Goal: Task Accomplishment & Management: Use online tool/utility

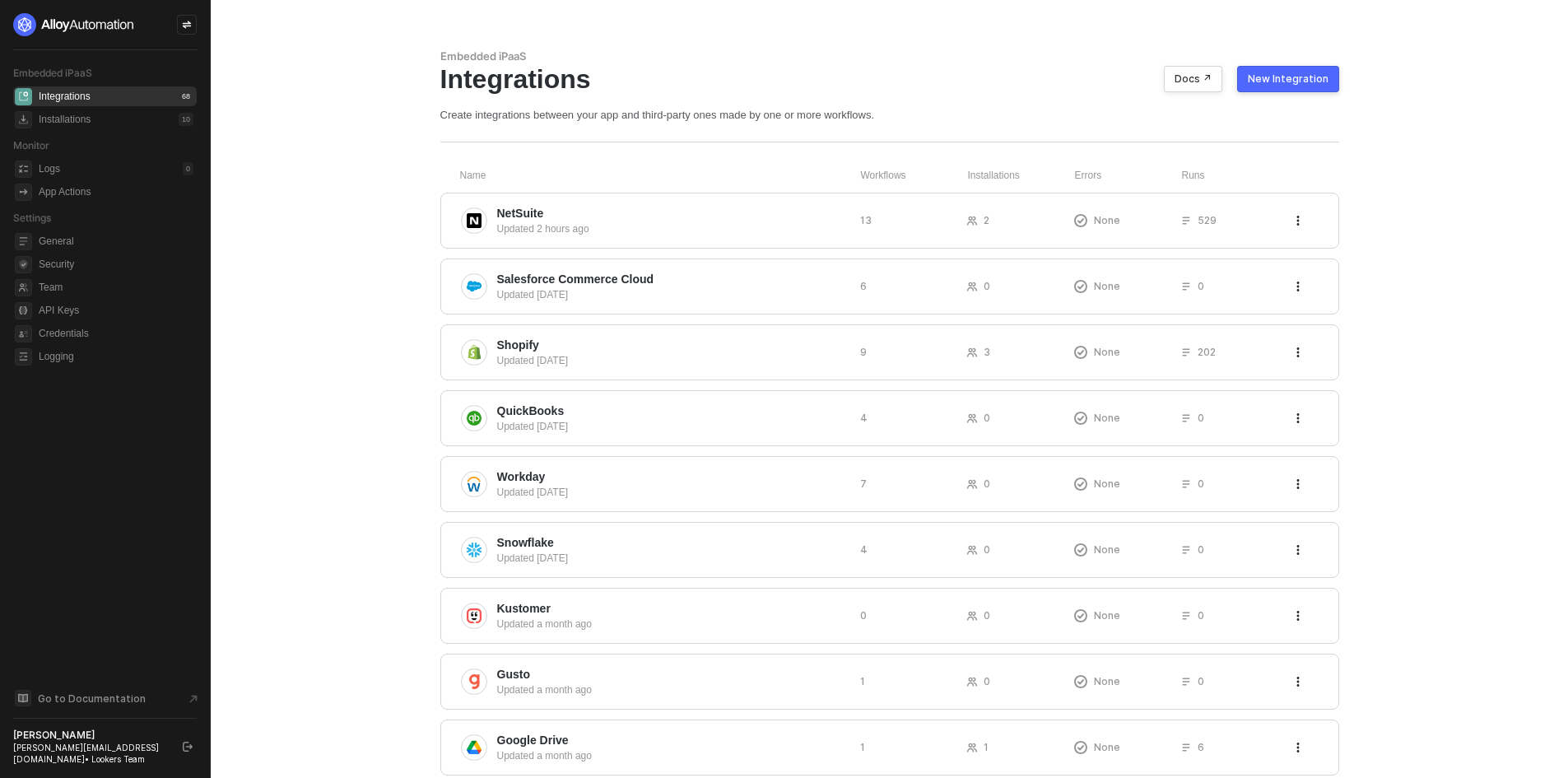
click at [1263, 77] on div "New Integration" at bounding box center [1288, 79] width 81 height 14
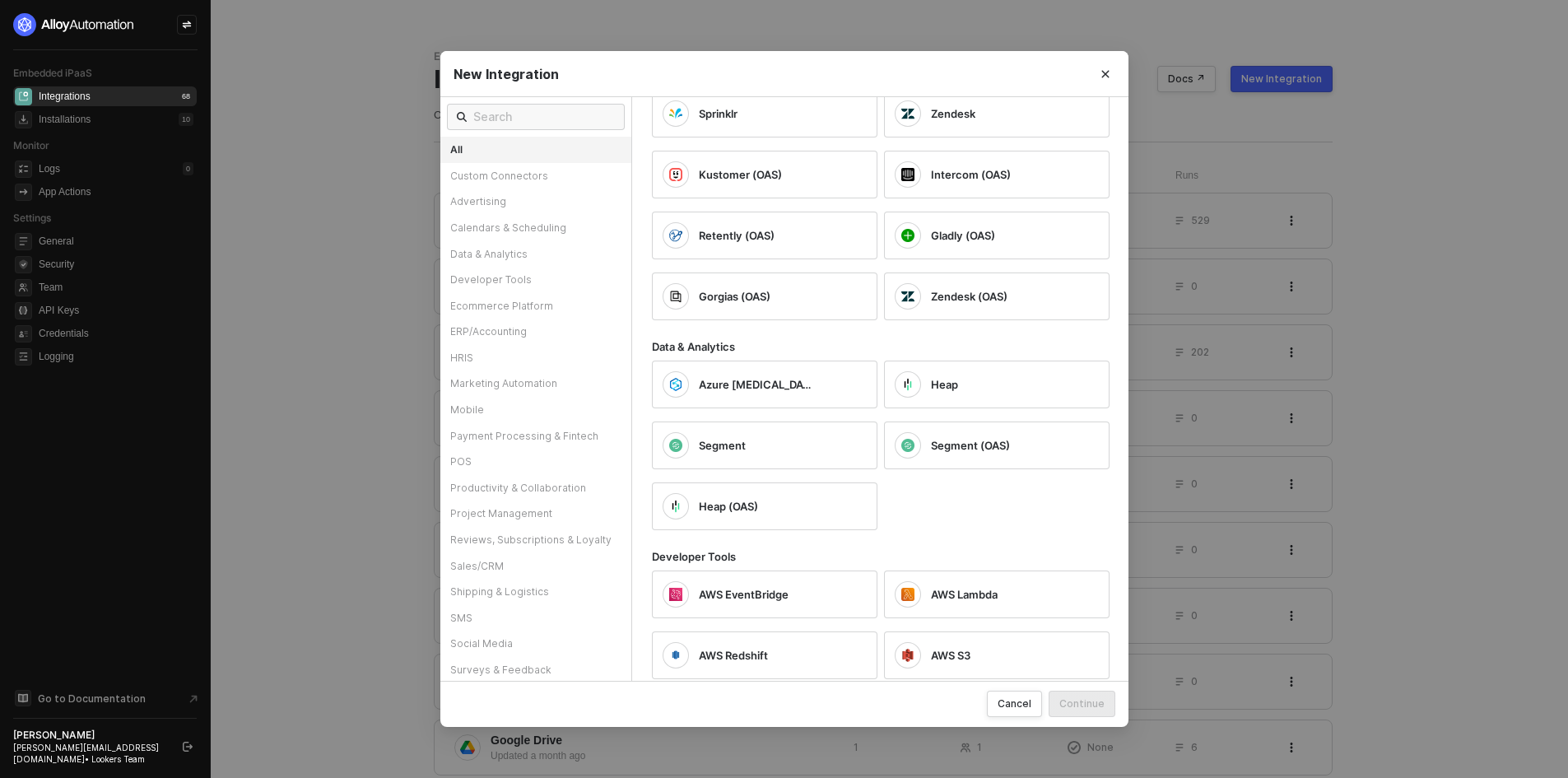
scroll to position [988, 0]
click at [514, 319] on div "ERP/Accounting" at bounding box center [536, 331] width 191 height 26
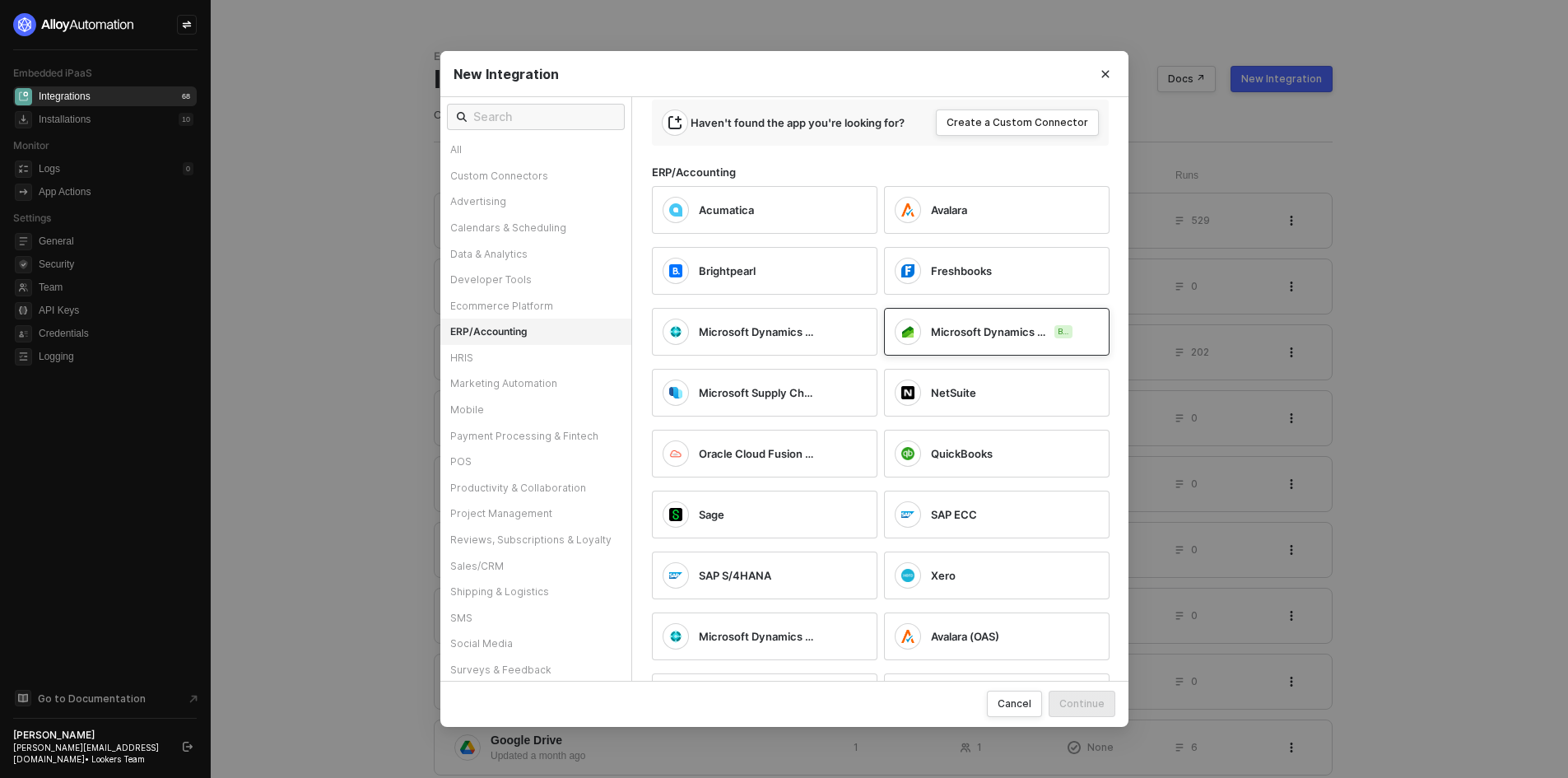
scroll to position [0, 0]
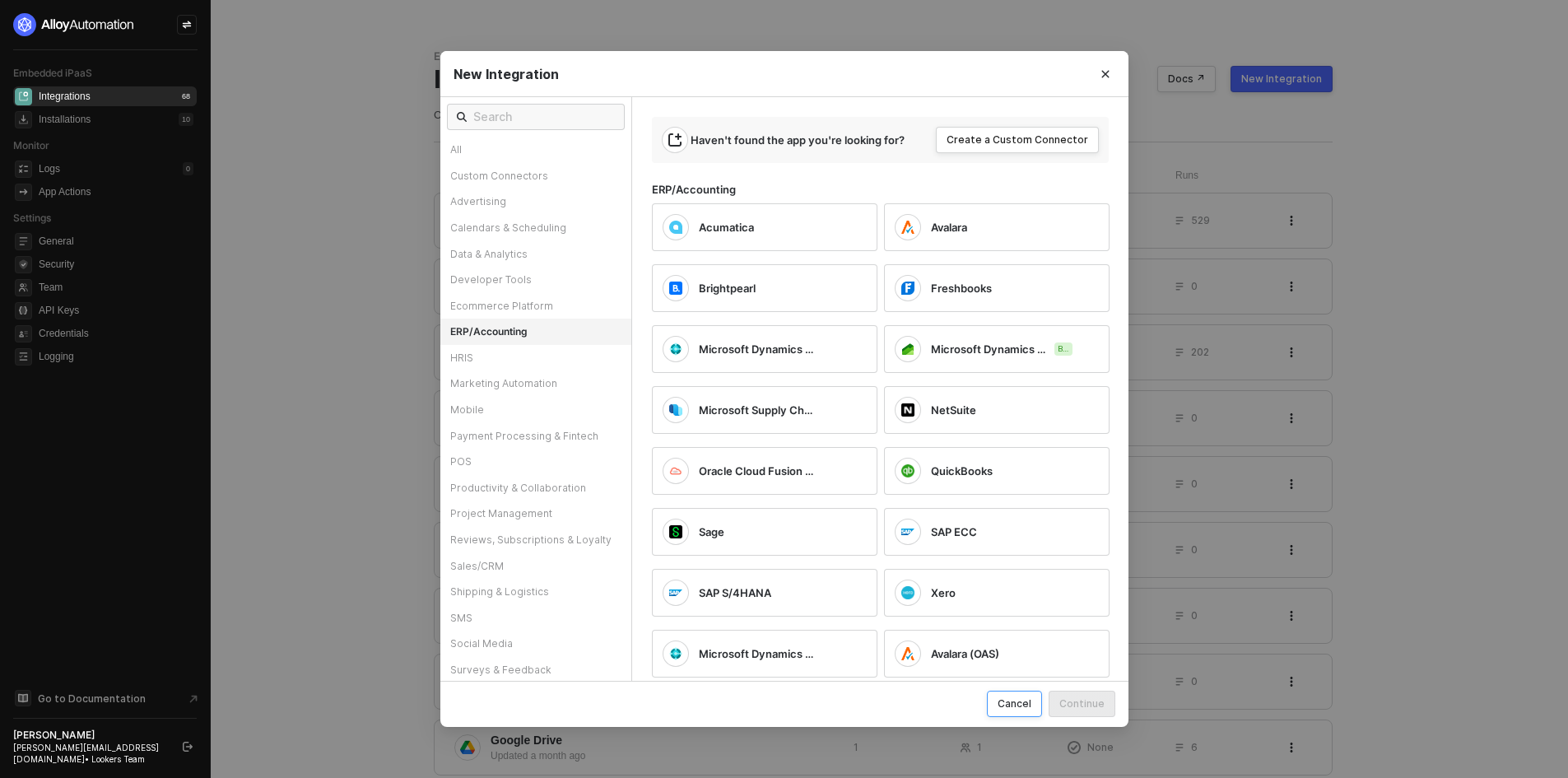
click at [1018, 707] on div "Cancel" at bounding box center [1014, 703] width 34 height 14
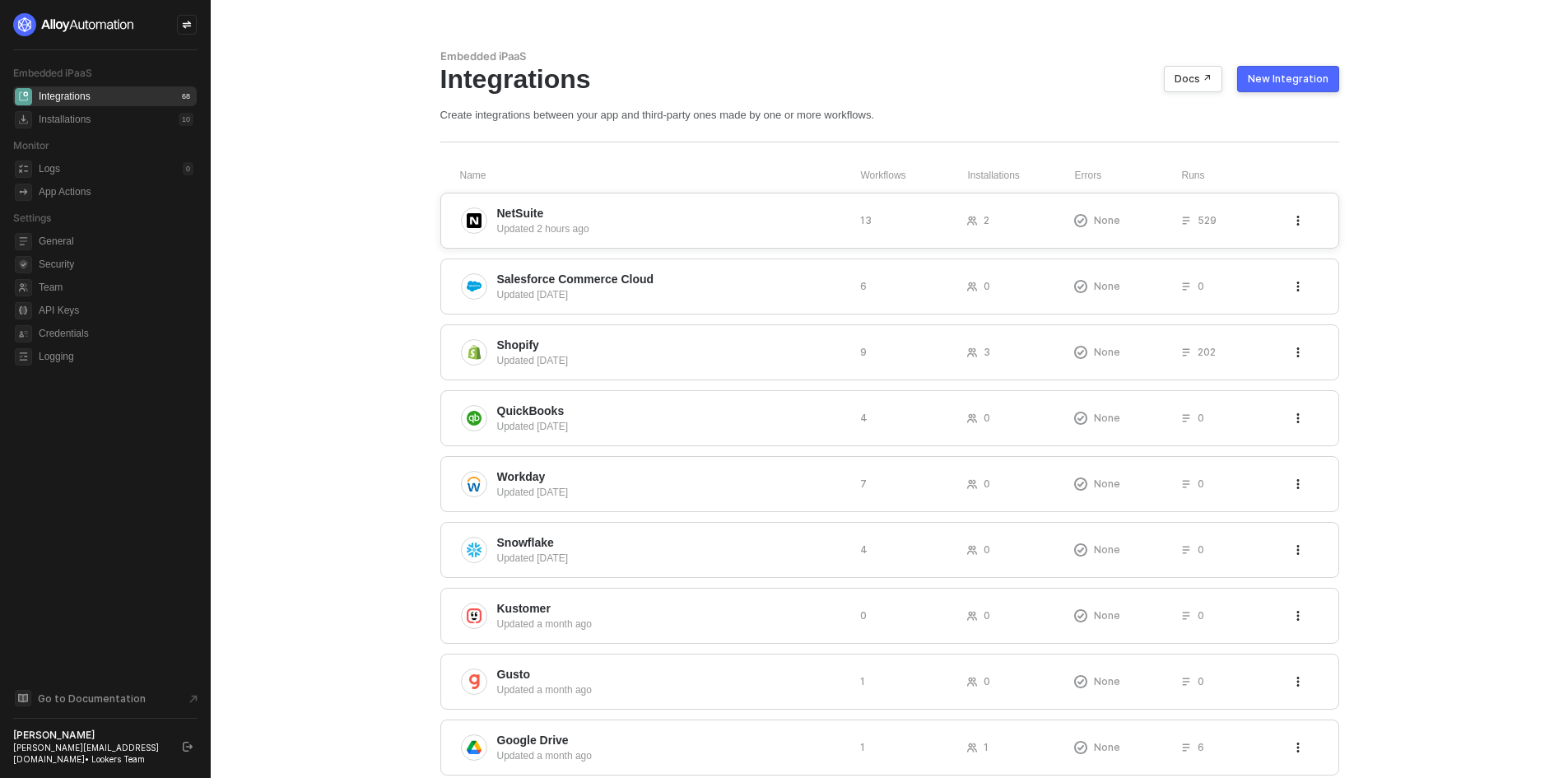
click at [625, 239] on div "NetSuite Updated 2 hours ago 13 2 None 529" at bounding box center [890, 220] width 899 height 56
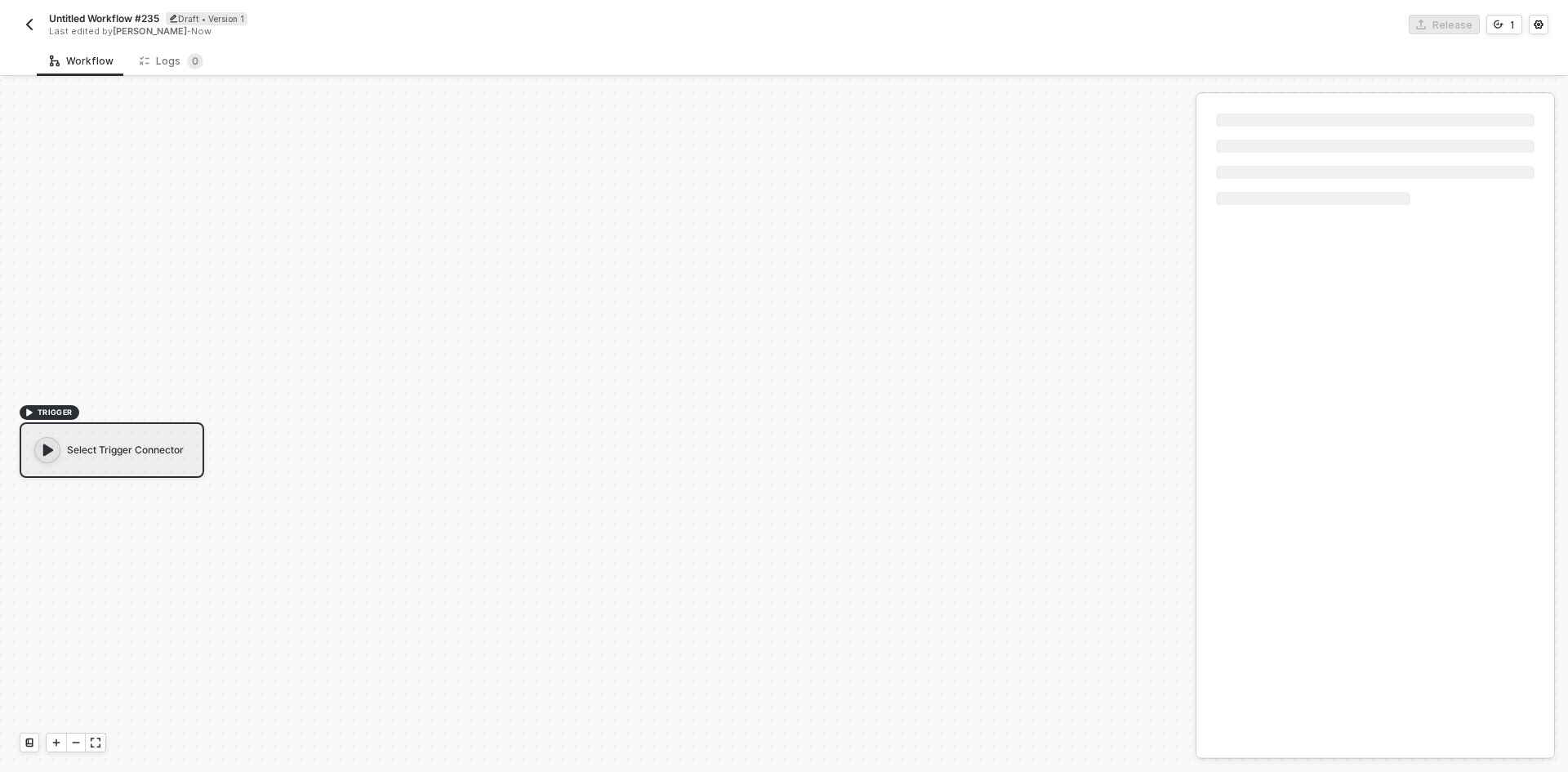
scroll to position [30, 0]
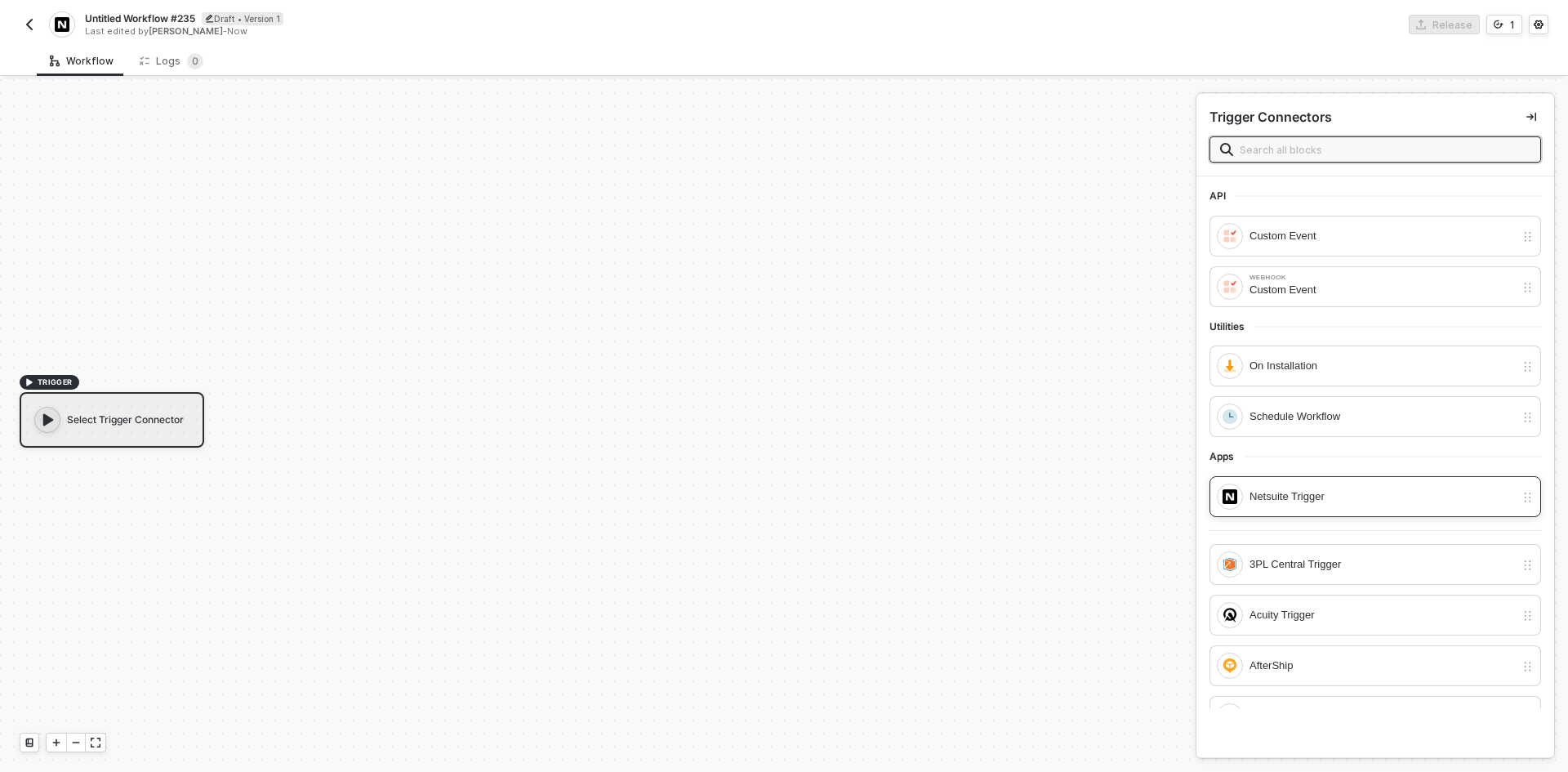
click at [1355, 505] on div "Netsuite Trigger" at bounding box center [1382, 496] width 265 height 18
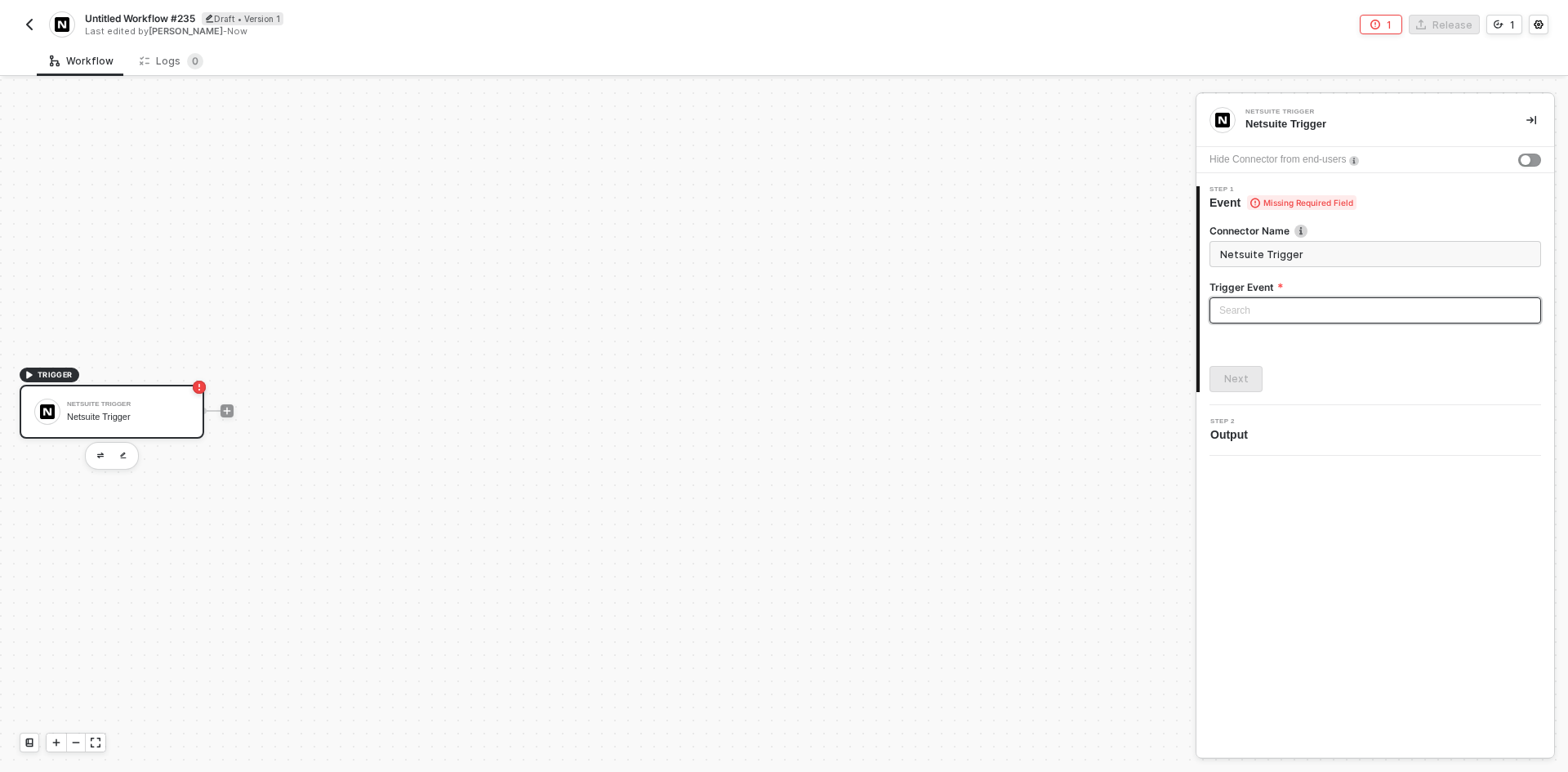
click at [1303, 321] on input "search" at bounding box center [1376, 310] width 312 height 24
click at [885, 506] on div "TRIGGER Netsuite Trigger Netsuite Trigger" at bounding box center [594, 410] width 1188 height 723
click at [1259, 331] on div at bounding box center [1375, 331] width 332 height 7
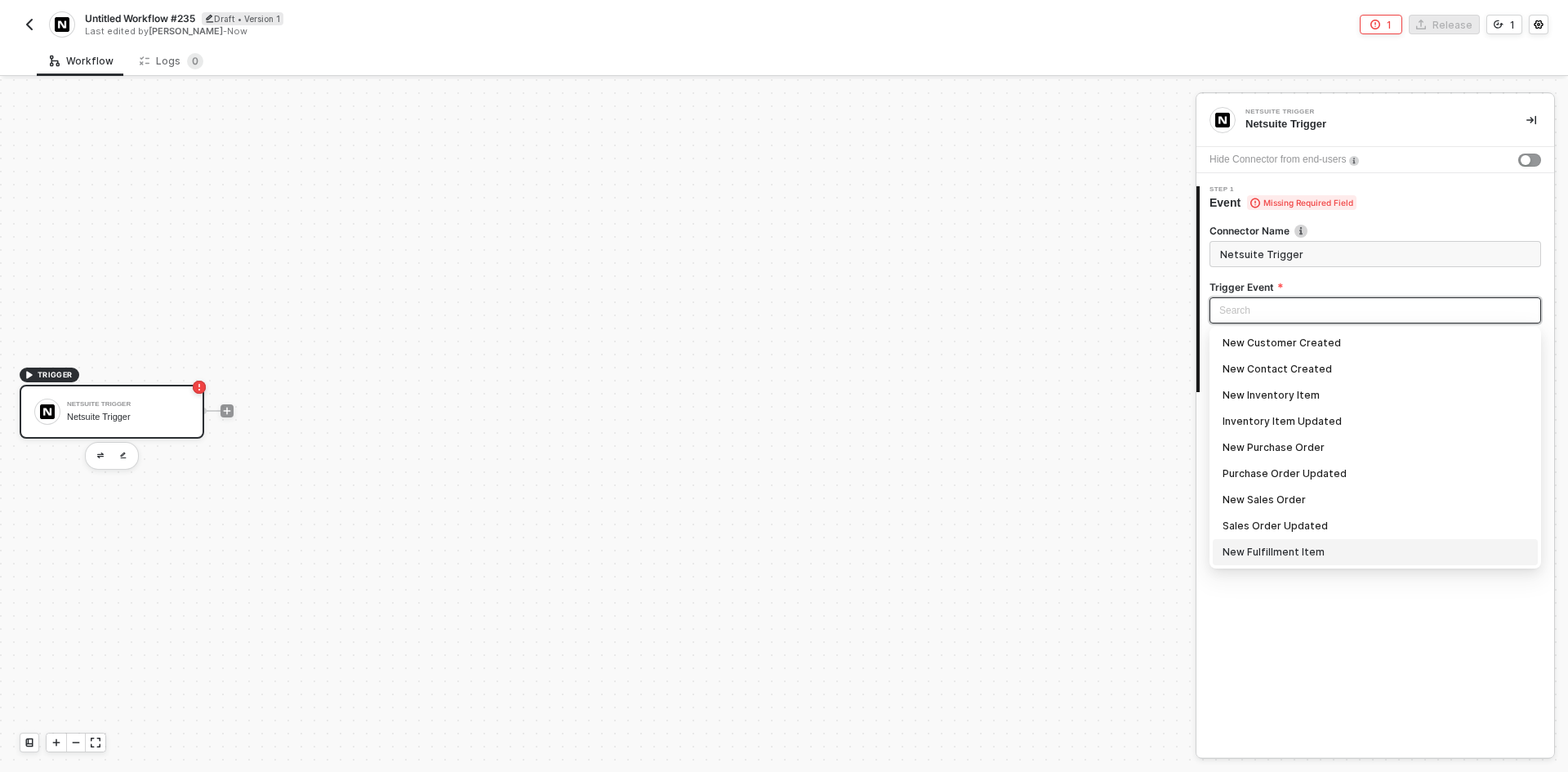
click at [1262, 319] on input "search" at bounding box center [1376, 310] width 312 height 24
click at [1275, 449] on div "New Purchase Order" at bounding box center [1376, 447] width 306 height 18
type input "Trigger workflow when new purchase order"
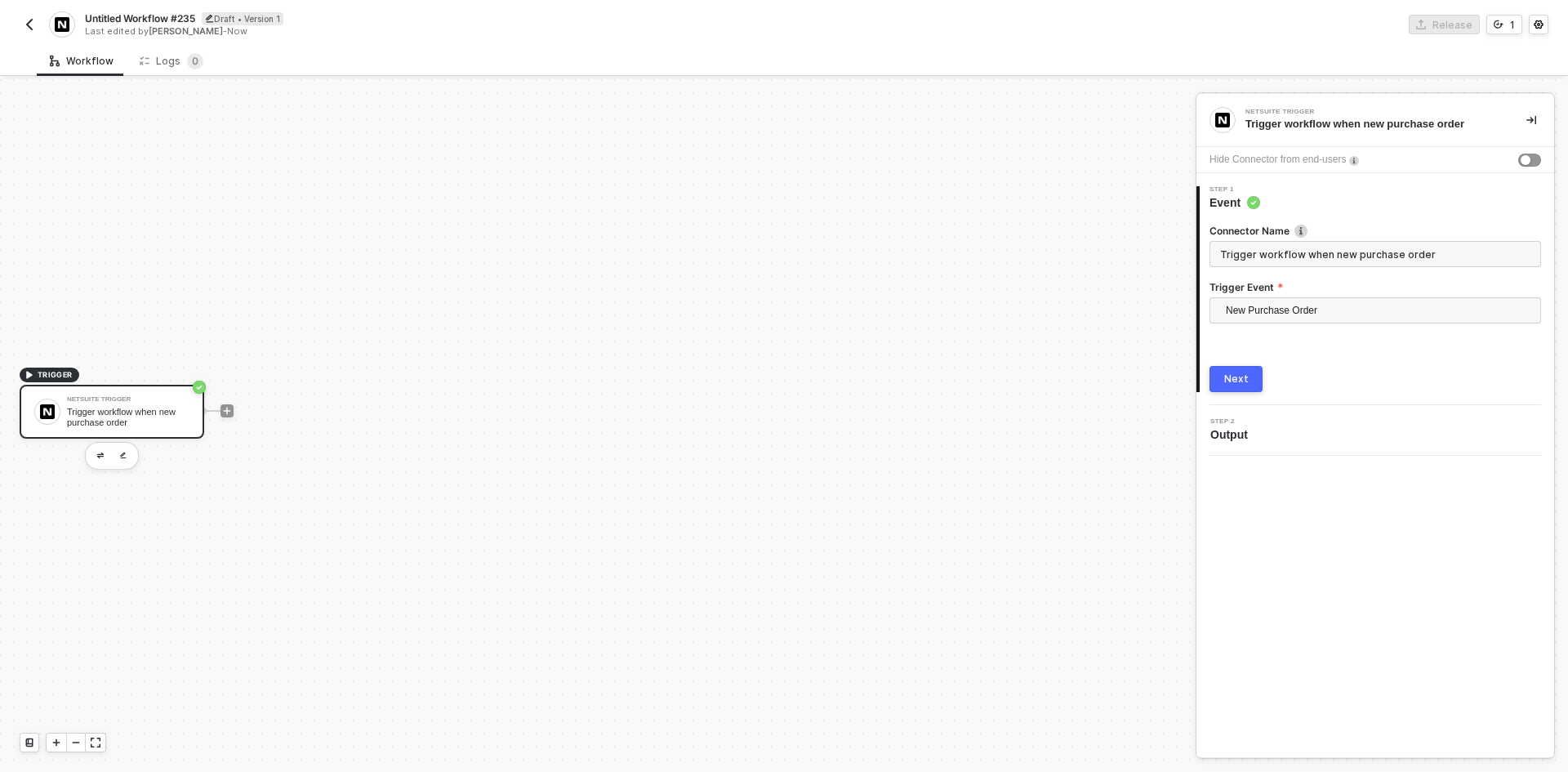
click at [1249, 377] on button "Next" at bounding box center [1235, 378] width 53 height 26
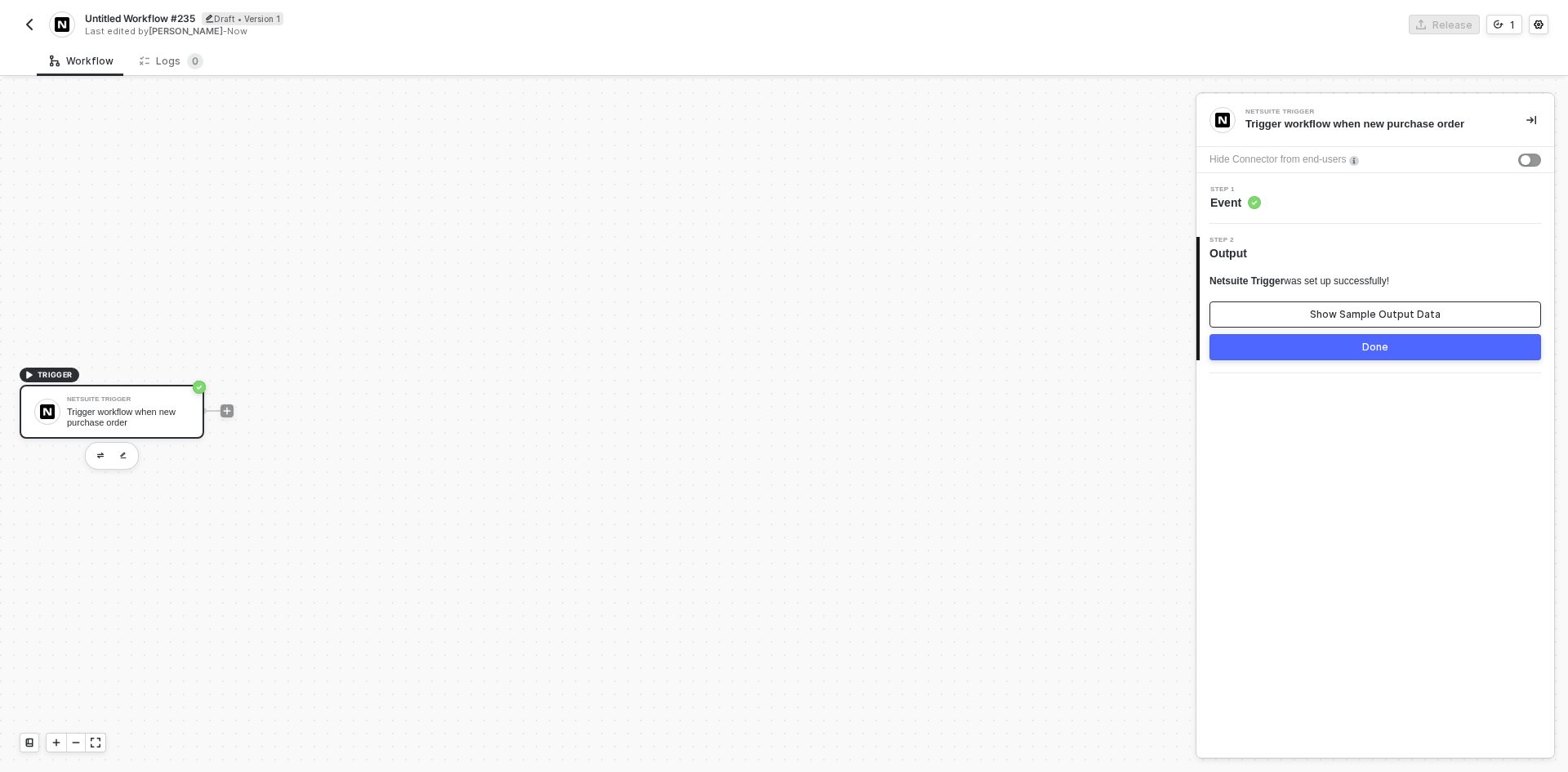
click at [1316, 316] on div "Show Sample Output Data" at bounding box center [1375, 314] width 131 height 14
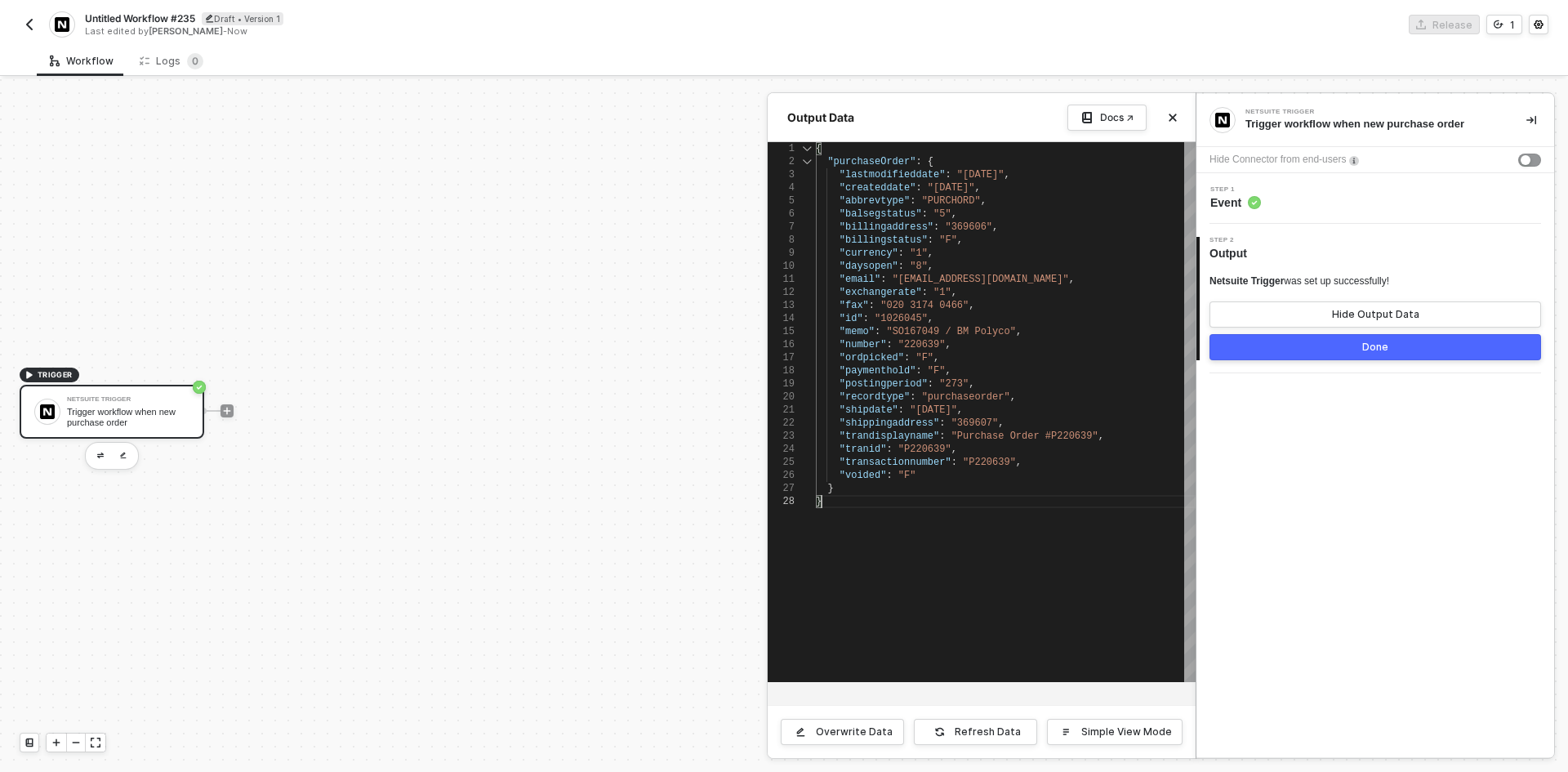
scroll to position [0, 0]
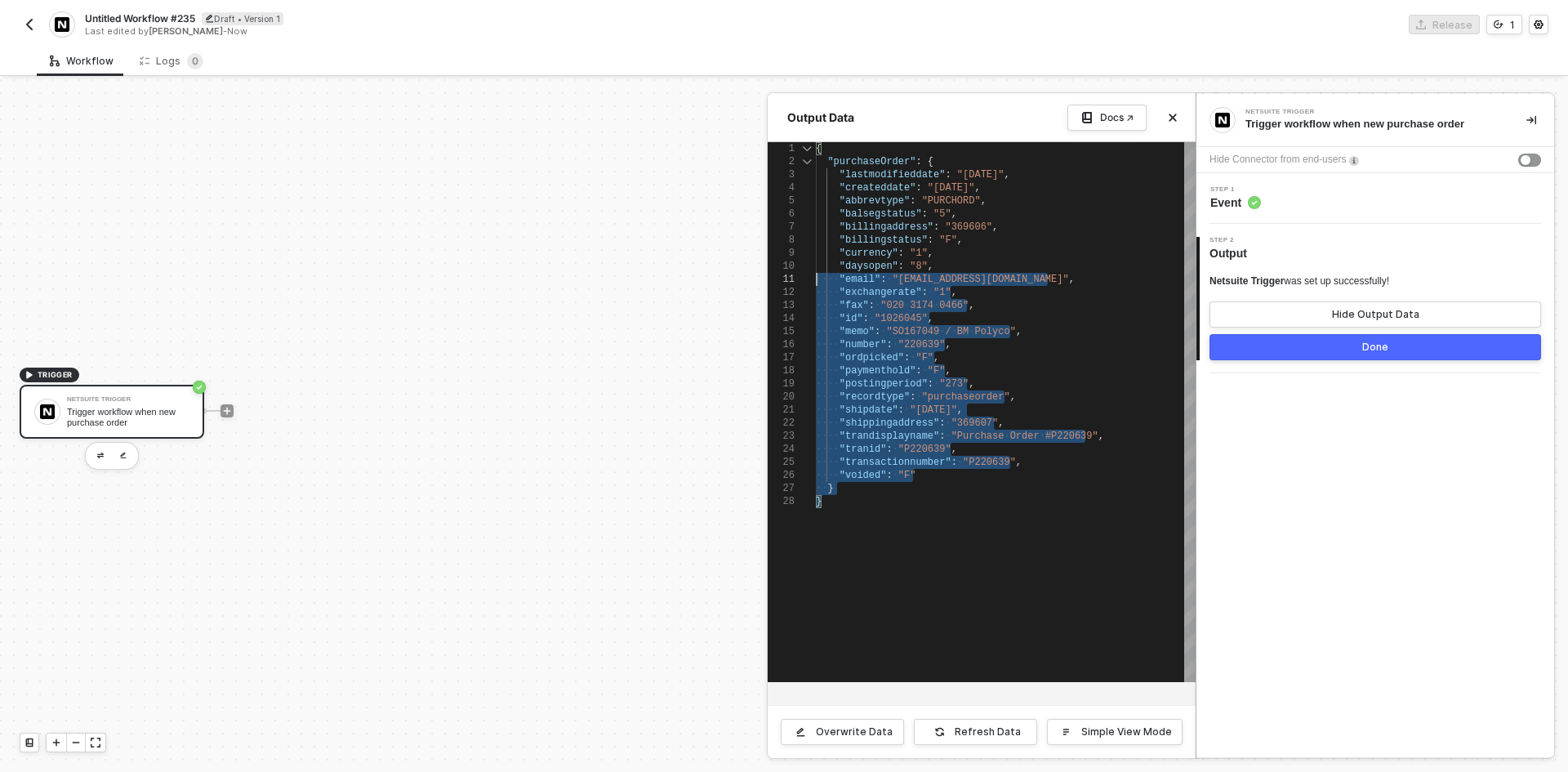
type textarea "{ "purchaseOrder": { "lastmodifieddate": "4/2/2014", "createddate": "2/1/2014",…"
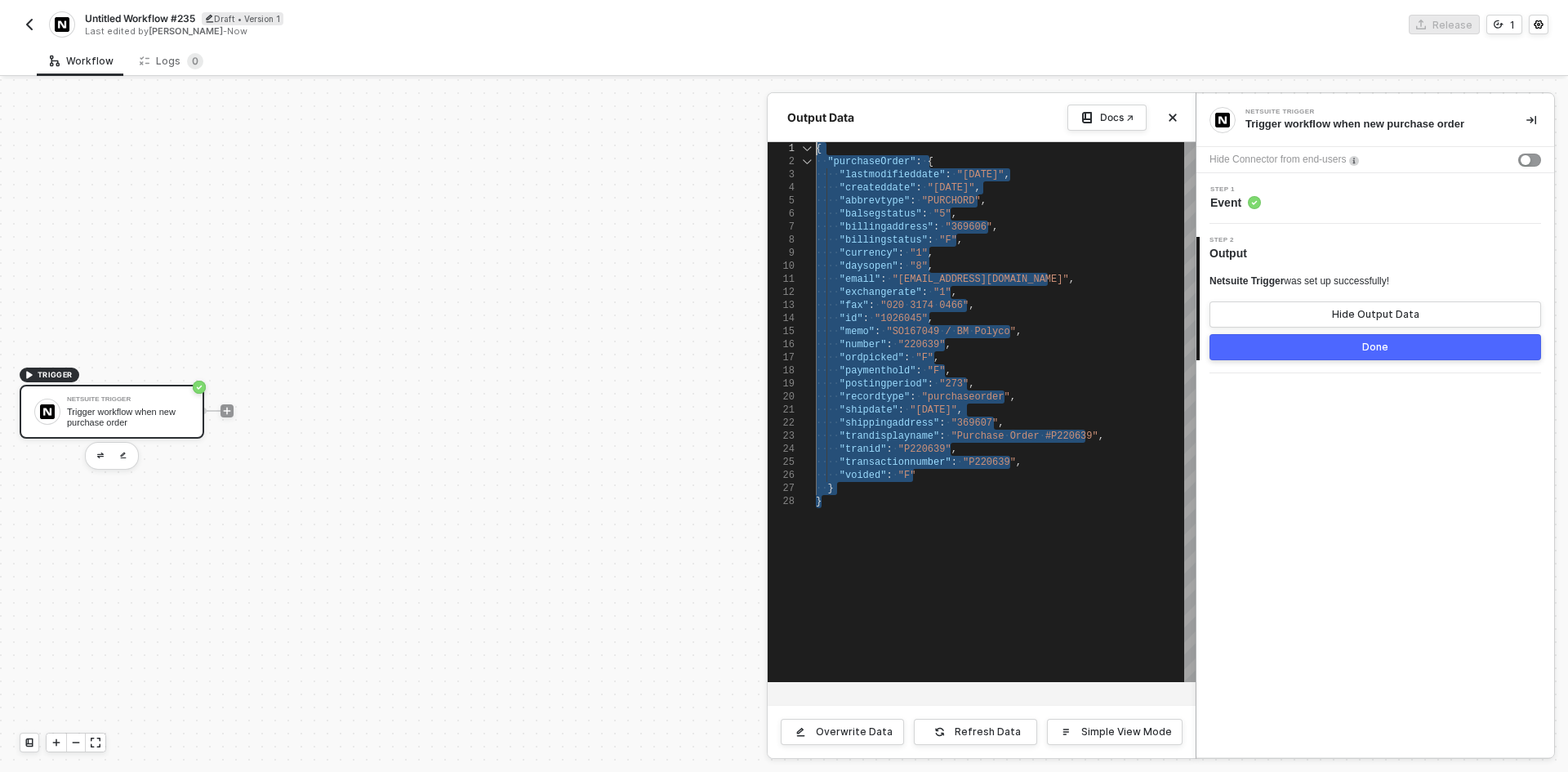
drag, startPoint x: 865, startPoint y: 561, endPoint x: 744, endPoint y: 118, distance: 459.2
click at [1196, 771] on div "Output Data Docs ↗ 1 2 3 4 5 6 7 8 9 10 11 12 13 14 15 16 17 18 19 20 21 22 23 …" at bounding box center [1196, 785] width 0 height 0
drag, startPoint x: 500, startPoint y: 578, endPoint x: 485, endPoint y: 567, distance: 18.6
click at [502, 576] on div at bounding box center [784, 426] width 1568 height 693
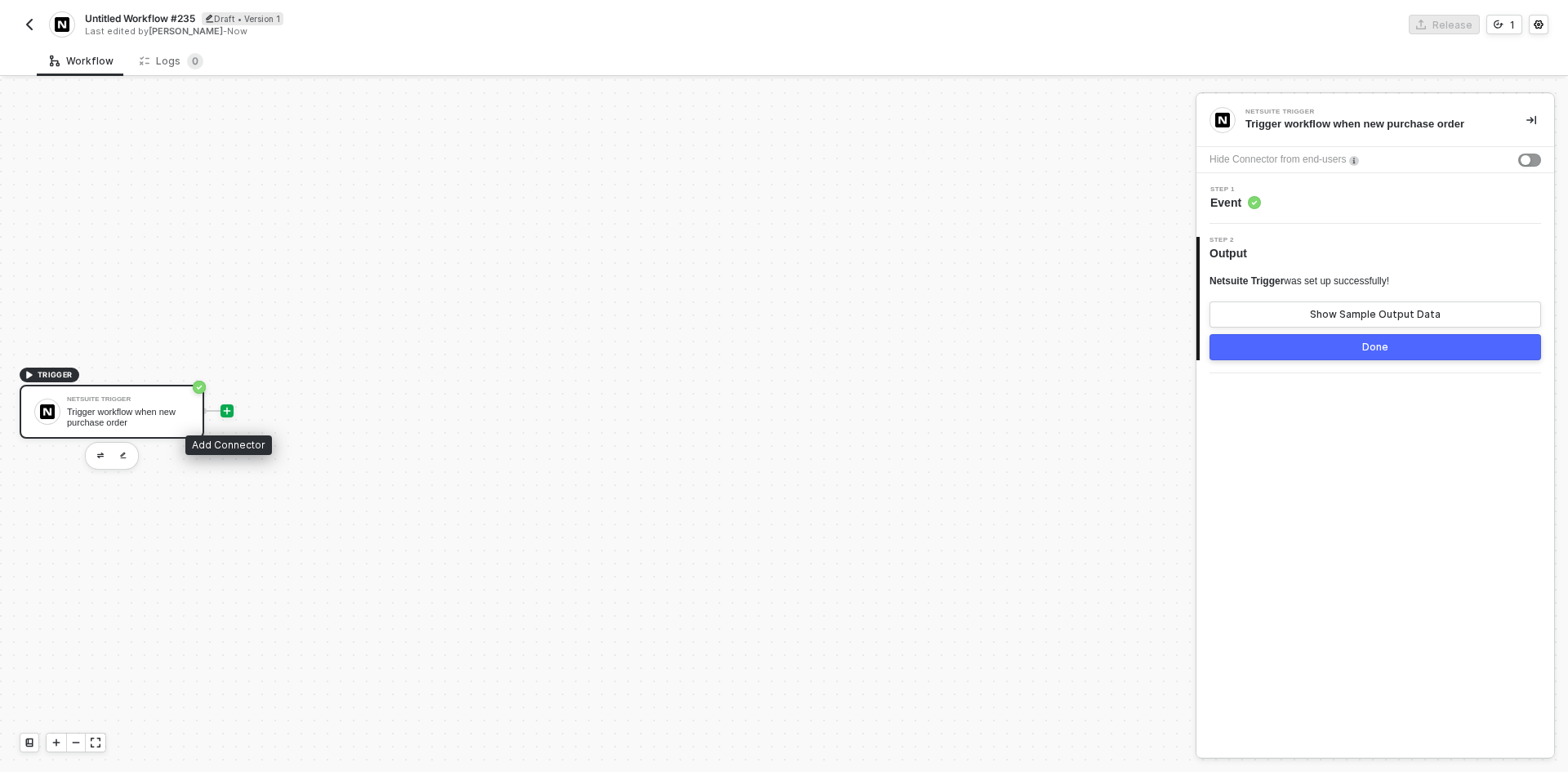
click at [226, 408] on icon "icon-play" at bounding box center [227, 411] width 10 height 10
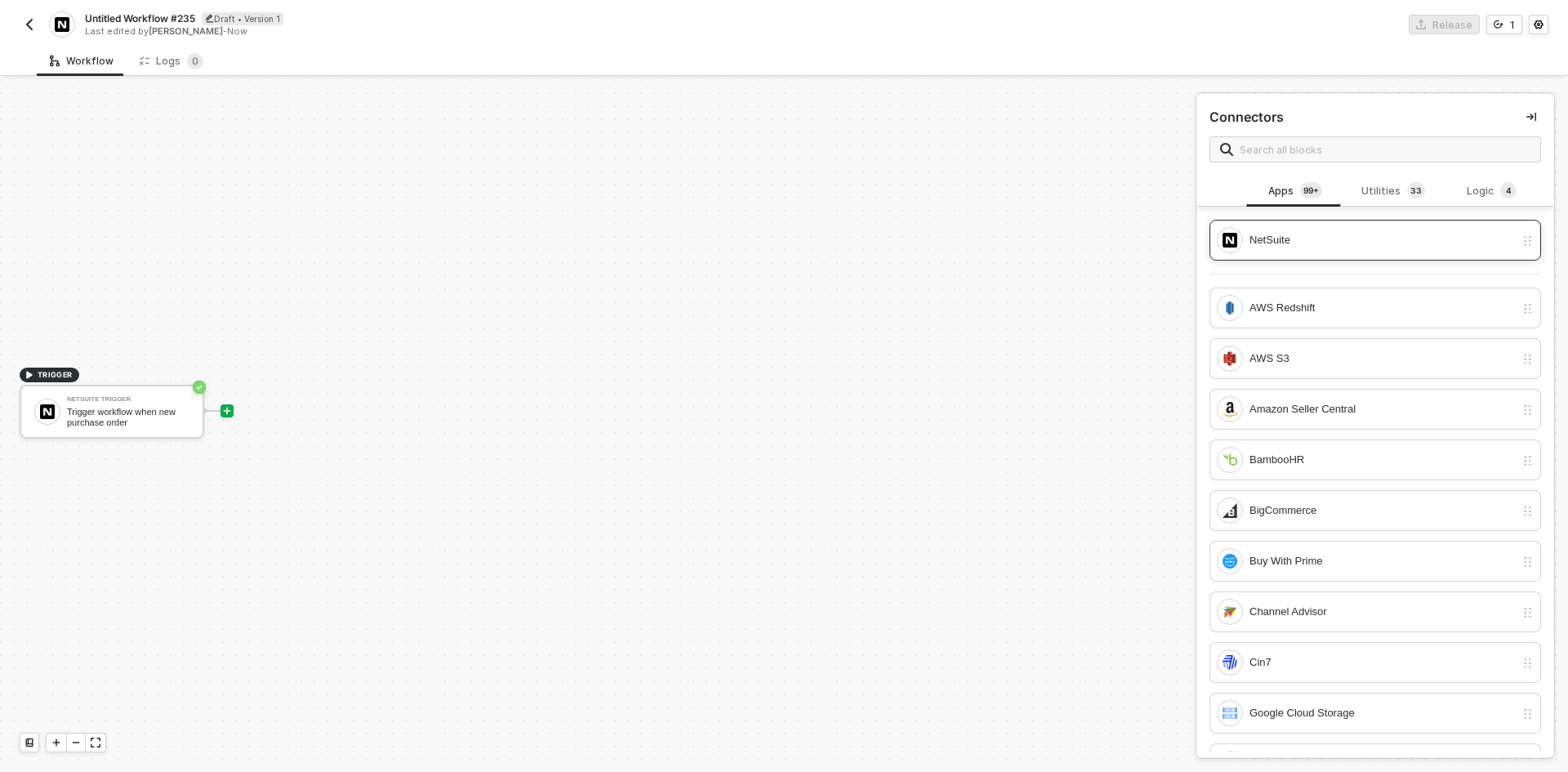
click at [1319, 246] on div "NetSuite" at bounding box center [1382, 240] width 265 height 18
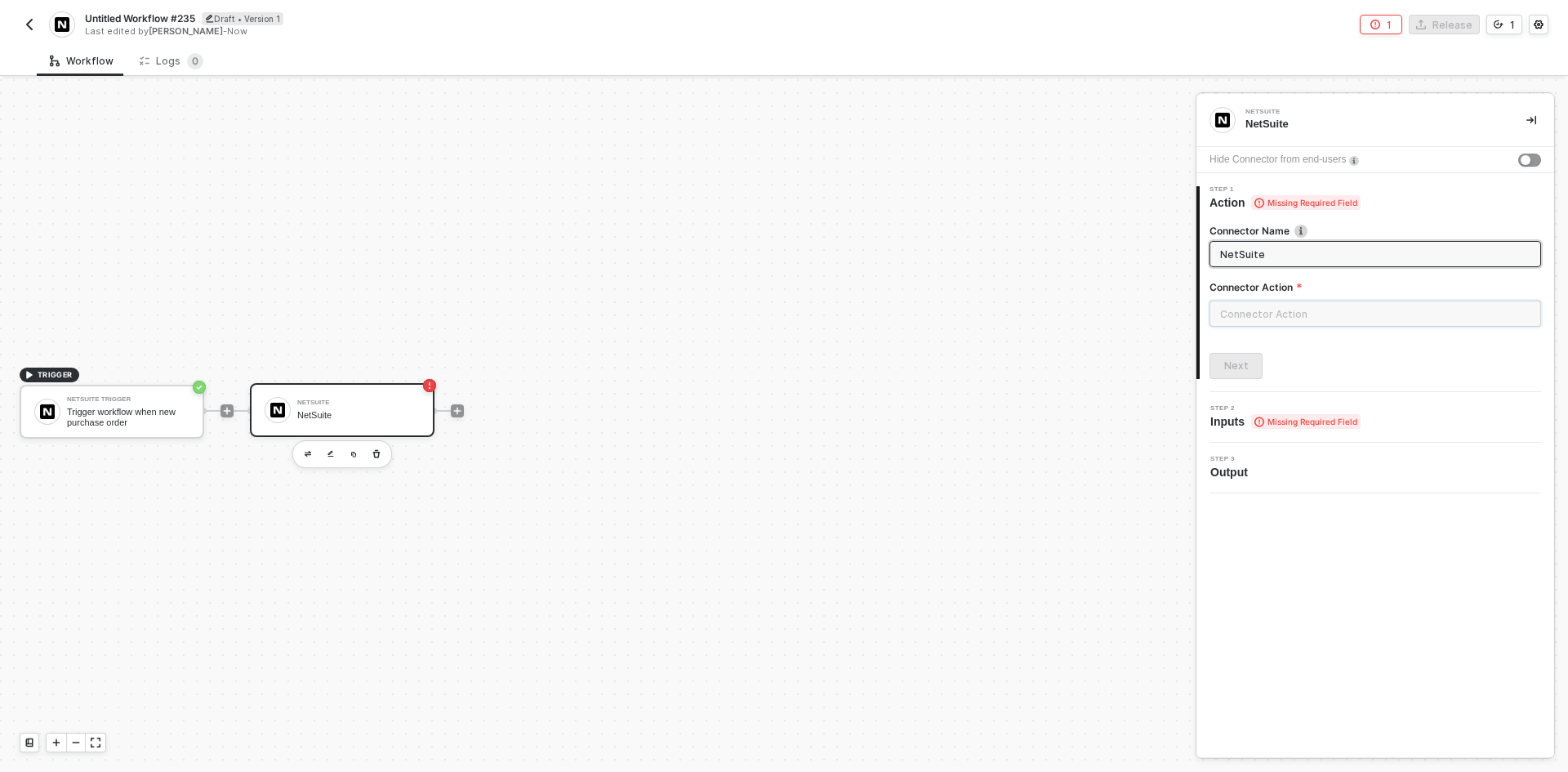
click at [1321, 312] on input "text" at bounding box center [1375, 313] width 332 height 26
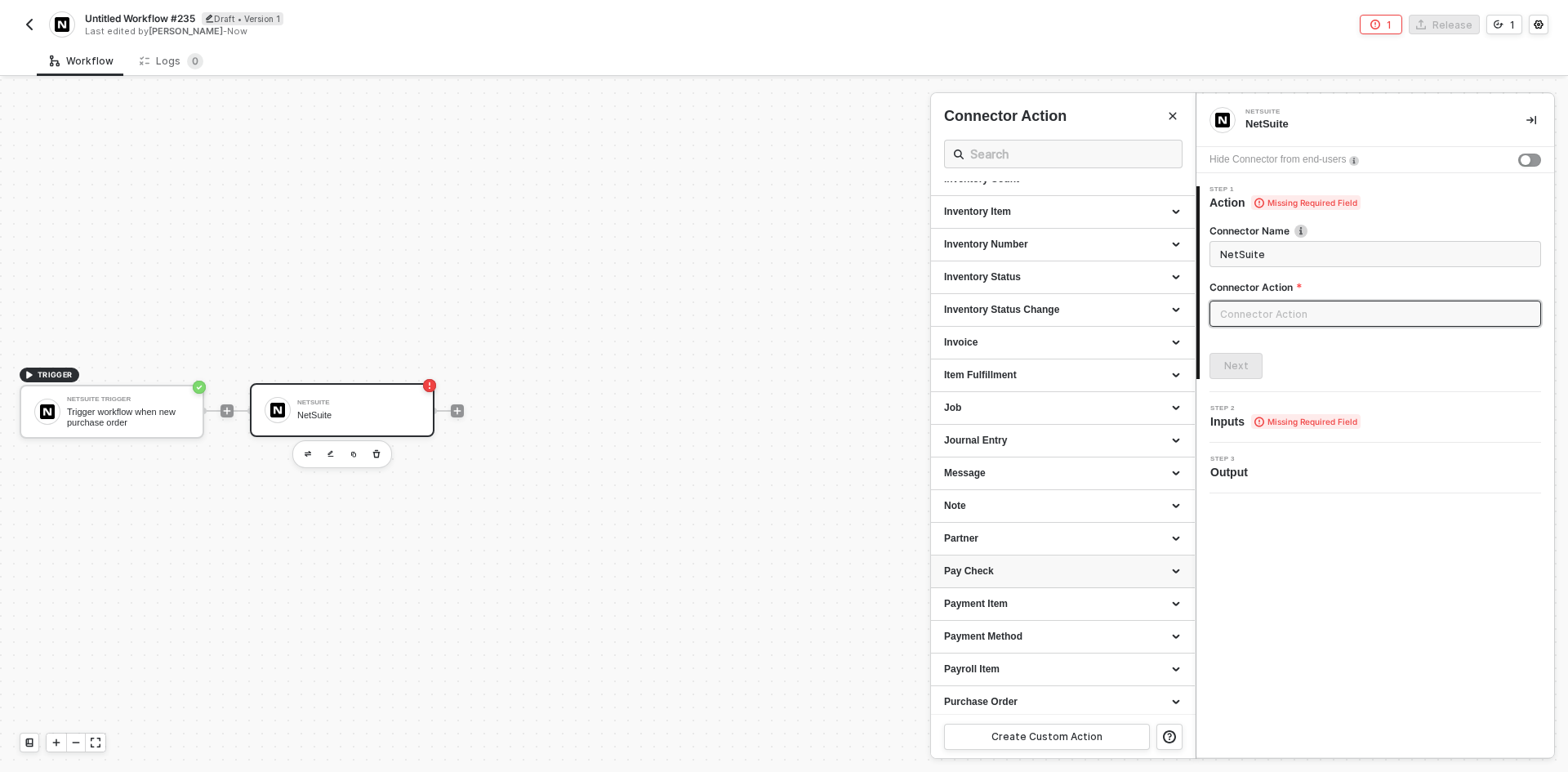
scroll to position [1062, 0]
click at [1037, 634] on div "Purchase Order" at bounding box center [1063, 638] width 238 height 14
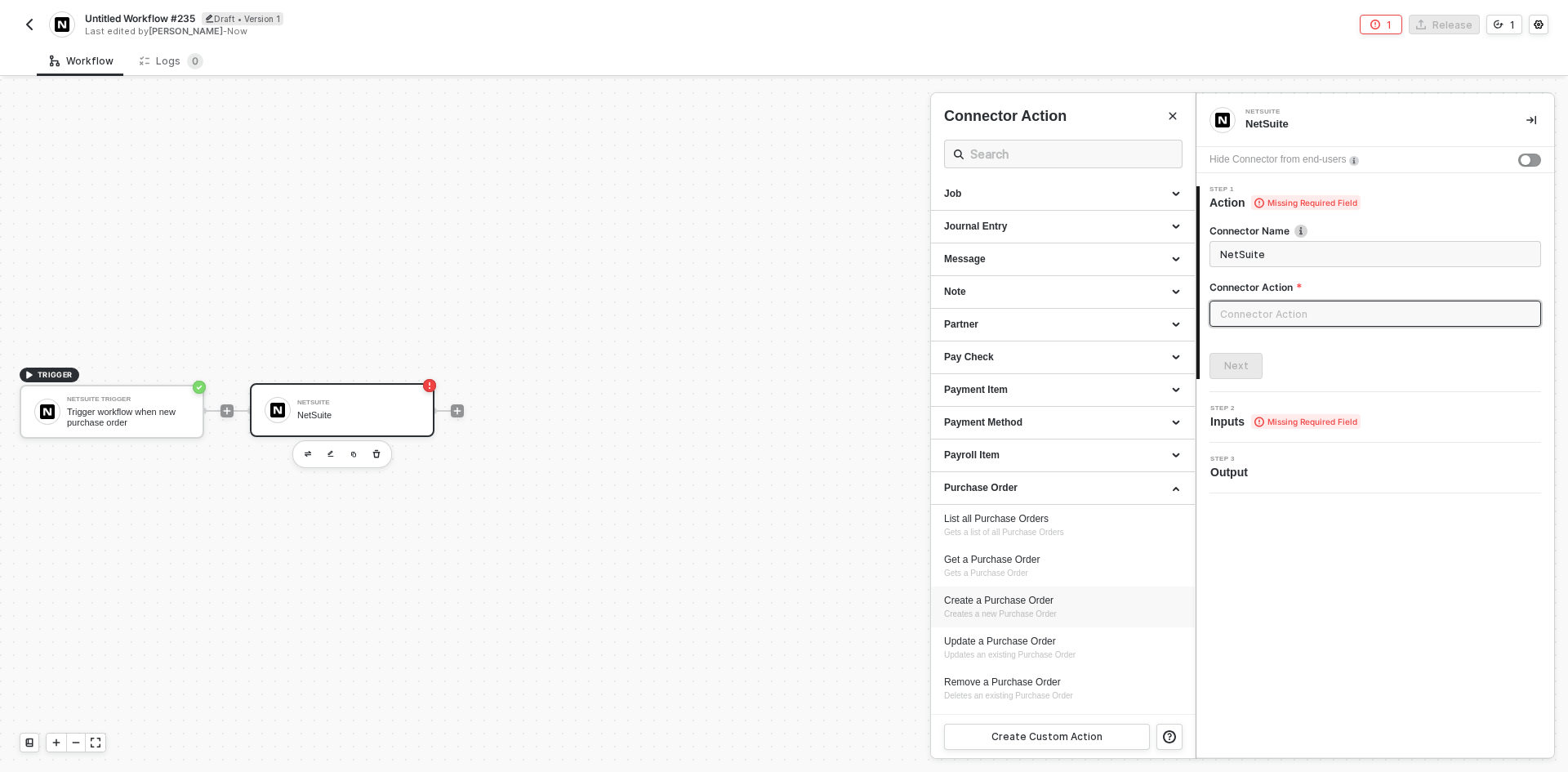
scroll to position [1307, 0]
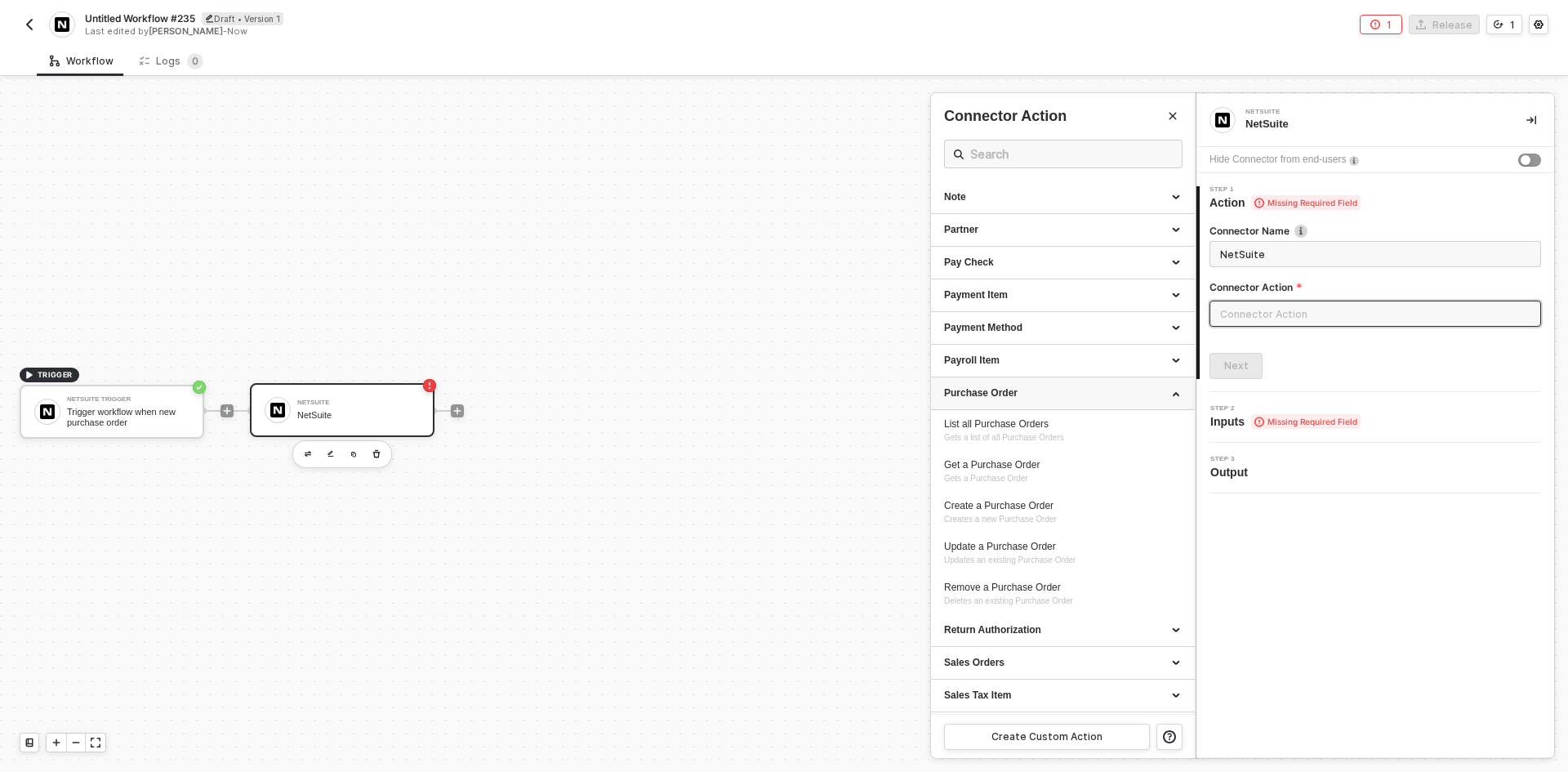
click at [1073, 401] on div "Purchase Order" at bounding box center [1063, 394] width 264 height 33
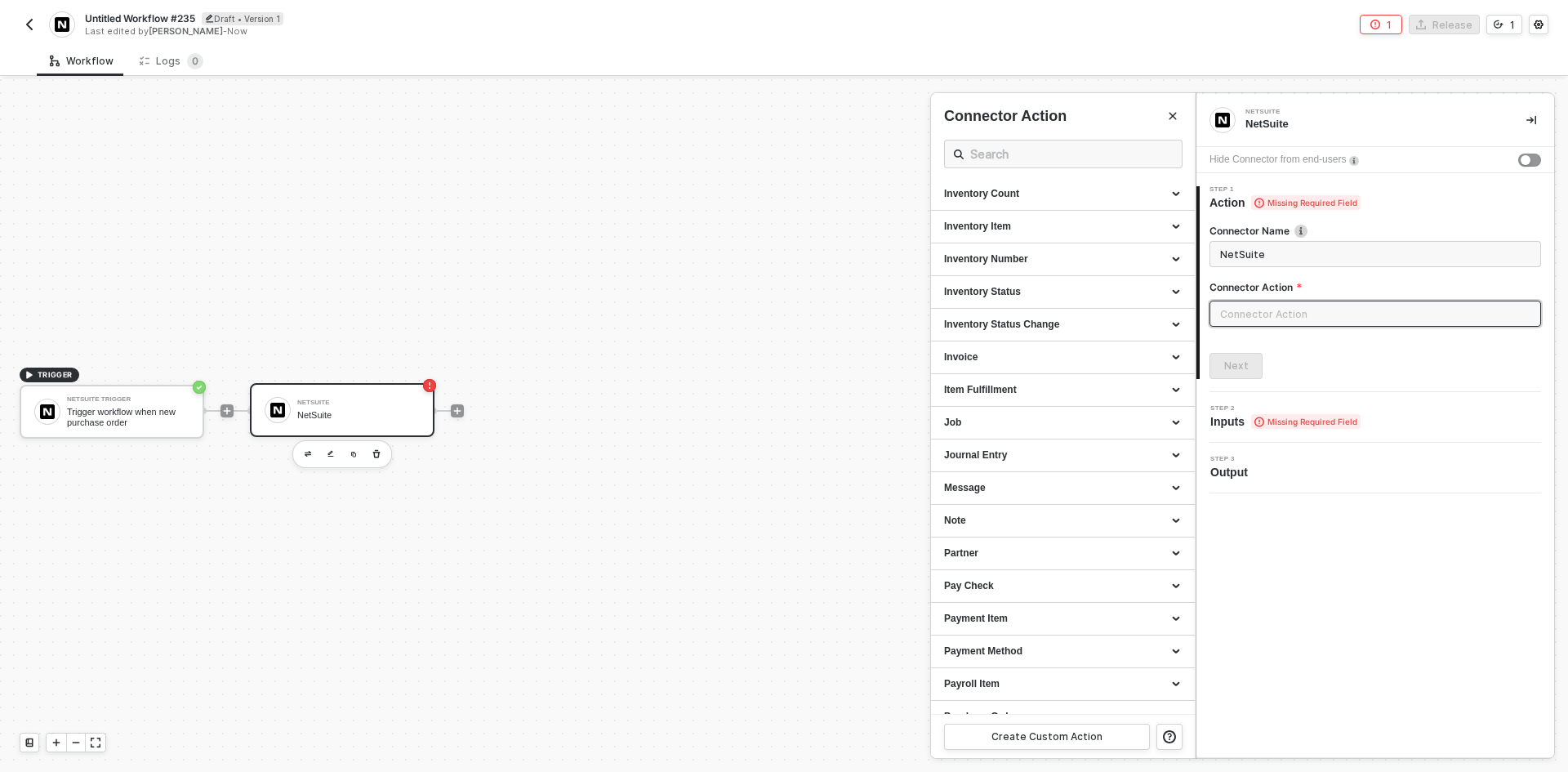
scroll to position [970, 0]
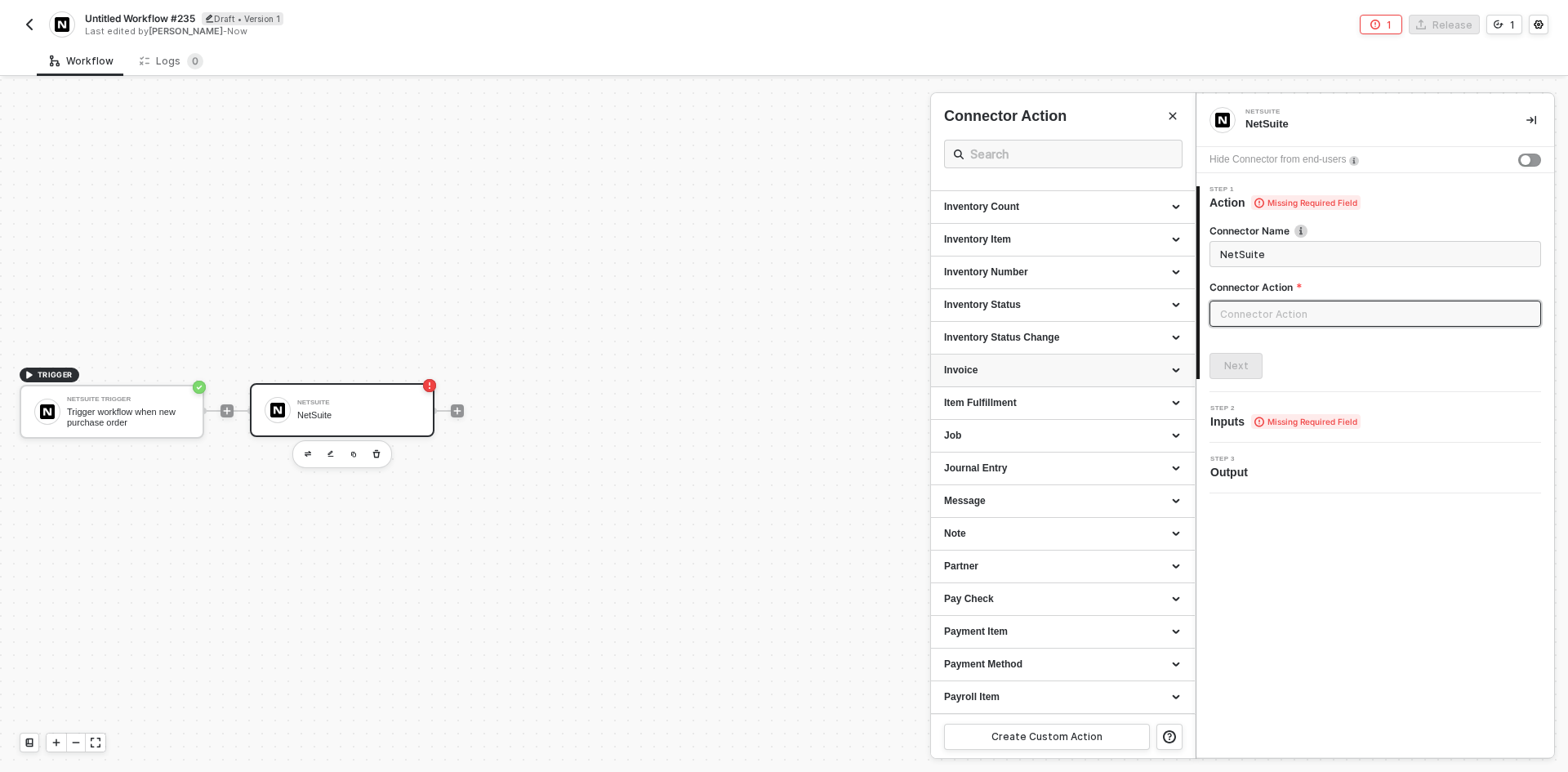
click at [1057, 382] on div "Invoice" at bounding box center [1063, 371] width 264 height 33
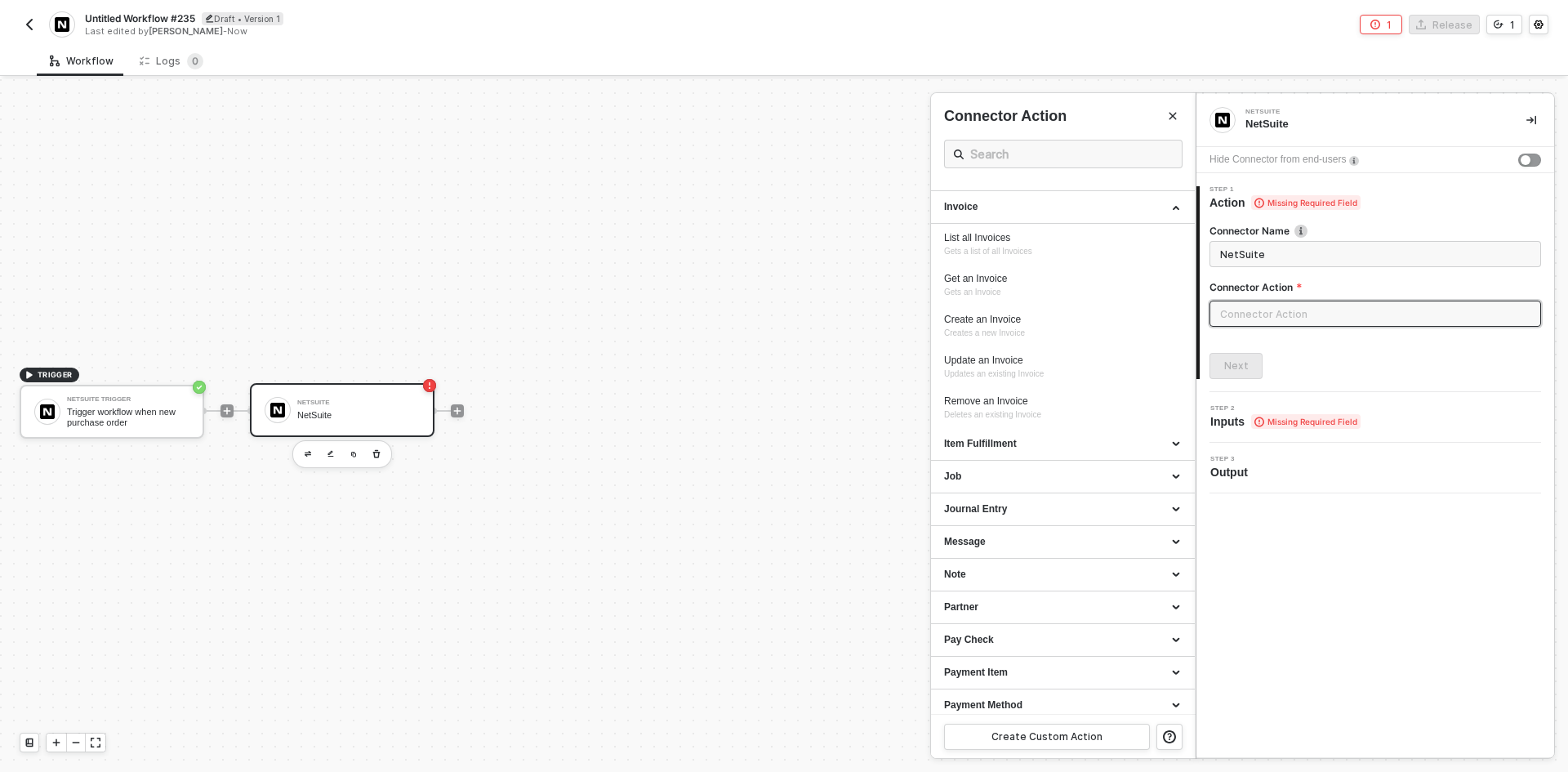
click at [462, 416] on div at bounding box center [784, 426] width 1568 height 693
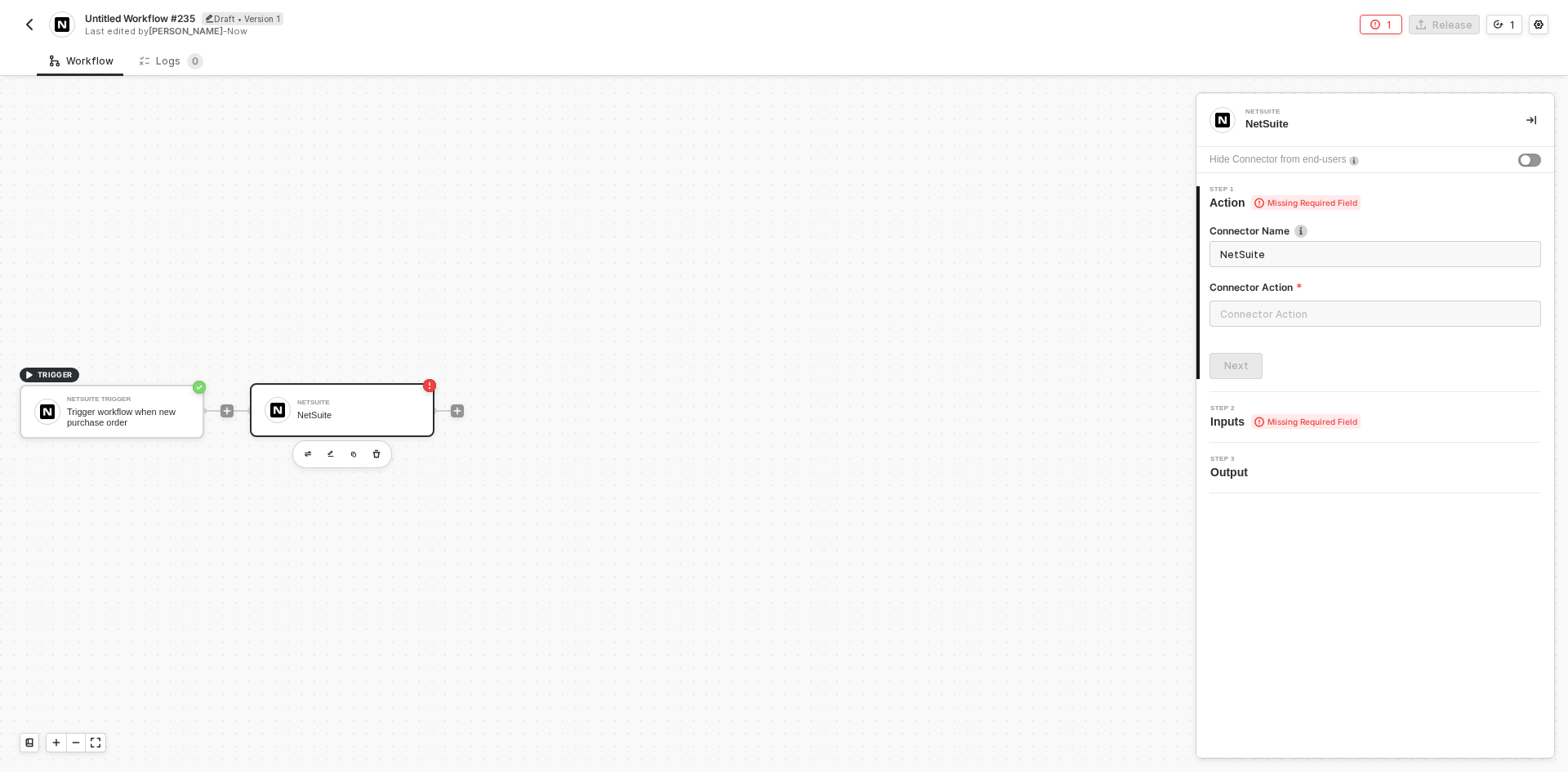
click at [459, 417] on div at bounding box center [458, 411] width 218 height 128
click at [454, 406] on icon "icon-play" at bounding box center [458, 411] width 10 height 10
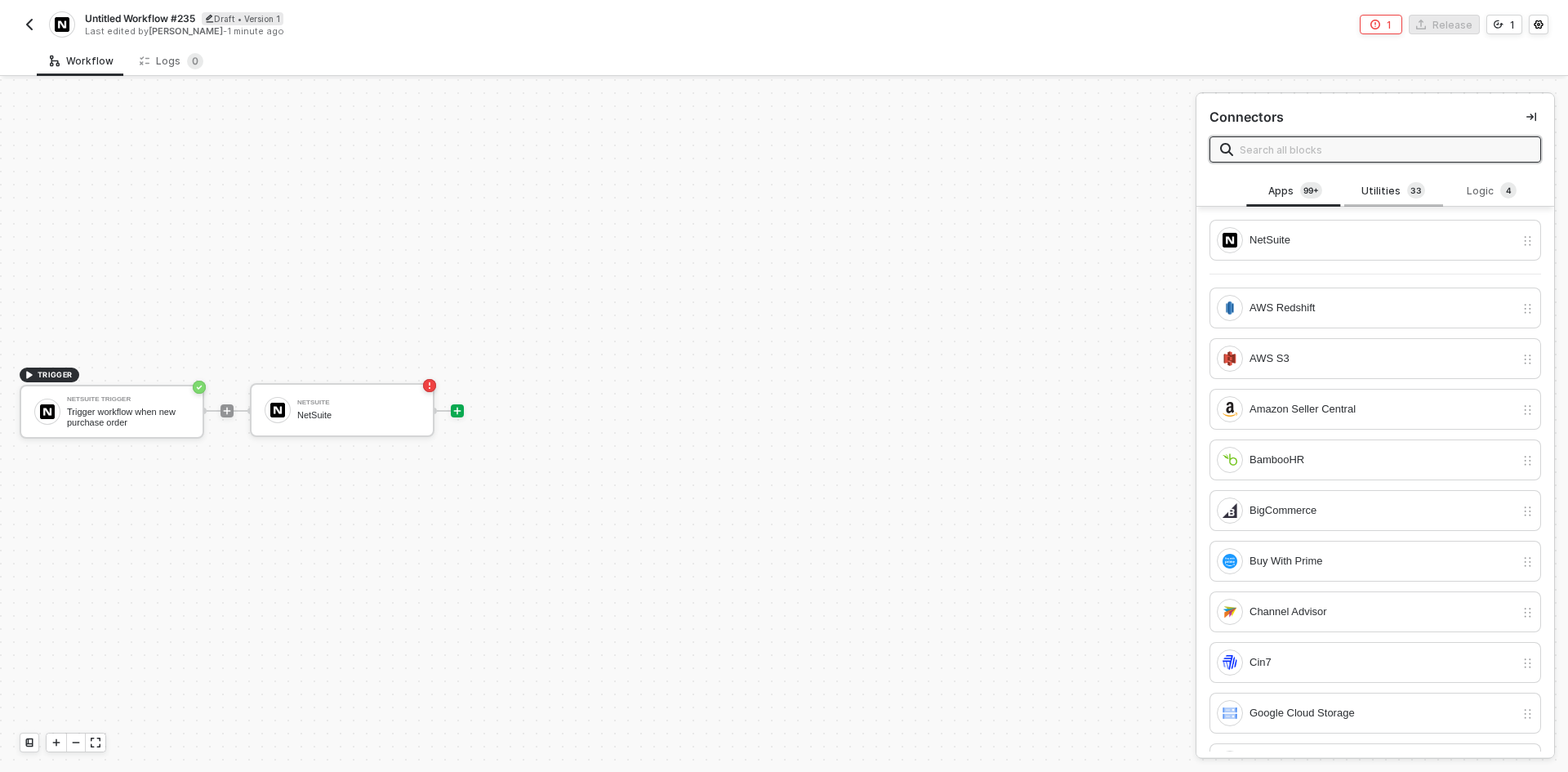
click at [1377, 202] on div "Utilities 3 3" at bounding box center [1393, 192] width 98 height 31
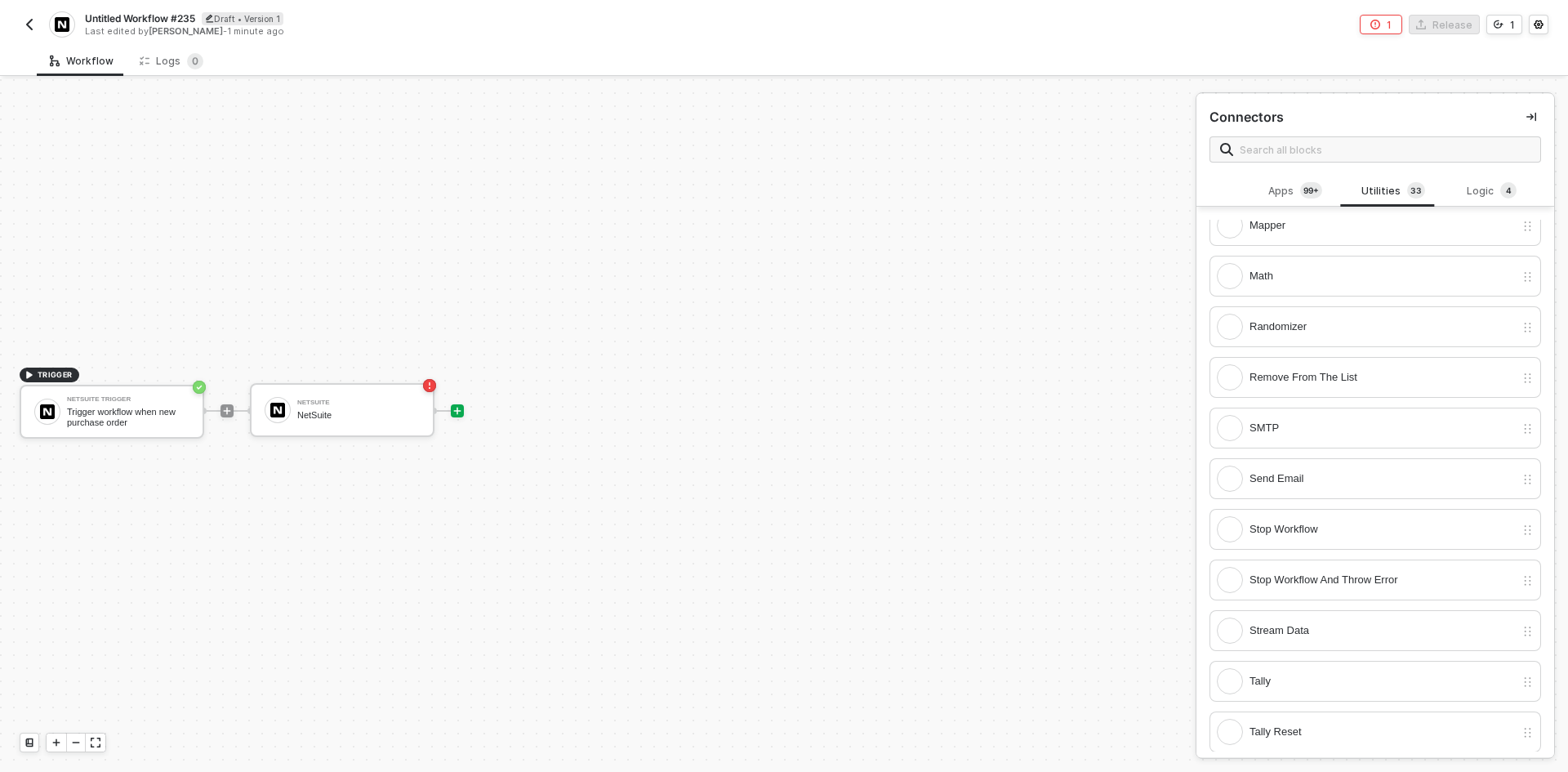
scroll to position [899, 0]
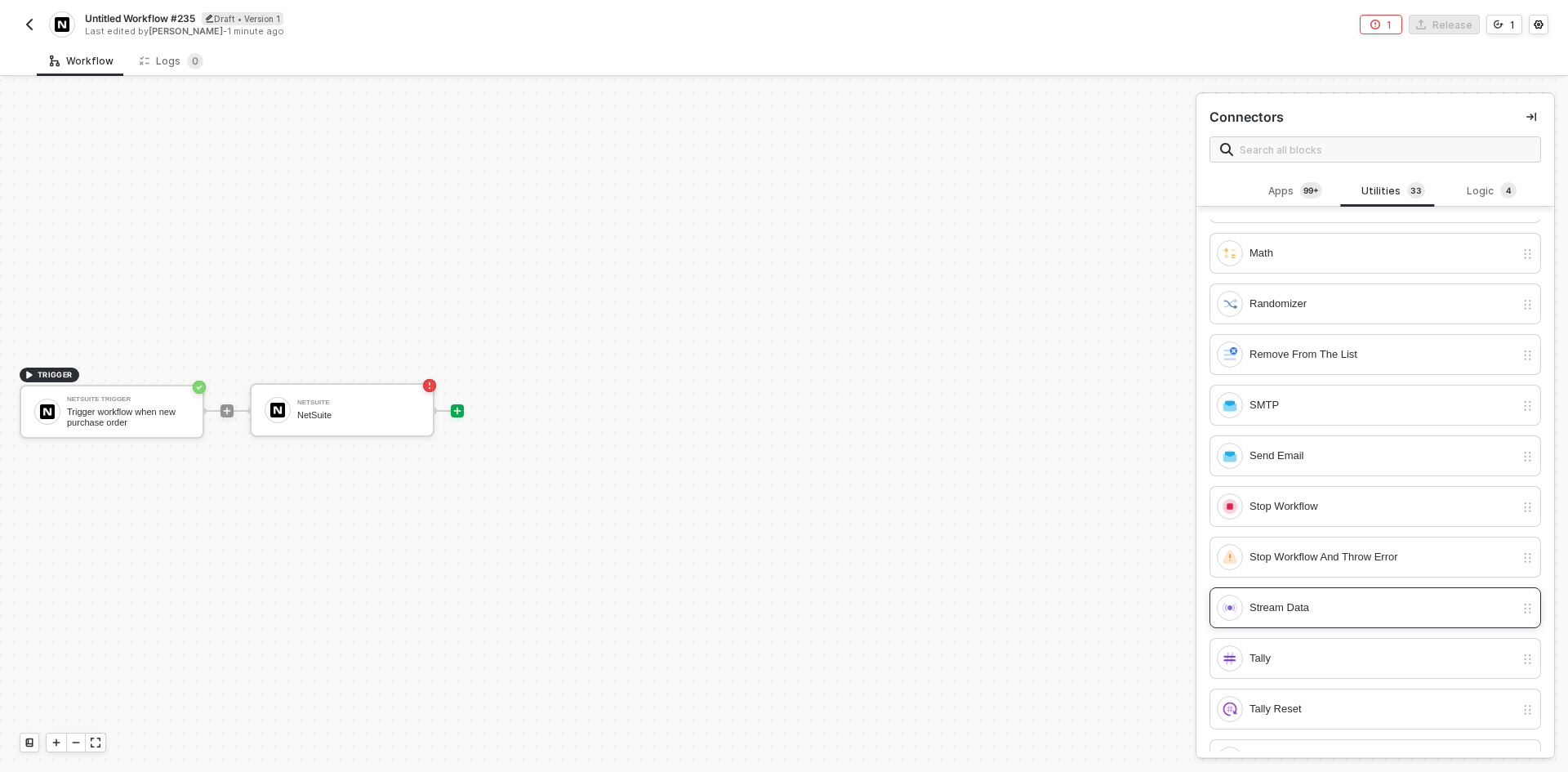
click at [1272, 602] on div "Stream Data" at bounding box center [1382, 608] width 265 height 18
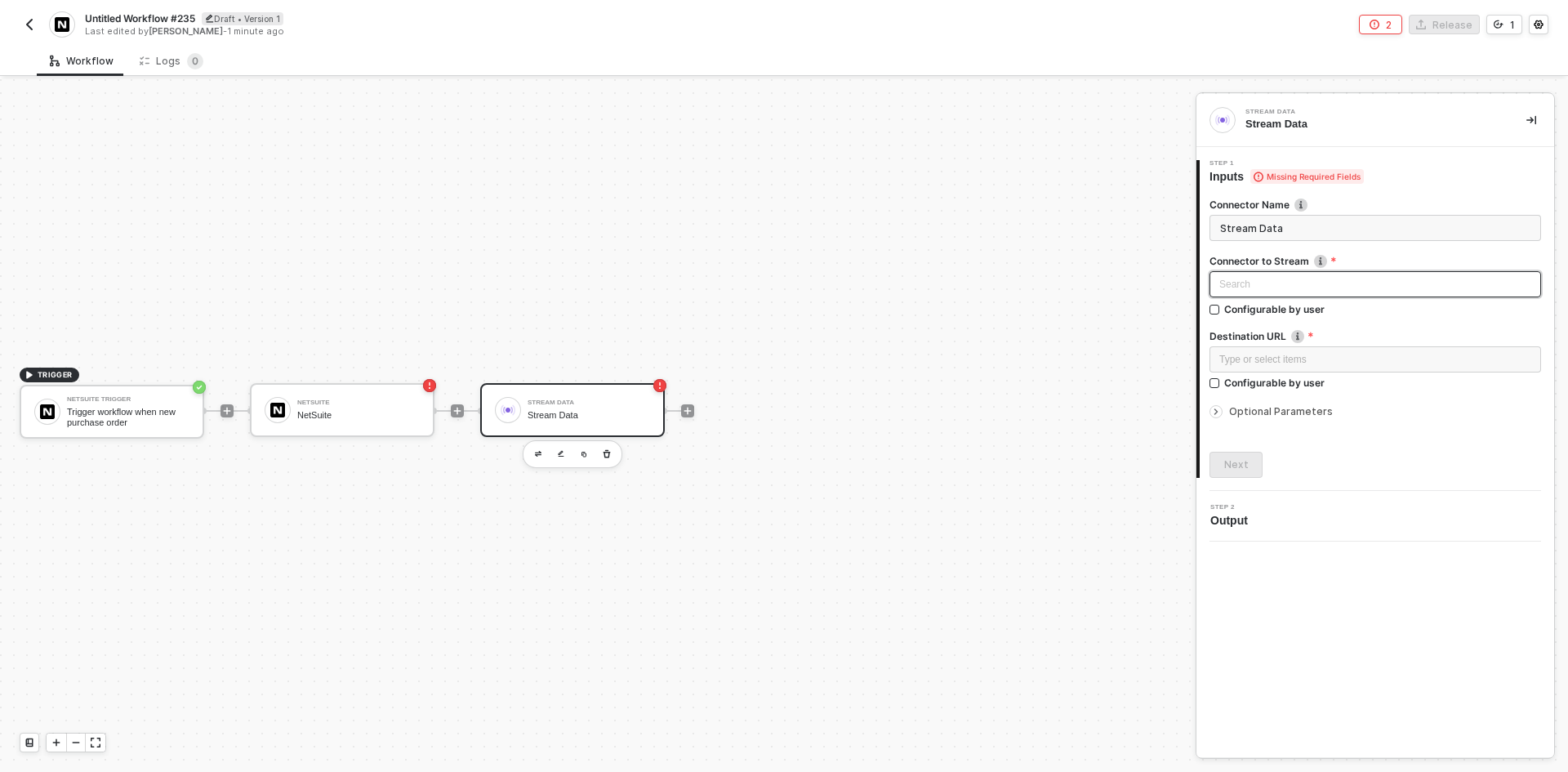
click at [1317, 296] on div "Search" at bounding box center [1375, 283] width 332 height 26
click at [1299, 346] on div "NetSuite" at bounding box center [1376, 342] width 306 height 18
click at [1381, 357] on div "Type or select items ﻿" at bounding box center [1376, 360] width 312 height 15
click at [1526, 116] on icon "icon-collapse-right" at bounding box center [1531, 120] width 10 height 10
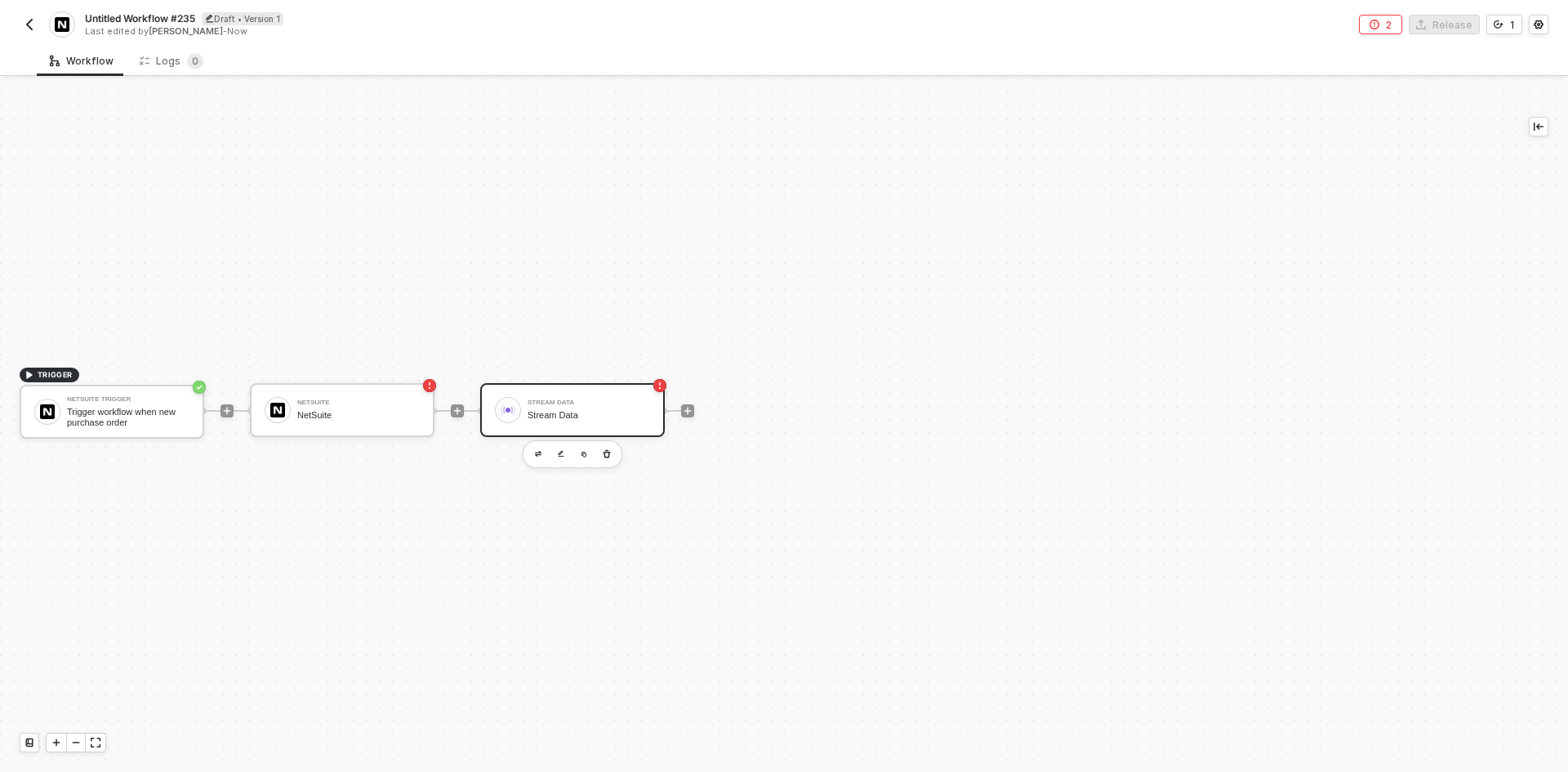
click at [32, 21] on img "button" at bounding box center [30, 25] width 14 height 14
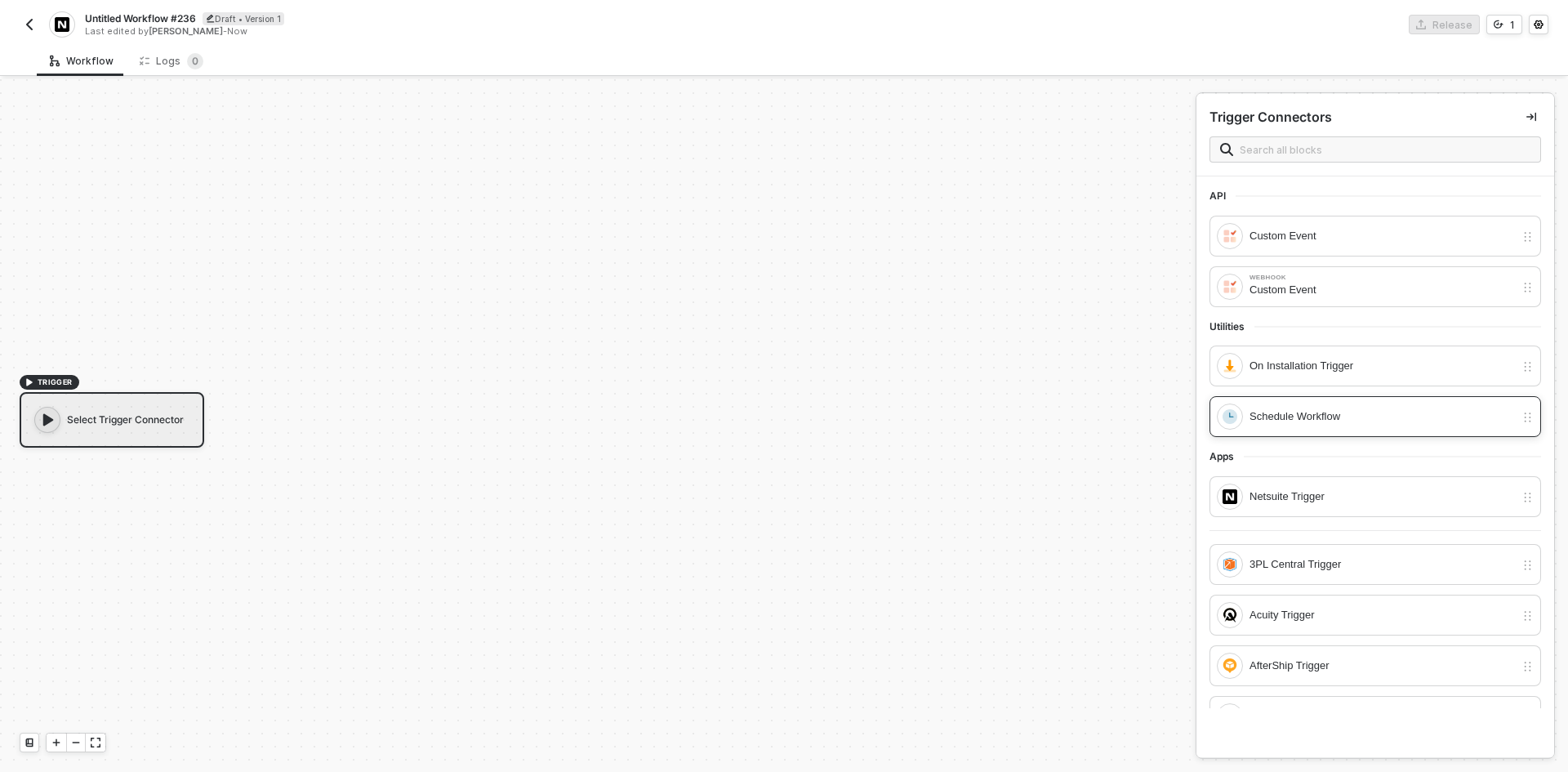
click at [1278, 427] on div "Schedule Workflow" at bounding box center [1366, 416] width 298 height 26
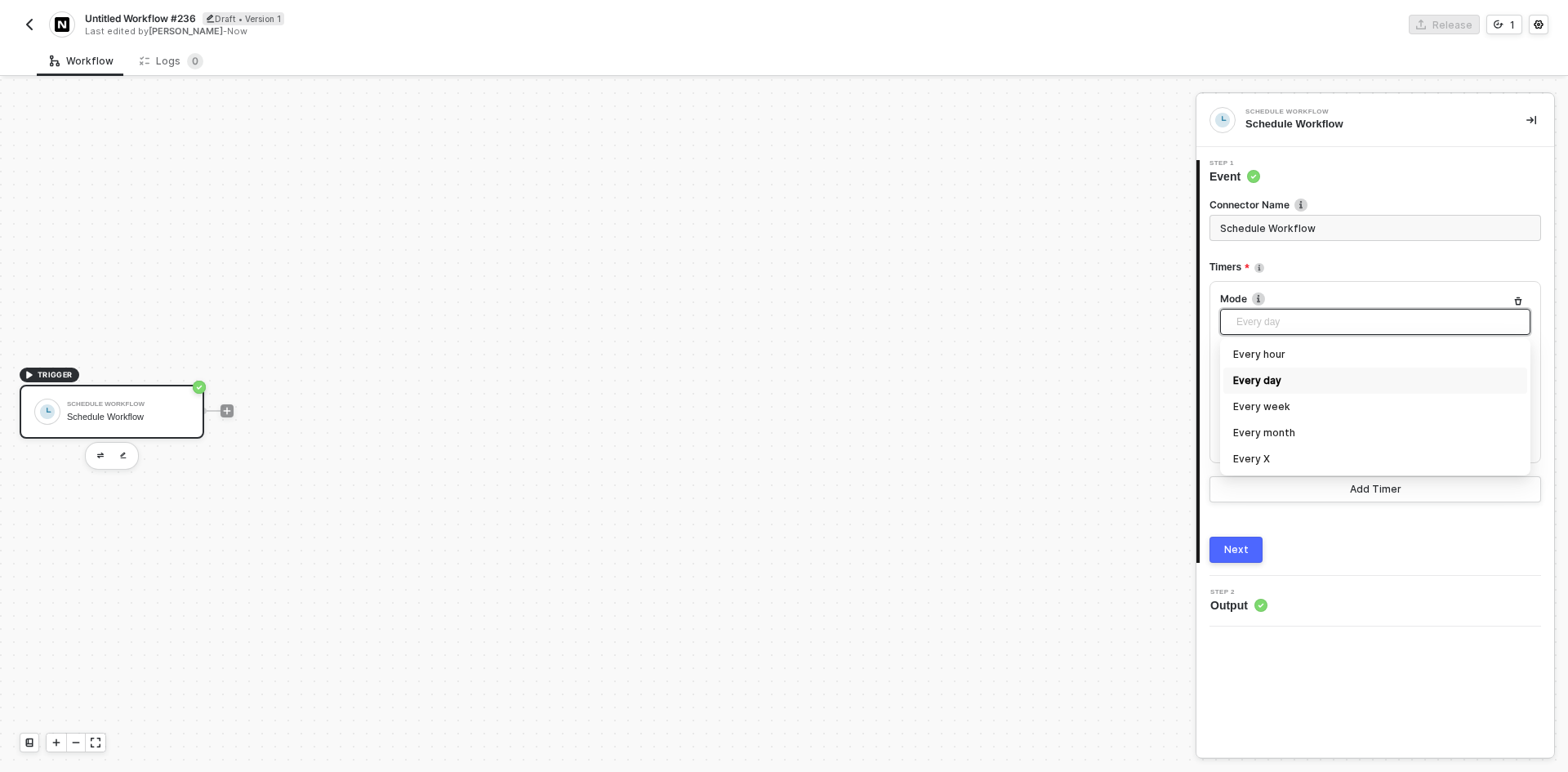
click at [1287, 312] on span "Every day" at bounding box center [1378, 321] width 284 height 24
click at [1293, 456] on div "Every X" at bounding box center [1376, 459] width 284 height 18
click at [1278, 382] on div "2" at bounding box center [1376, 377] width 291 height 15
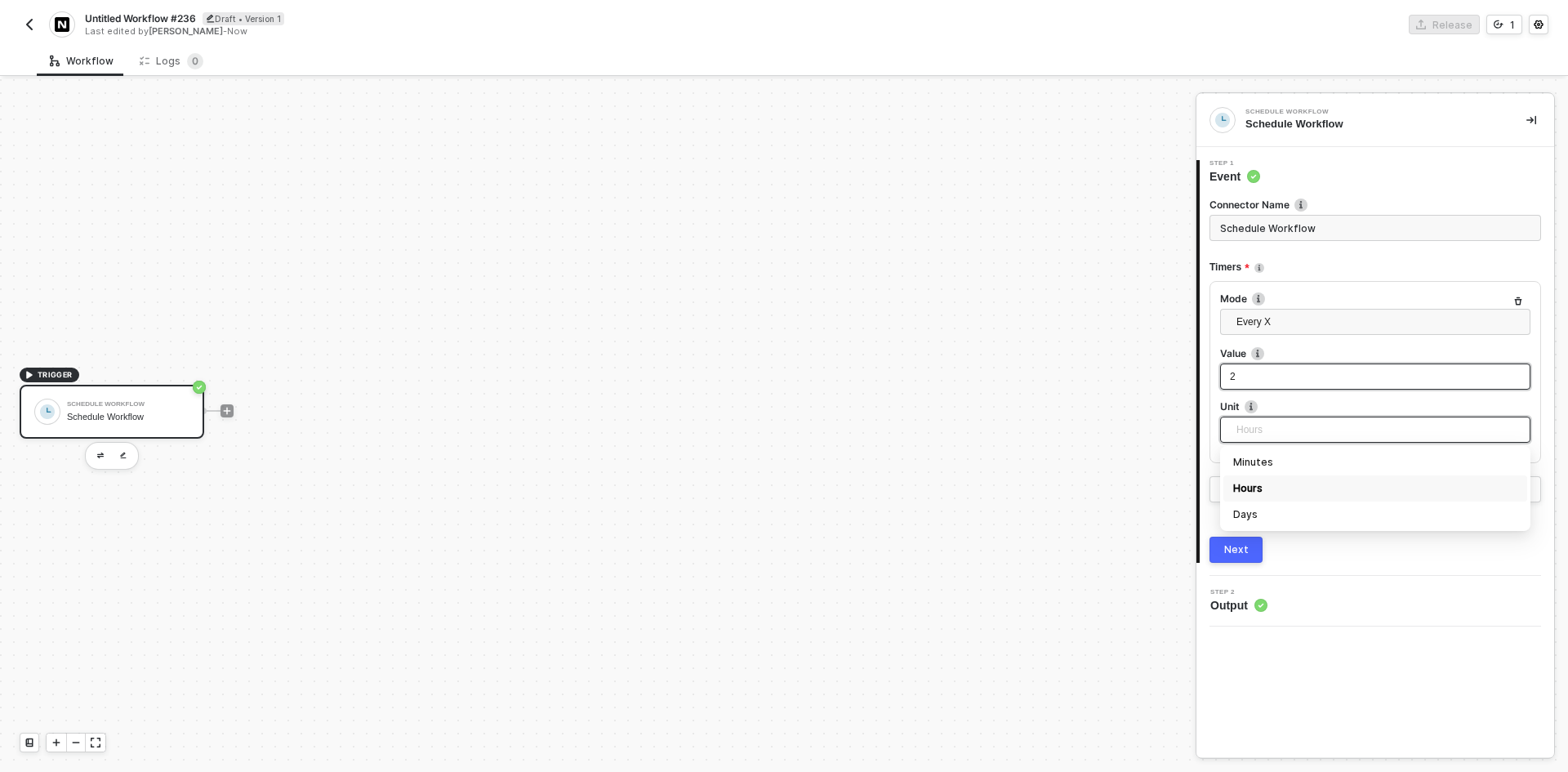
click at [1268, 428] on span "Hours" at bounding box center [1378, 429] width 284 height 24
click at [1281, 463] on div "Minutes" at bounding box center [1376, 462] width 284 height 18
drag, startPoint x: 1252, startPoint y: 371, endPoint x: 1201, endPoint y: 369, distance: 51.0
click at [1201, 369] on div "Connector Name Schedule Workflow Timers Mode Every X Every hour Every day Every…" at bounding box center [1376, 373] width 354 height 378
click at [1323, 315] on span "Every X" at bounding box center [1378, 321] width 284 height 24
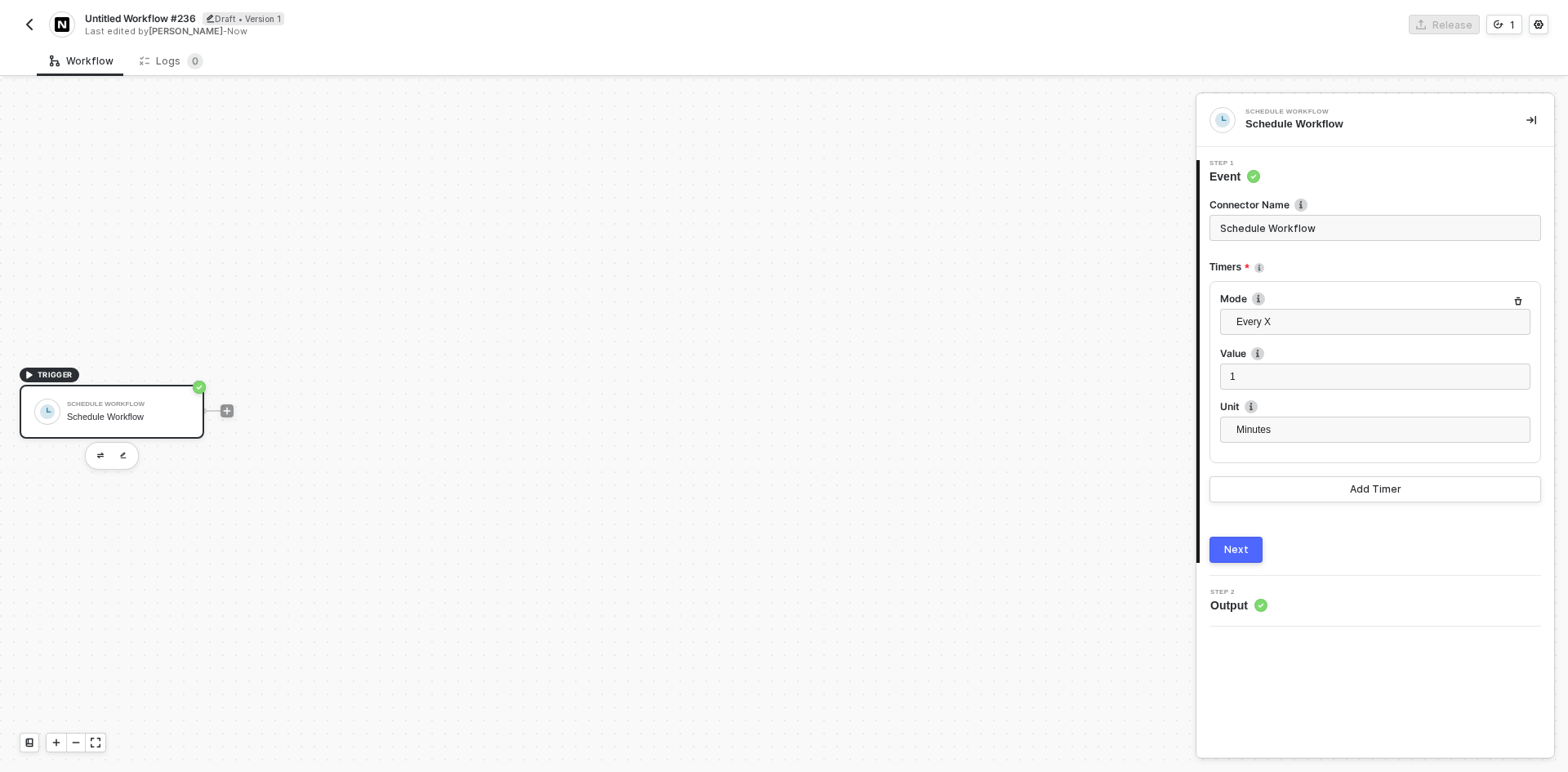
click at [1036, 460] on div "TRIGGER Schedule Workflow Schedule Workflow" at bounding box center [594, 410] width 1188 height 723
click at [223, 404] on div at bounding box center [227, 411] width 14 height 14
click at [91, 454] on button "button" at bounding box center [101, 456] width 19 height 19
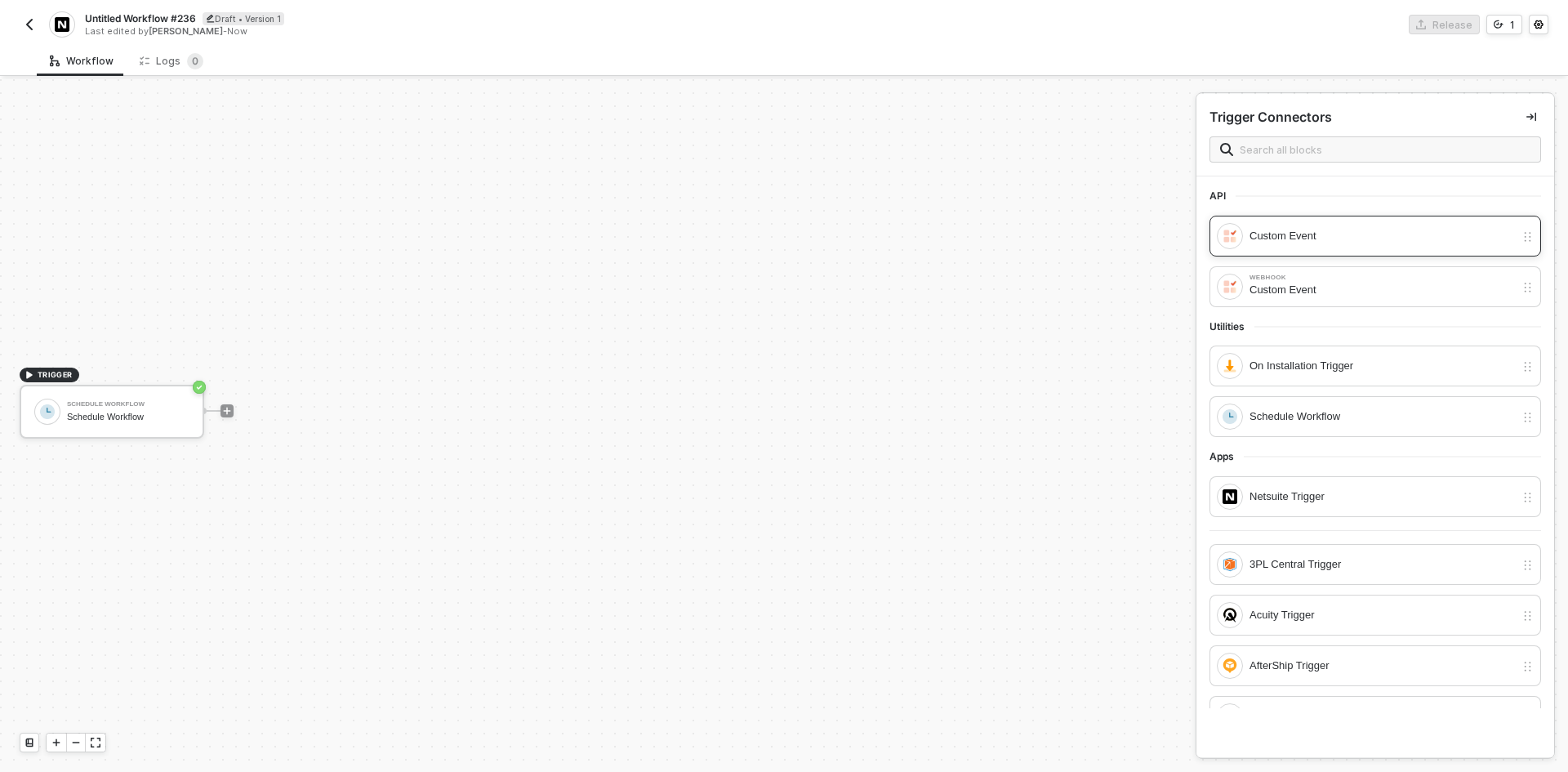
click at [1347, 232] on div "Custom Event" at bounding box center [1382, 236] width 265 height 18
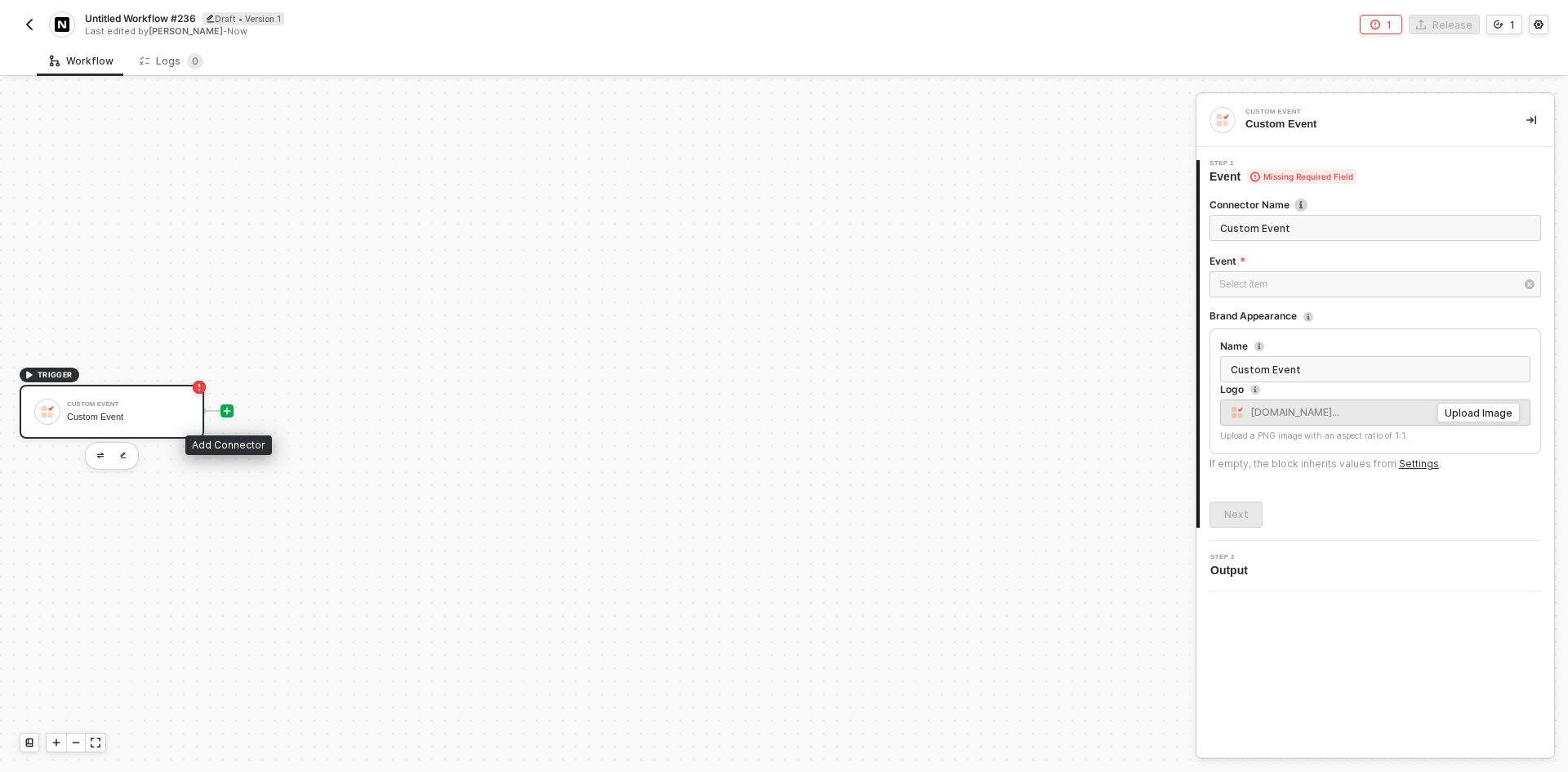
click at [225, 412] on icon "icon-play" at bounding box center [227, 411] width 10 height 10
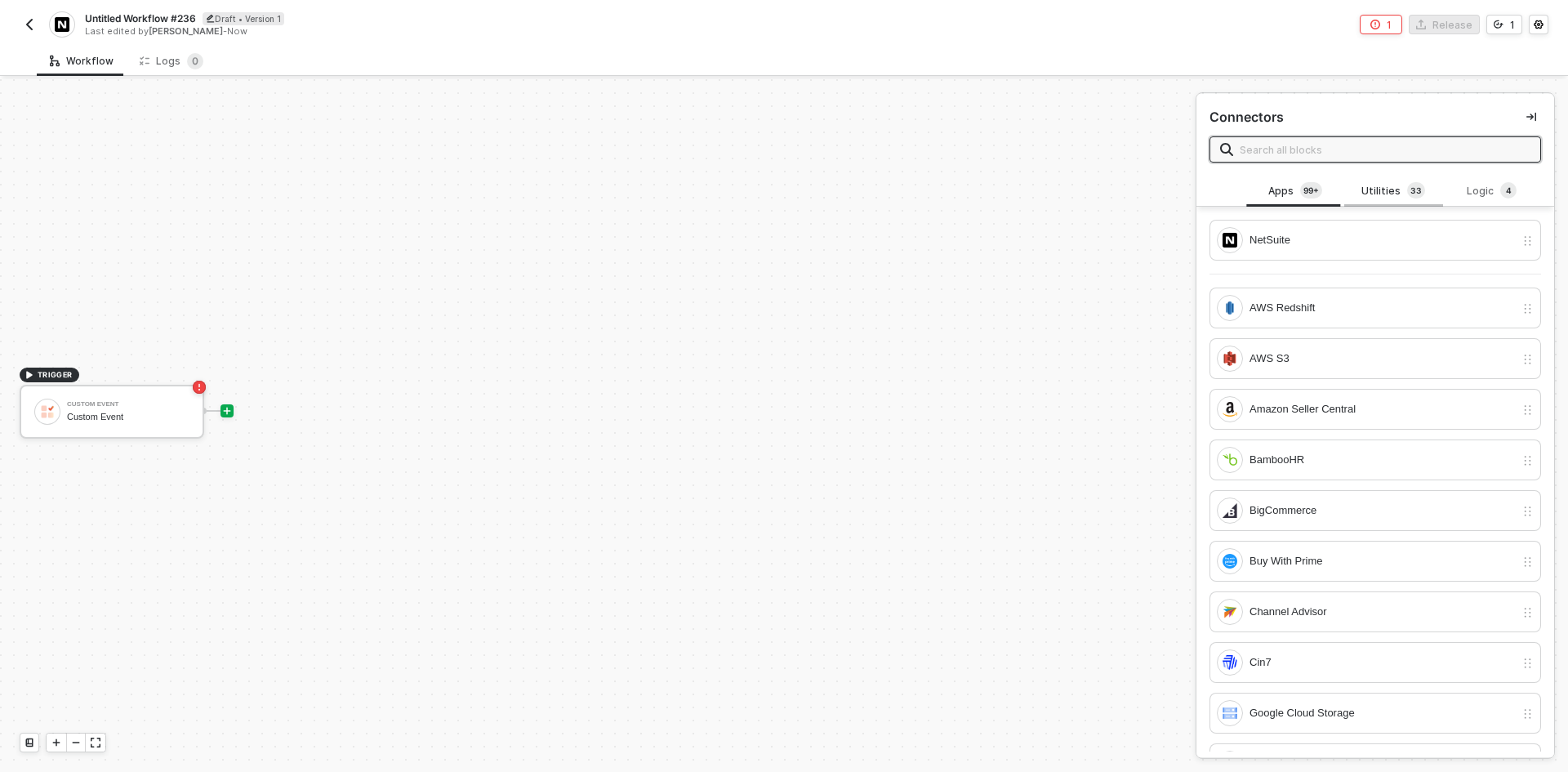
click at [1376, 187] on div "Utilities 3 3" at bounding box center [1393, 191] width 72 height 18
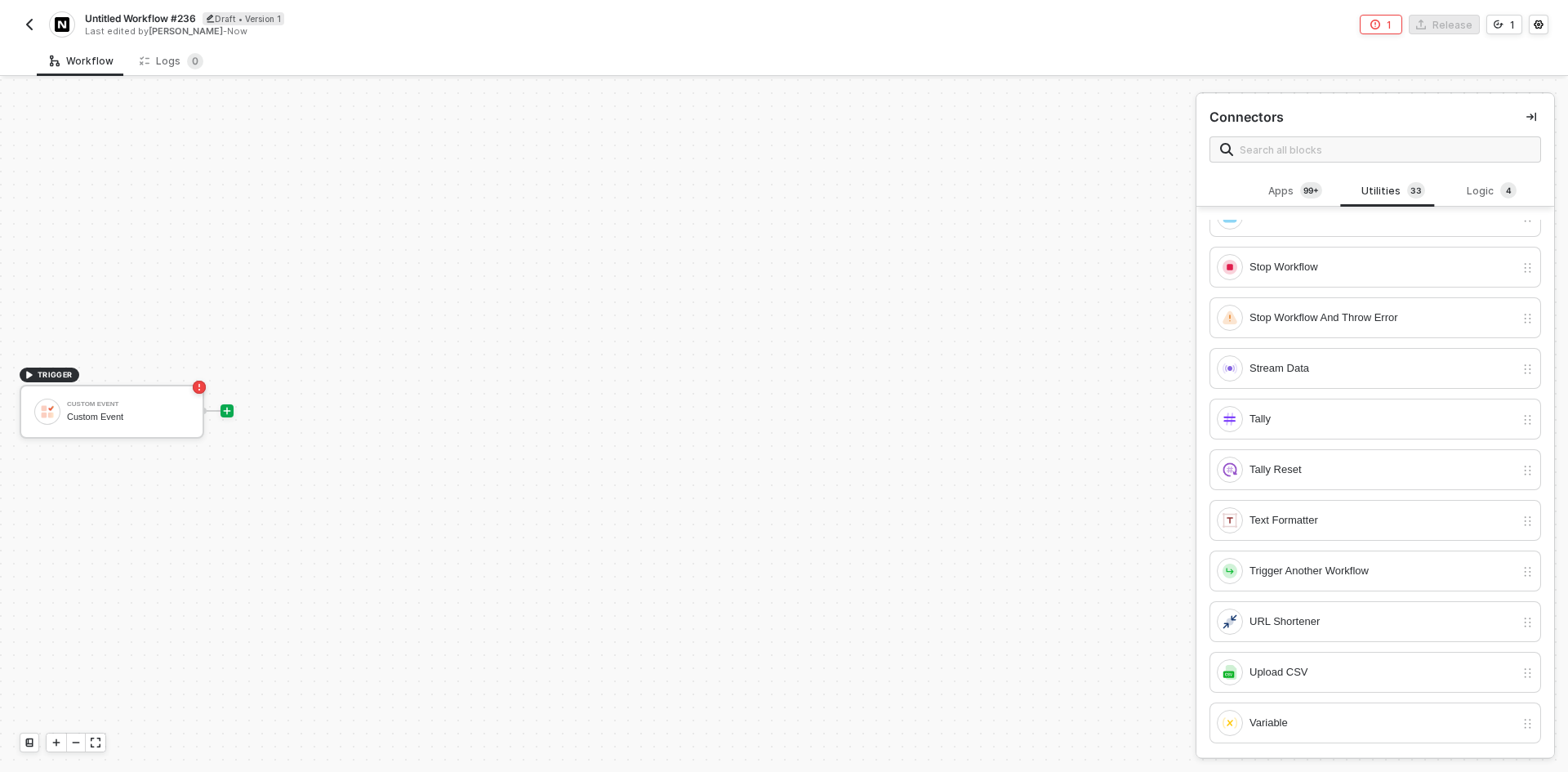
scroll to position [1140, 0]
click at [1315, 368] on div "Stream Data" at bounding box center [1382, 367] width 265 height 18
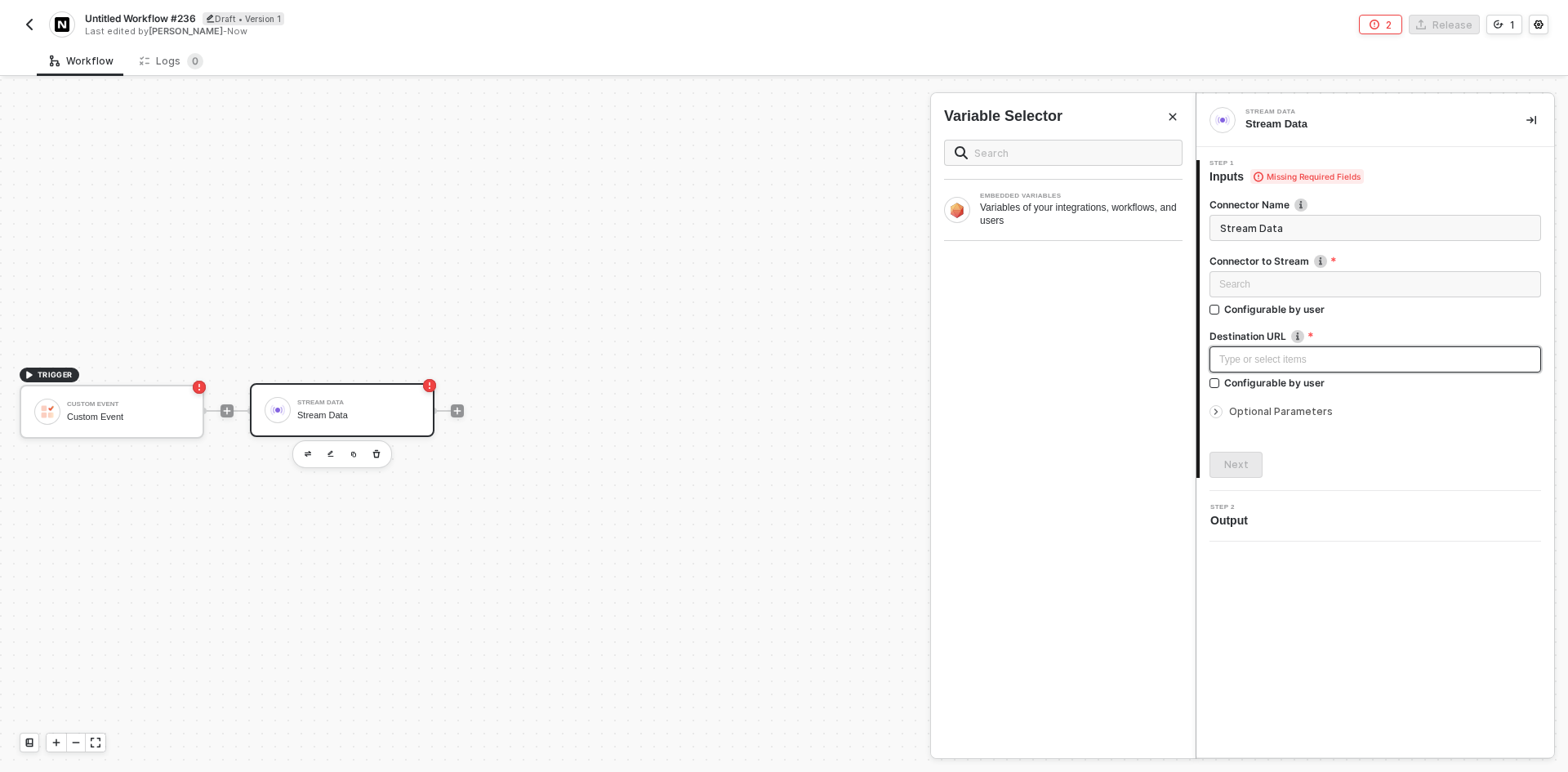
click at [1315, 368] on div "Type or select items ﻿" at bounding box center [1375, 359] width 332 height 26
click at [1281, 409] on span "Optional Parameters" at bounding box center [1281, 411] width 104 height 13
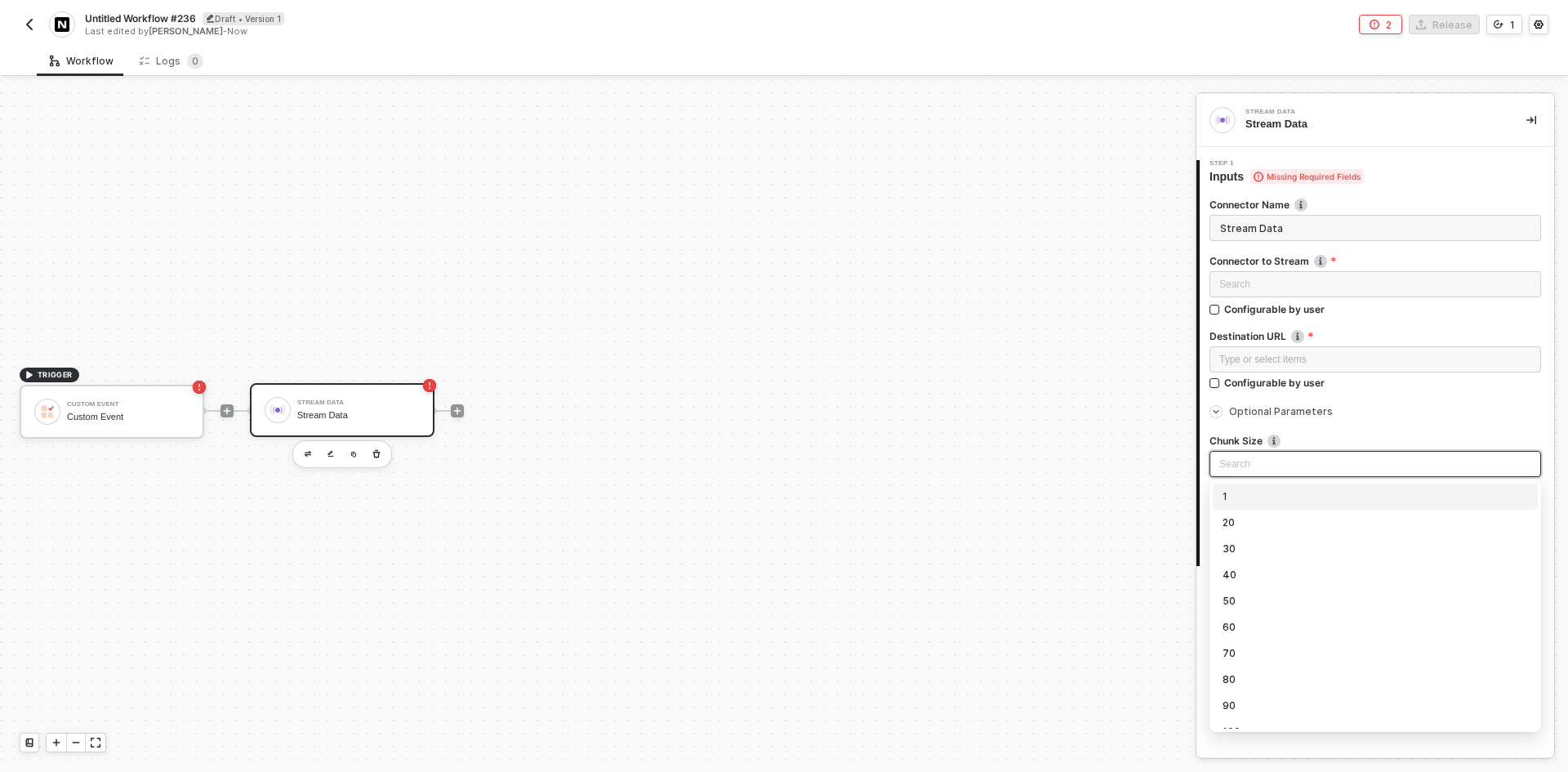
click at [1259, 468] on input "search" at bounding box center [1376, 463] width 312 height 24
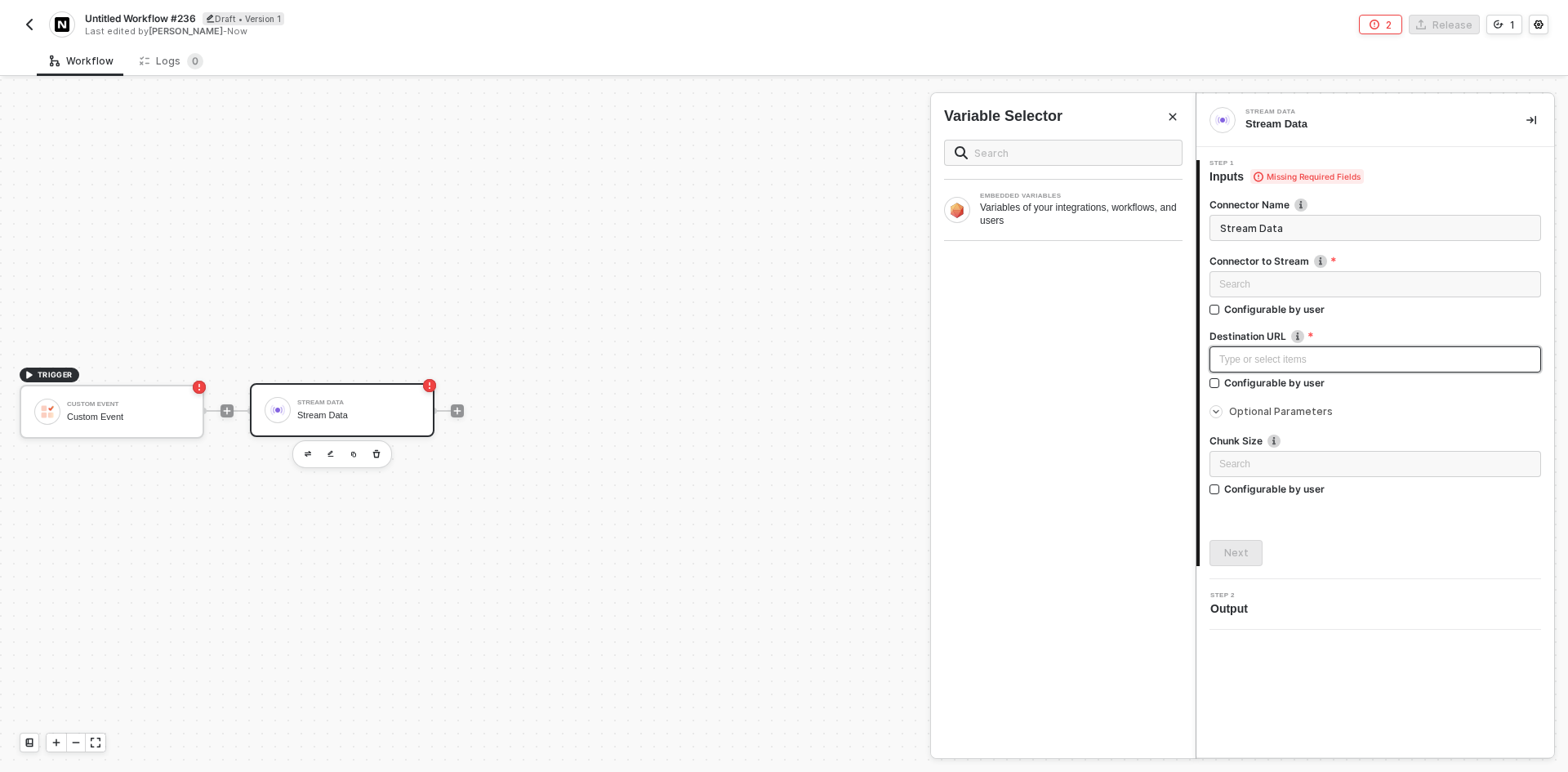
click at [1367, 368] on div "Type or select items ﻿" at bounding box center [1375, 359] width 332 height 26
click at [459, 414] on icon "icon-play" at bounding box center [458, 411] width 10 height 10
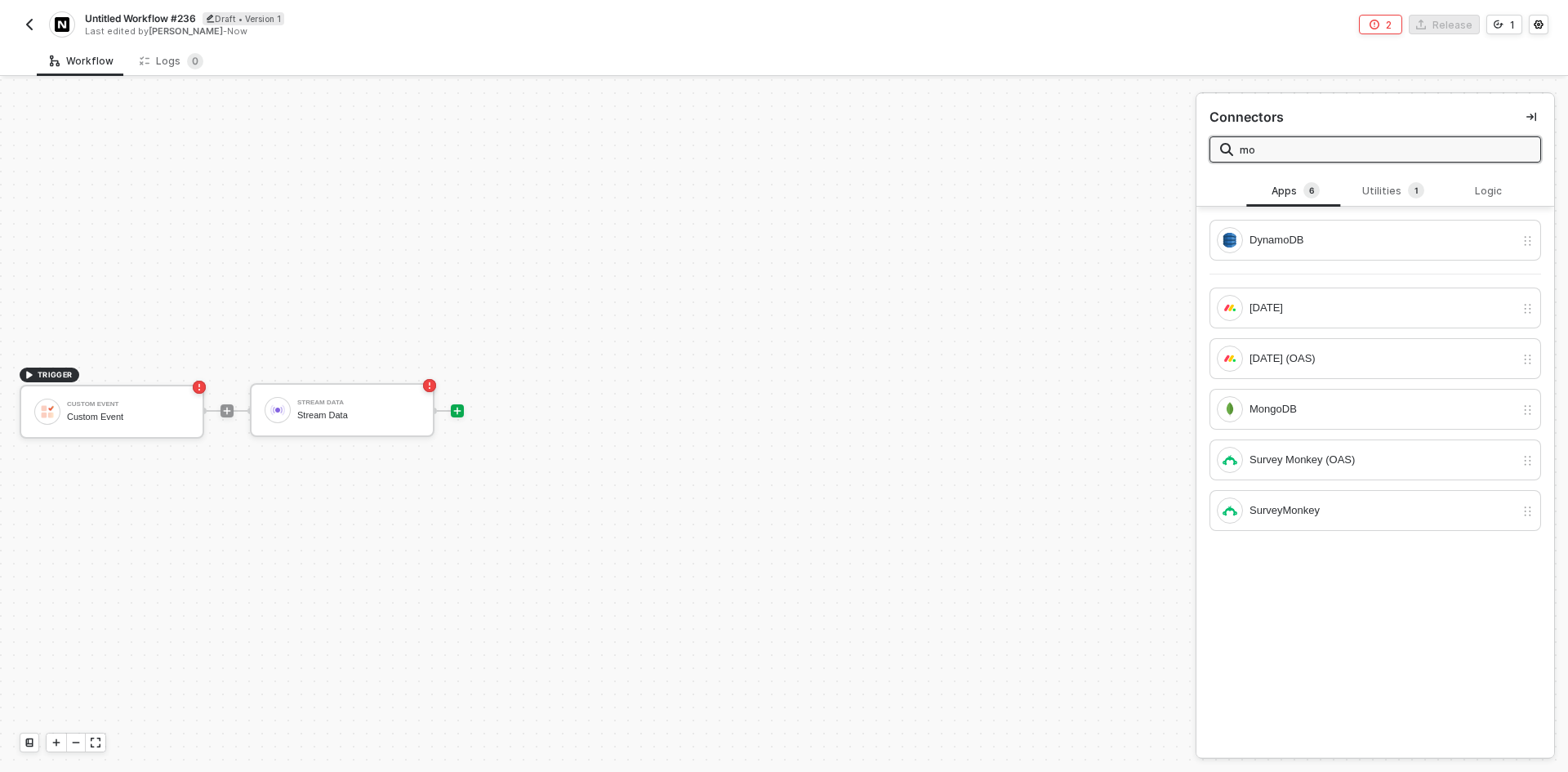
type input "mon"
drag, startPoint x: 1272, startPoint y: 154, endPoint x: 1226, endPoint y: 151, distance: 46.1
click at [1226, 151] on span "mon" at bounding box center [1375, 149] width 332 height 26
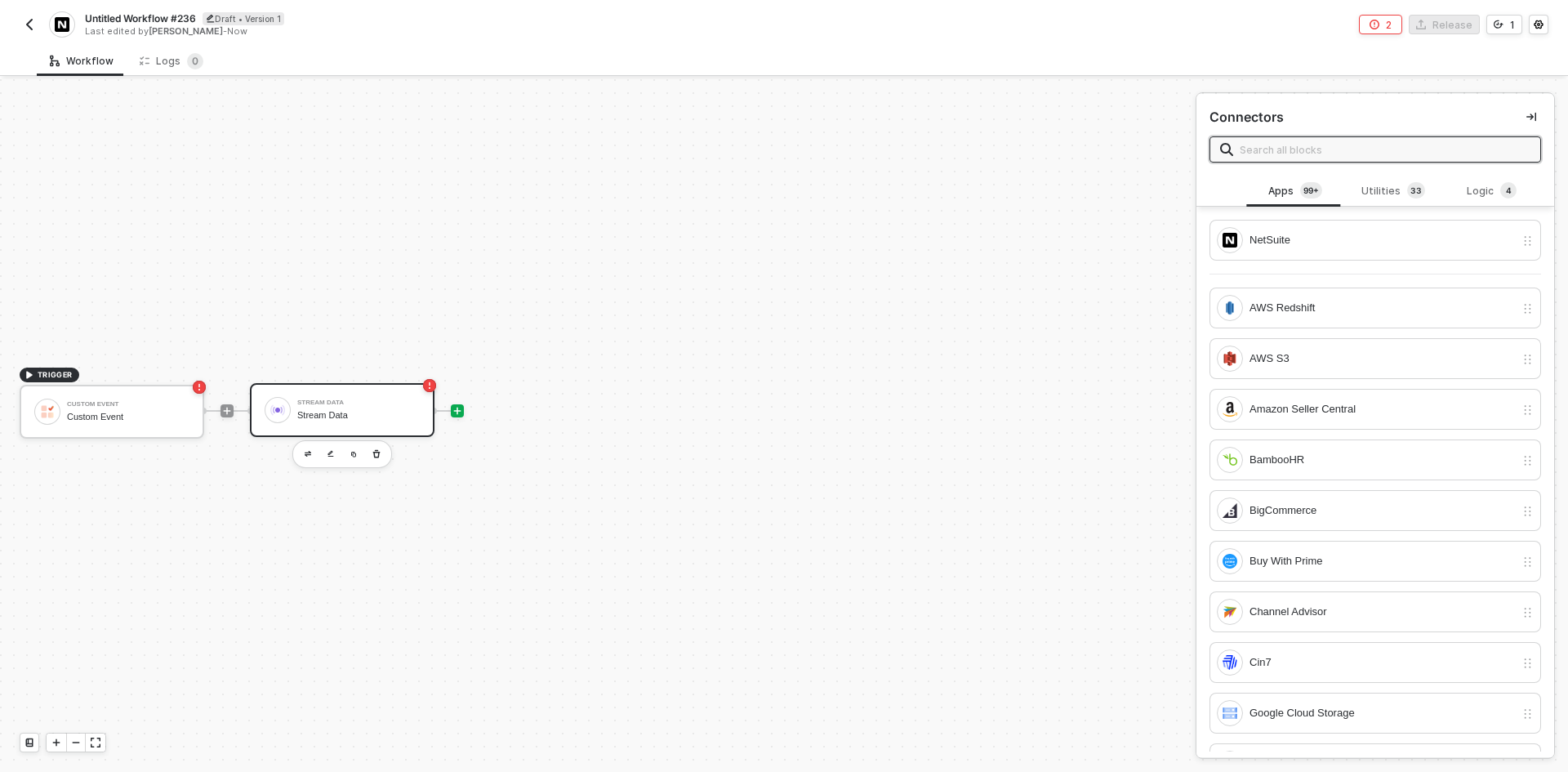
click at [373, 393] on div "Stream Data Stream Data" at bounding box center [341, 410] width 185 height 54
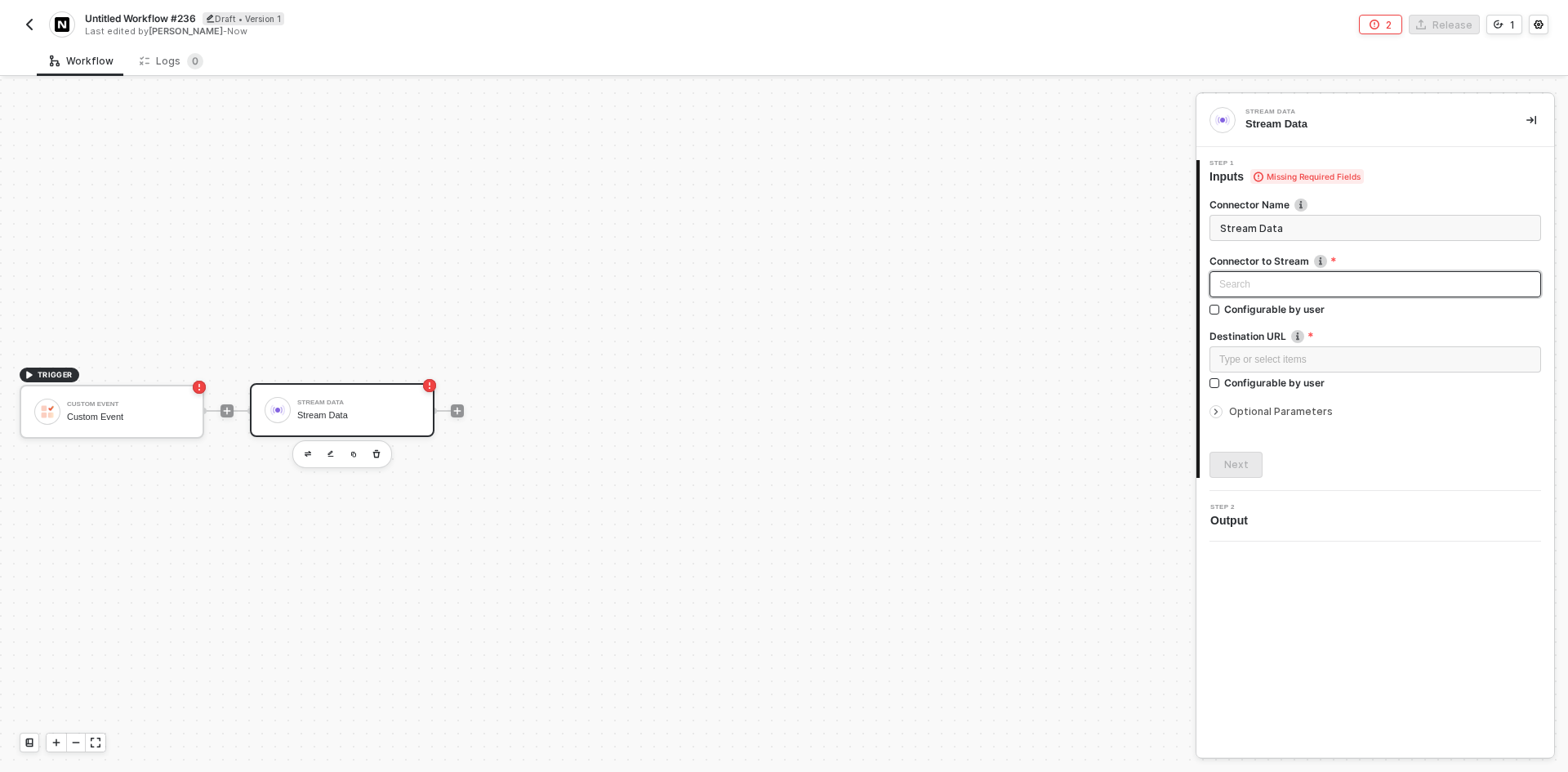
click at [1349, 286] on div "Search" at bounding box center [1375, 283] width 332 height 26
click at [1273, 358] on div "Type or select items ﻿" at bounding box center [1376, 360] width 312 height 15
click at [455, 406] on icon "icon-play" at bounding box center [458, 411] width 10 height 10
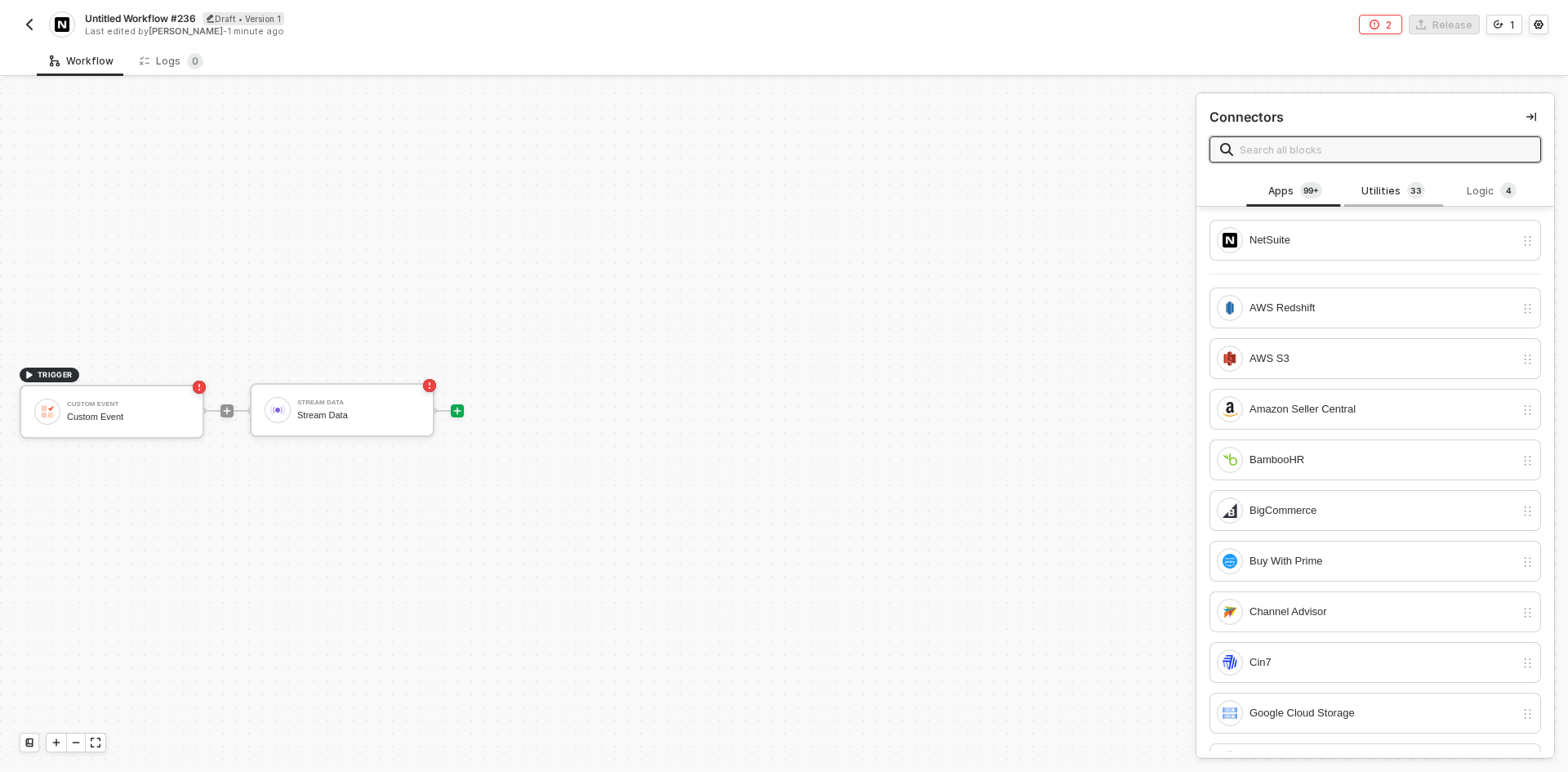
click at [1393, 192] on div "Utilities 3 3" at bounding box center [1393, 191] width 72 height 18
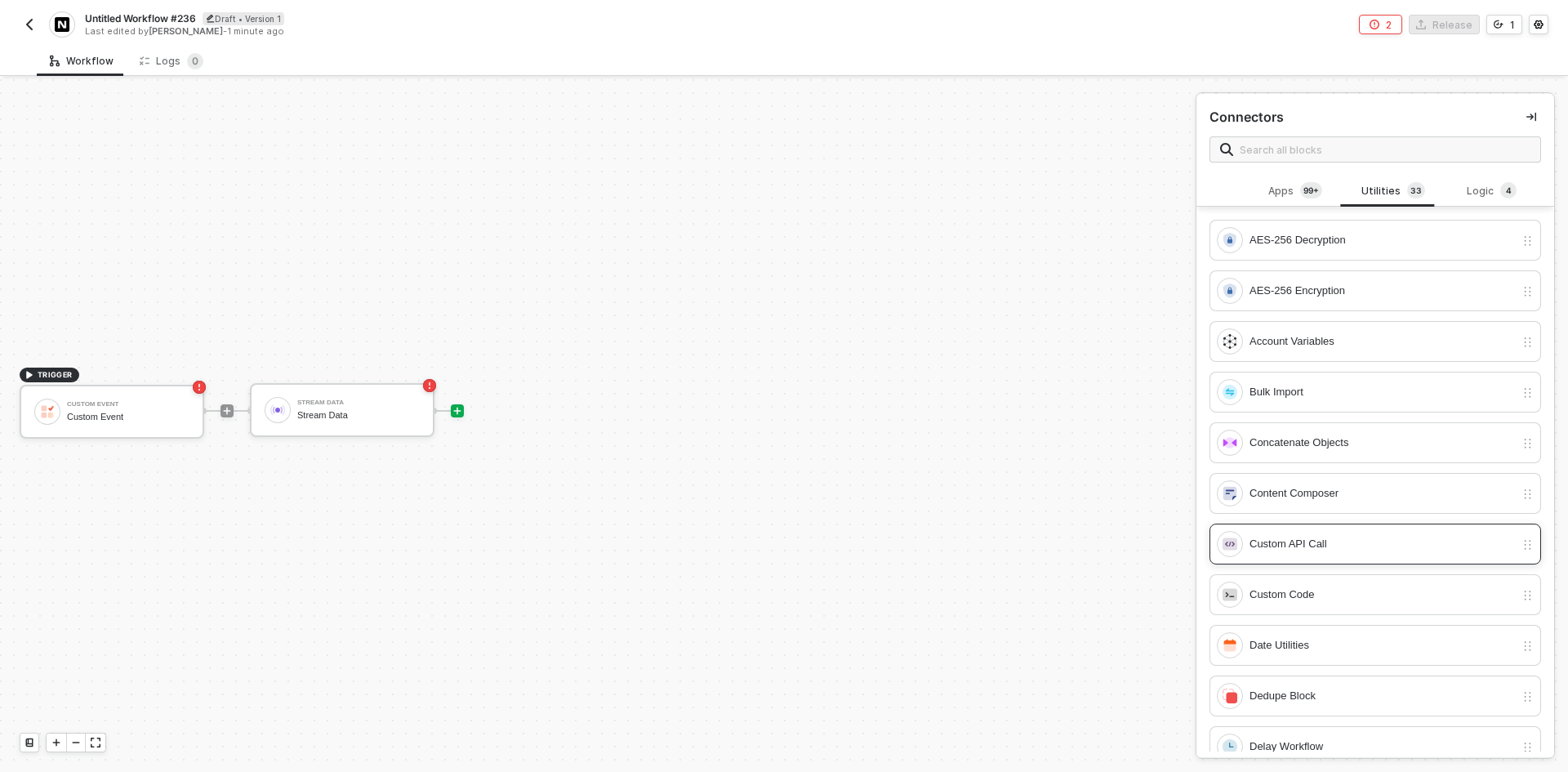
click at [1362, 553] on div "Custom API Call" at bounding box center [1366, 544] width 298 height 26
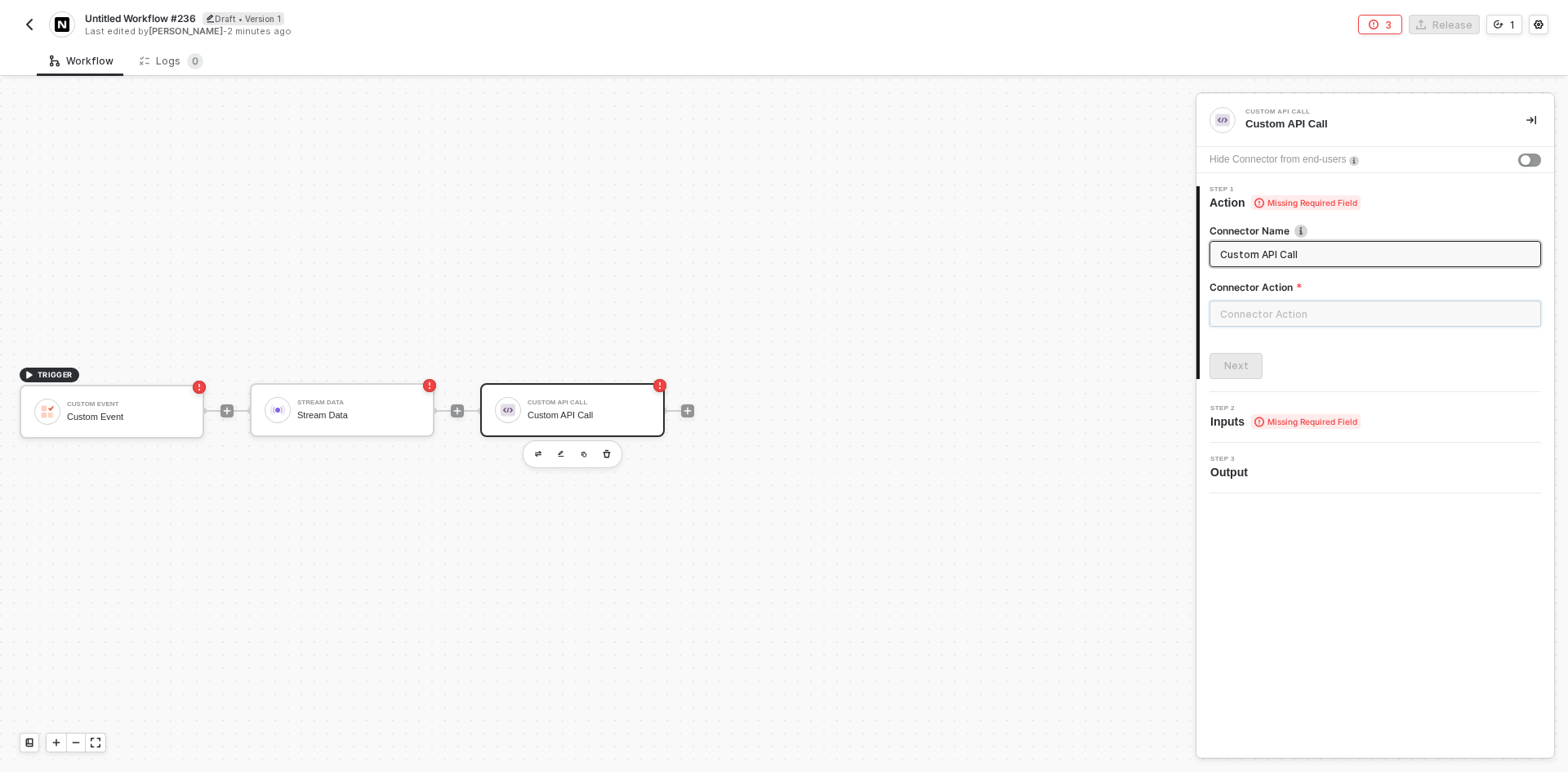
click at [1294, 309] on input "text" at bounding box center [1375, 313] width 332 height 26
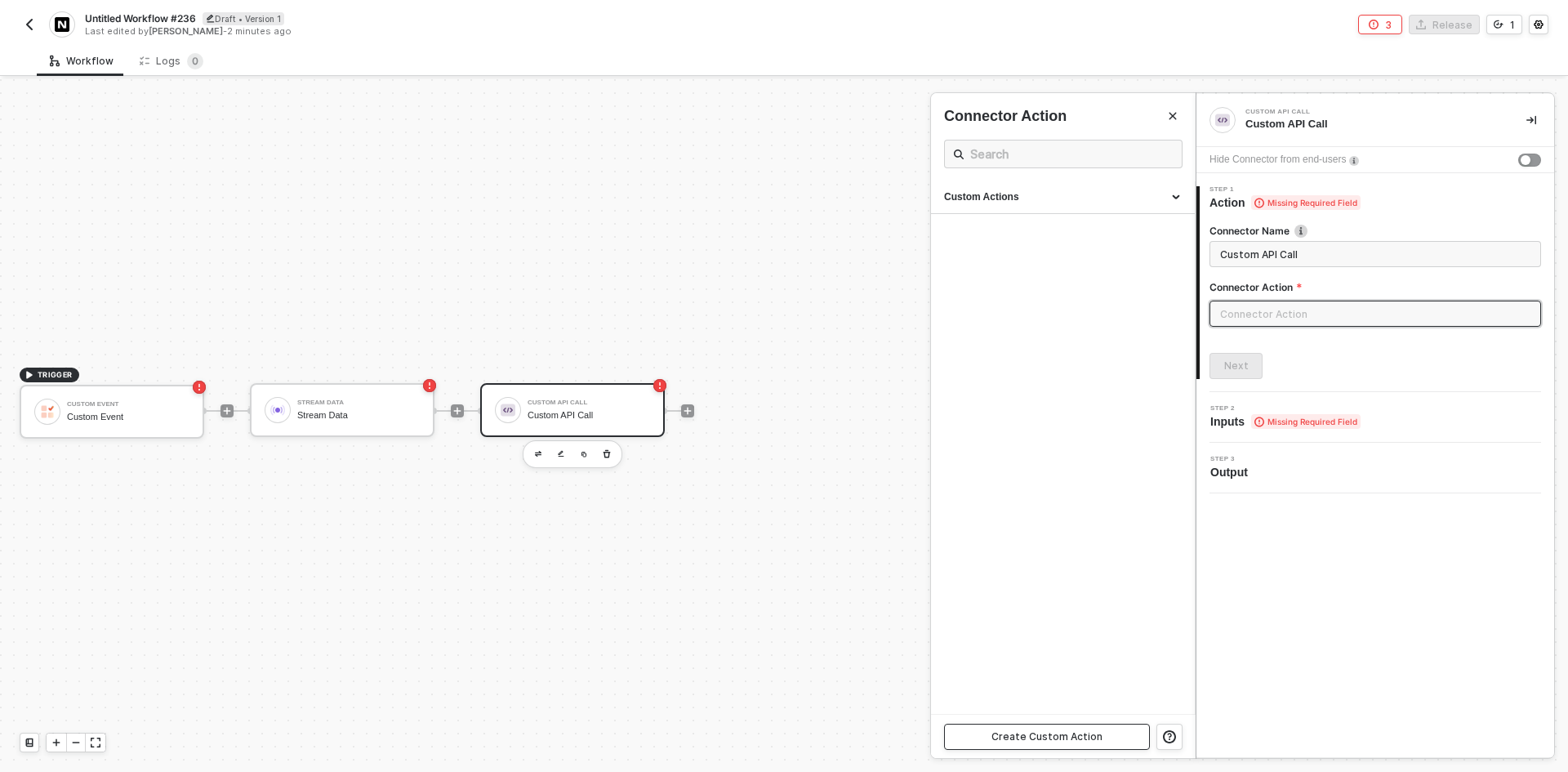
click at [1087, 727] on button "Create Custom Action" at bounding box center [1047, 736] width 206 height 26
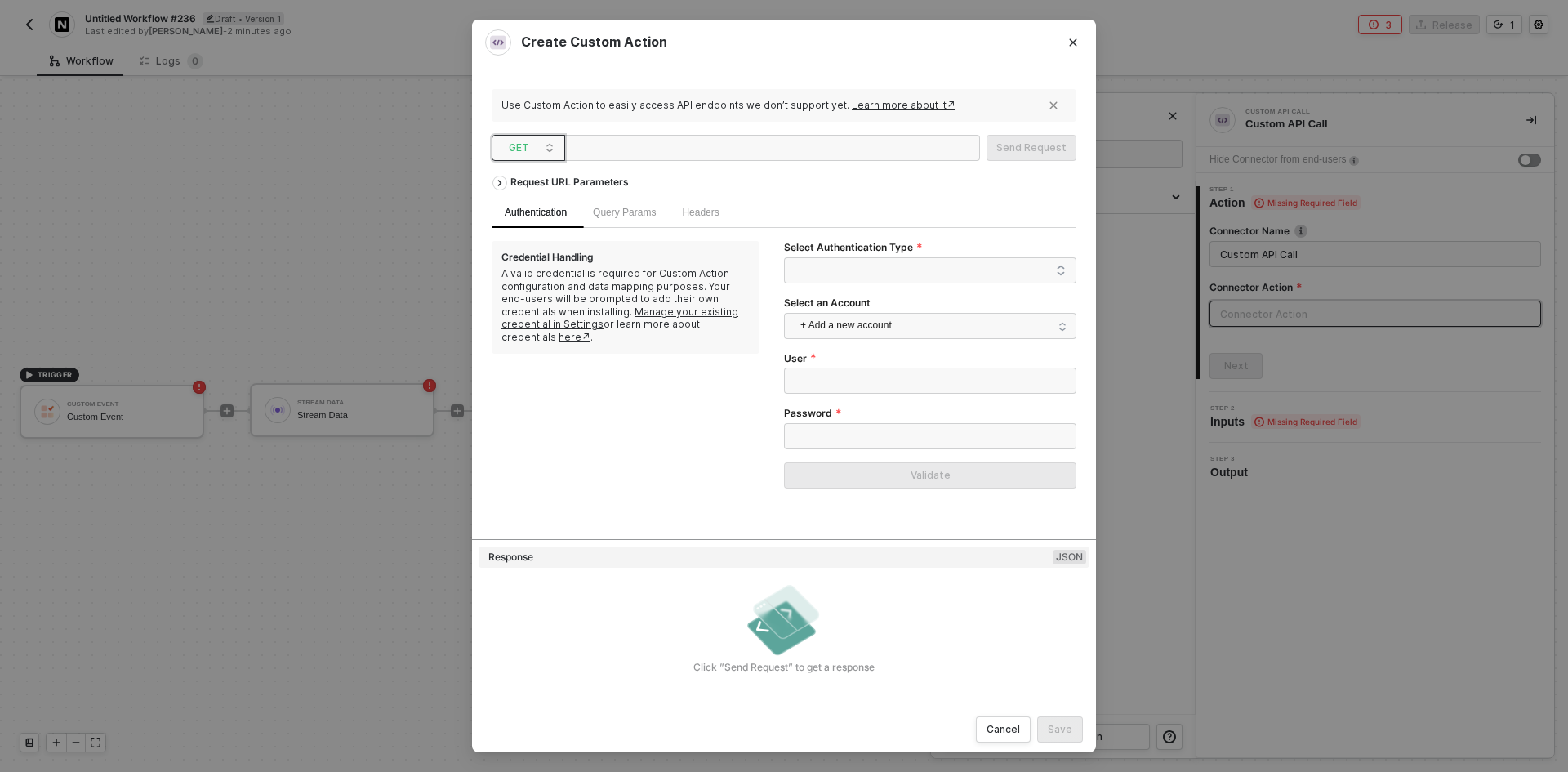
click at [518, 140] on span "GET" at bounding box center [531, 147] width 45 height 24
click at [535, 204] on div "POST" at bounding box center [528, 206] width 60 height 19
click at [1070, 43] on icon "Close" at bounding box center [1073, 43] width 10 height 10
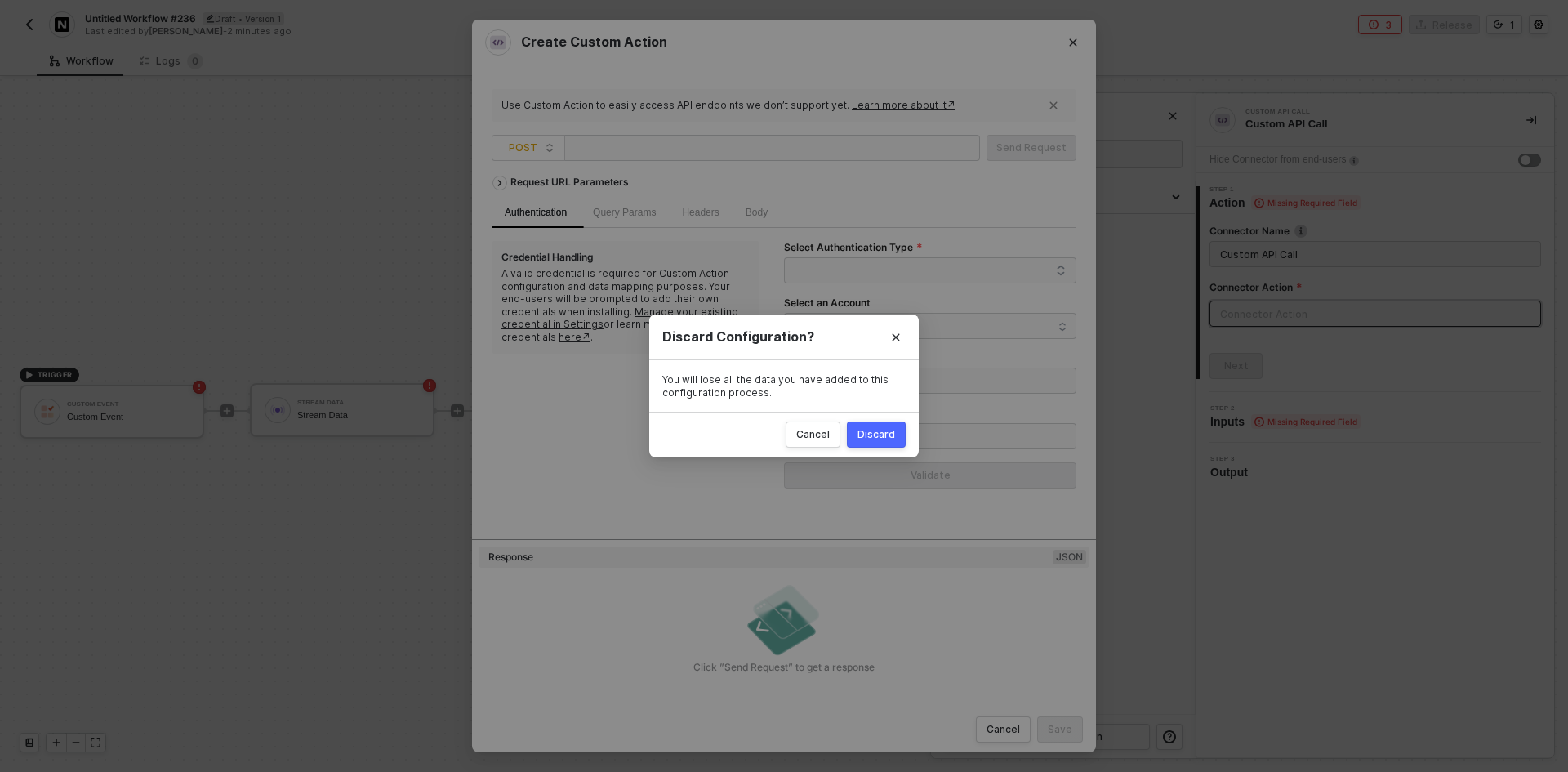
click at [892, 435] on div "Discard" at bounding box center [876, 434] width 38 height 14
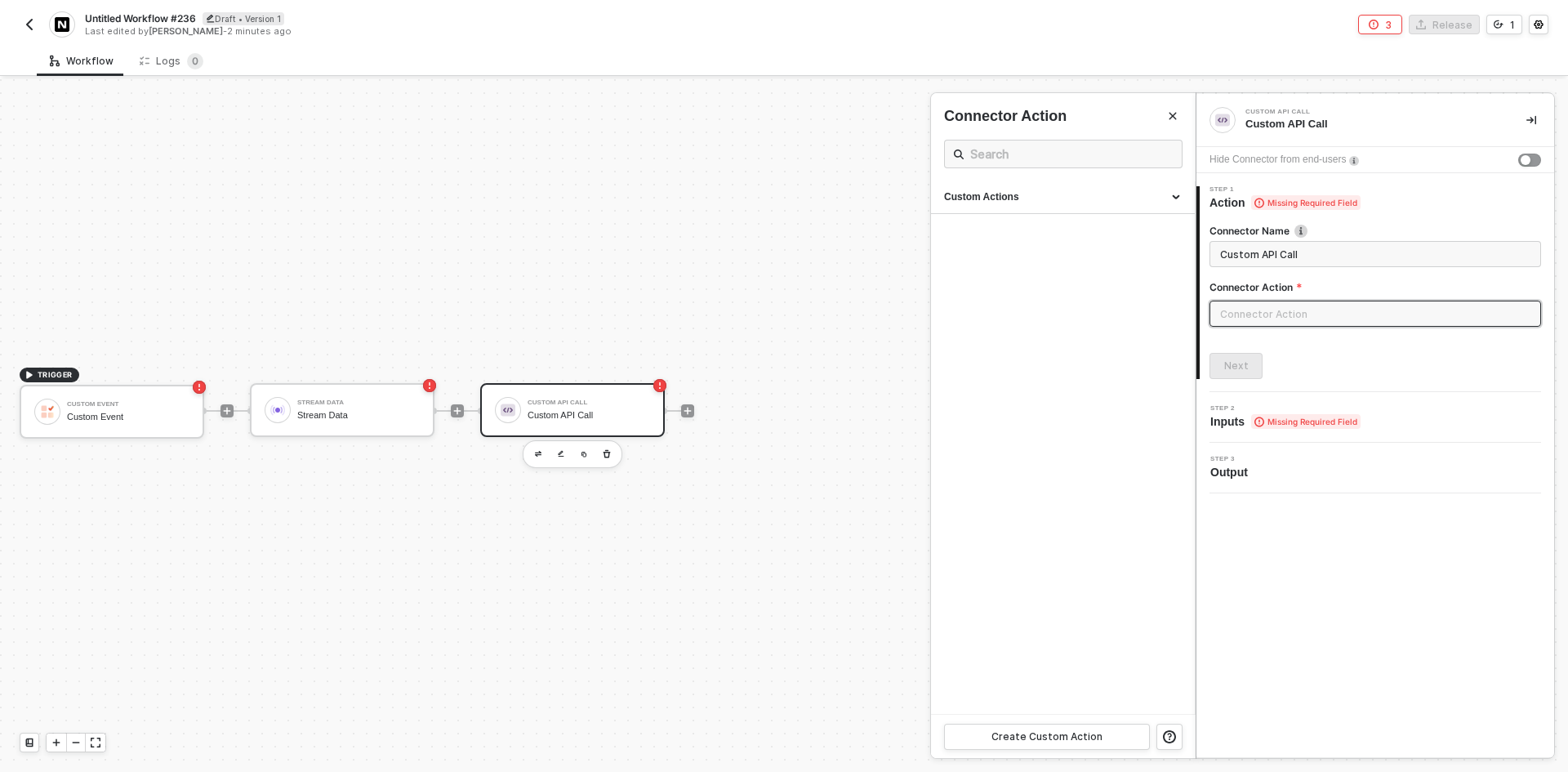
click at [459, 407] on div at bounding box center [784, 426] width 1568 height 693
click at [459, 407] on icon "icon-play" at bounding box center [458, 411] width 10 height 10
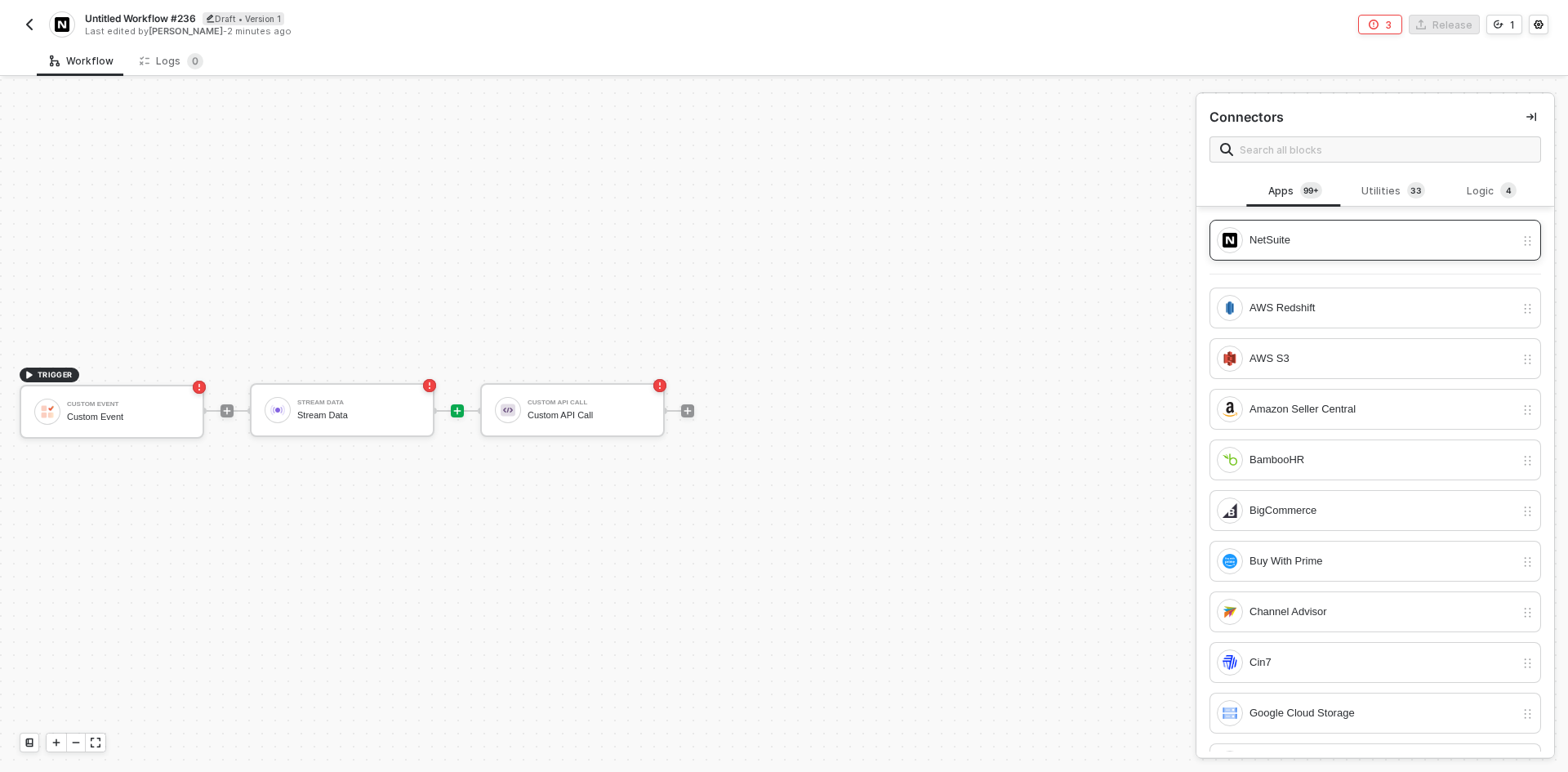
click at [1366, 244] on div "NetSuite" at bounding box center [1382, 240] width 265 height 18
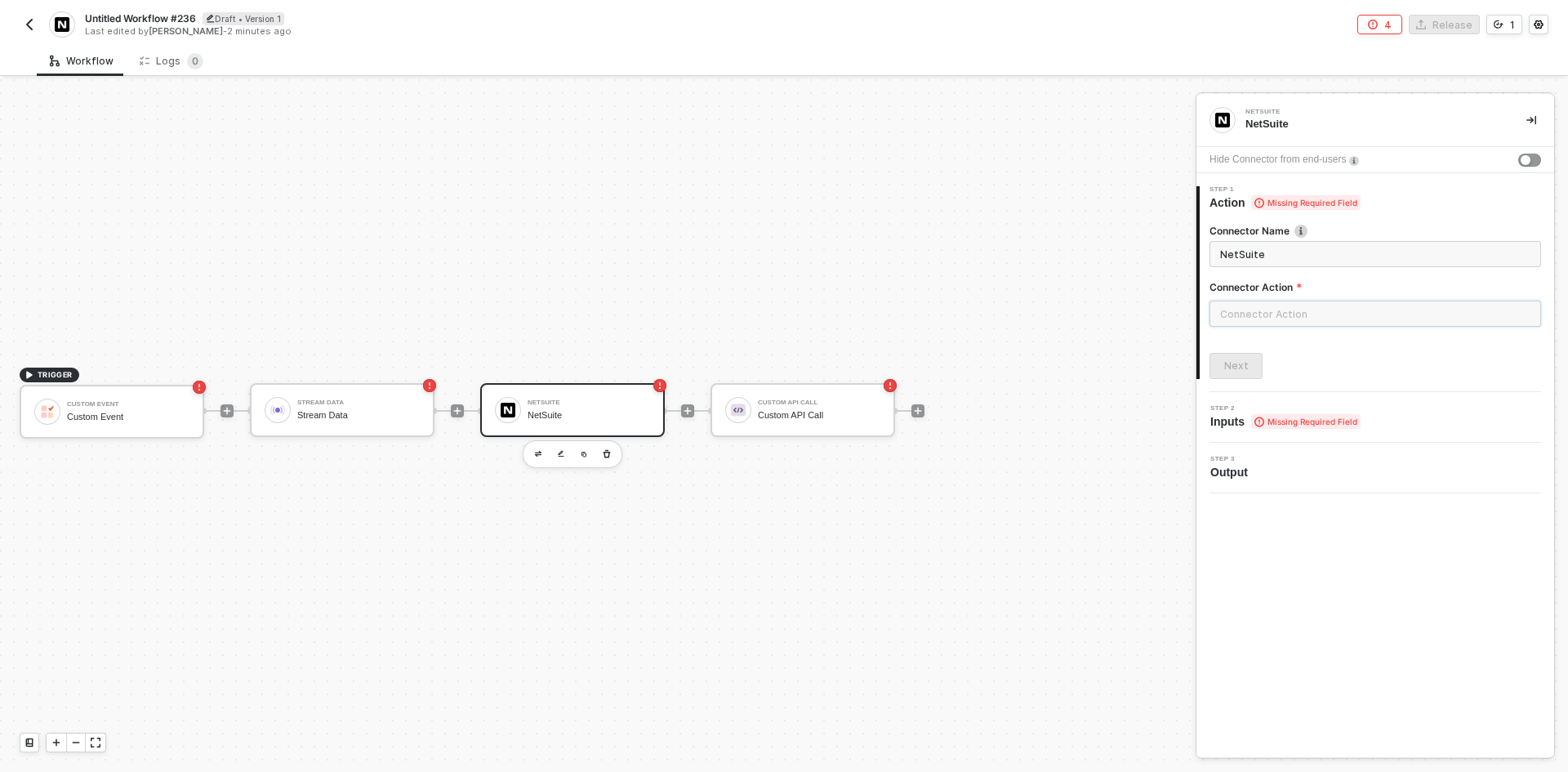
click at [1327, 309] on input "text" at bounding box center [1375, 313] width 332 height 26
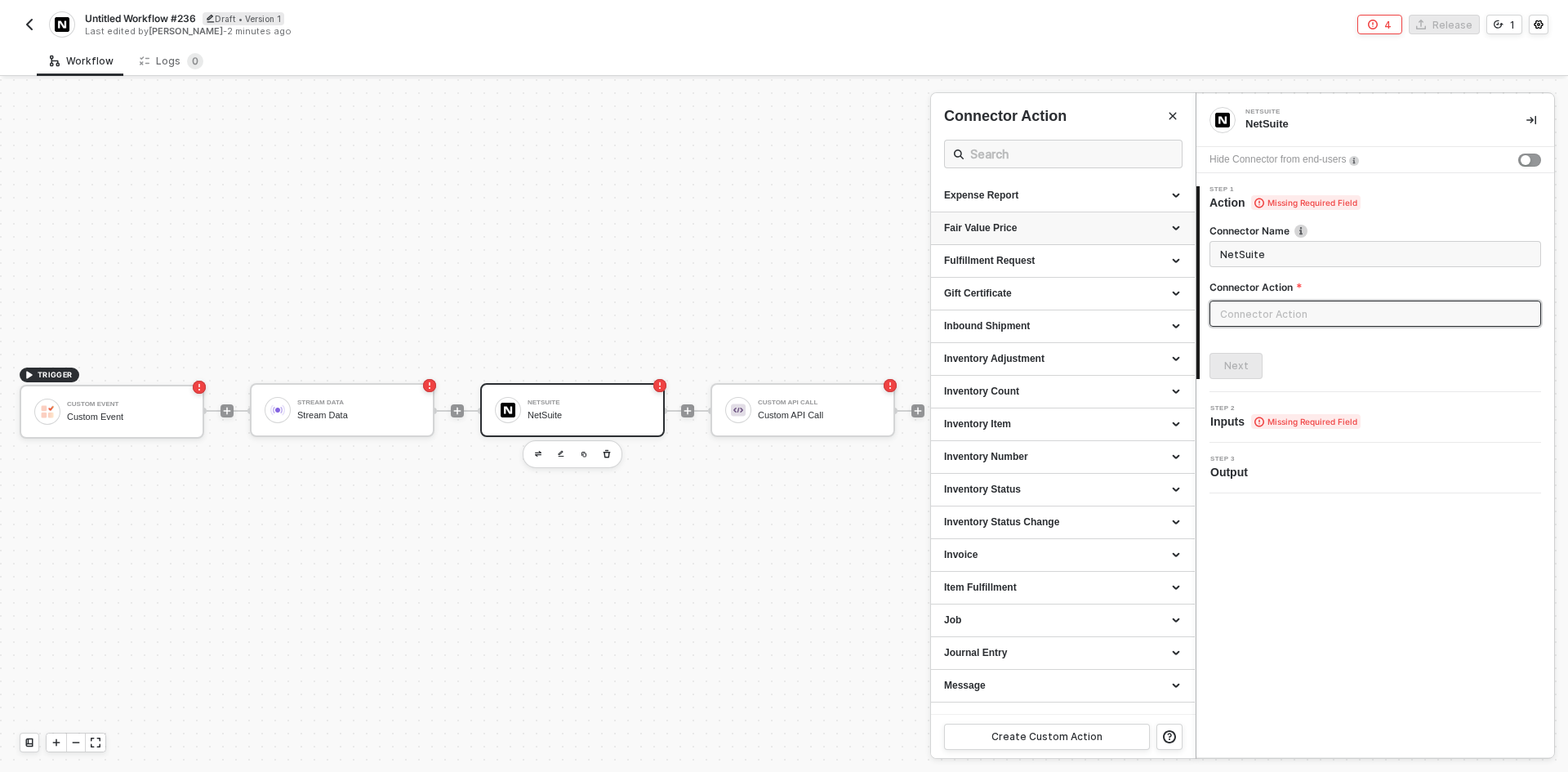
scroll to position [817, 0]
click at [1069, 524] on div "Invoice" at bounding box center [1063, 523] width 238 height 14
click at [1039, 592] on div "Get an Invoice" at bounding box center [1063, 596] width 238 height 14
type input "Gets an Invoice"
type input "Invoice - Get an Invoice"
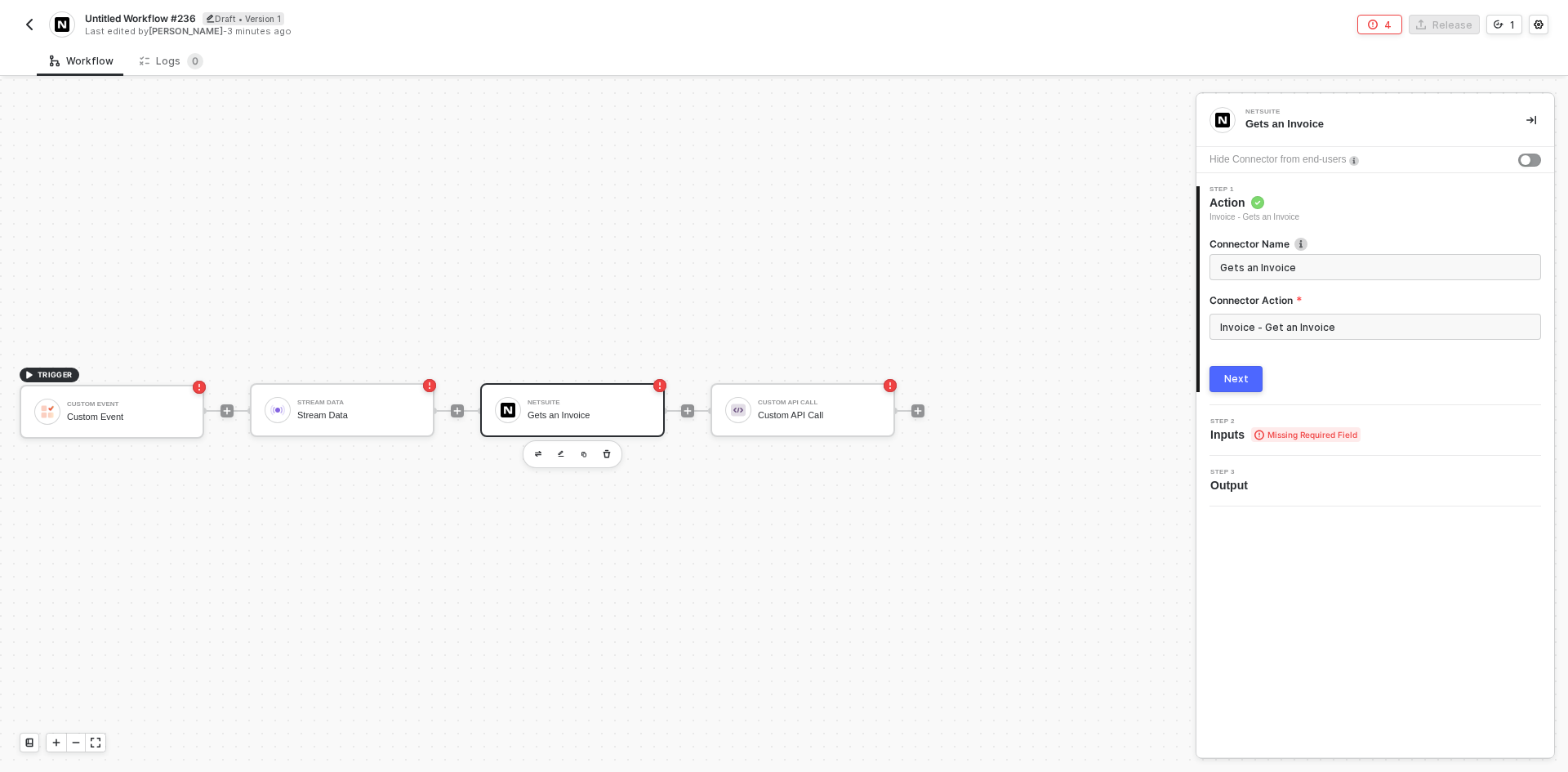
click at [1232, 377] on div "Next" at bounding box center [1236, 379] width 24 height 14
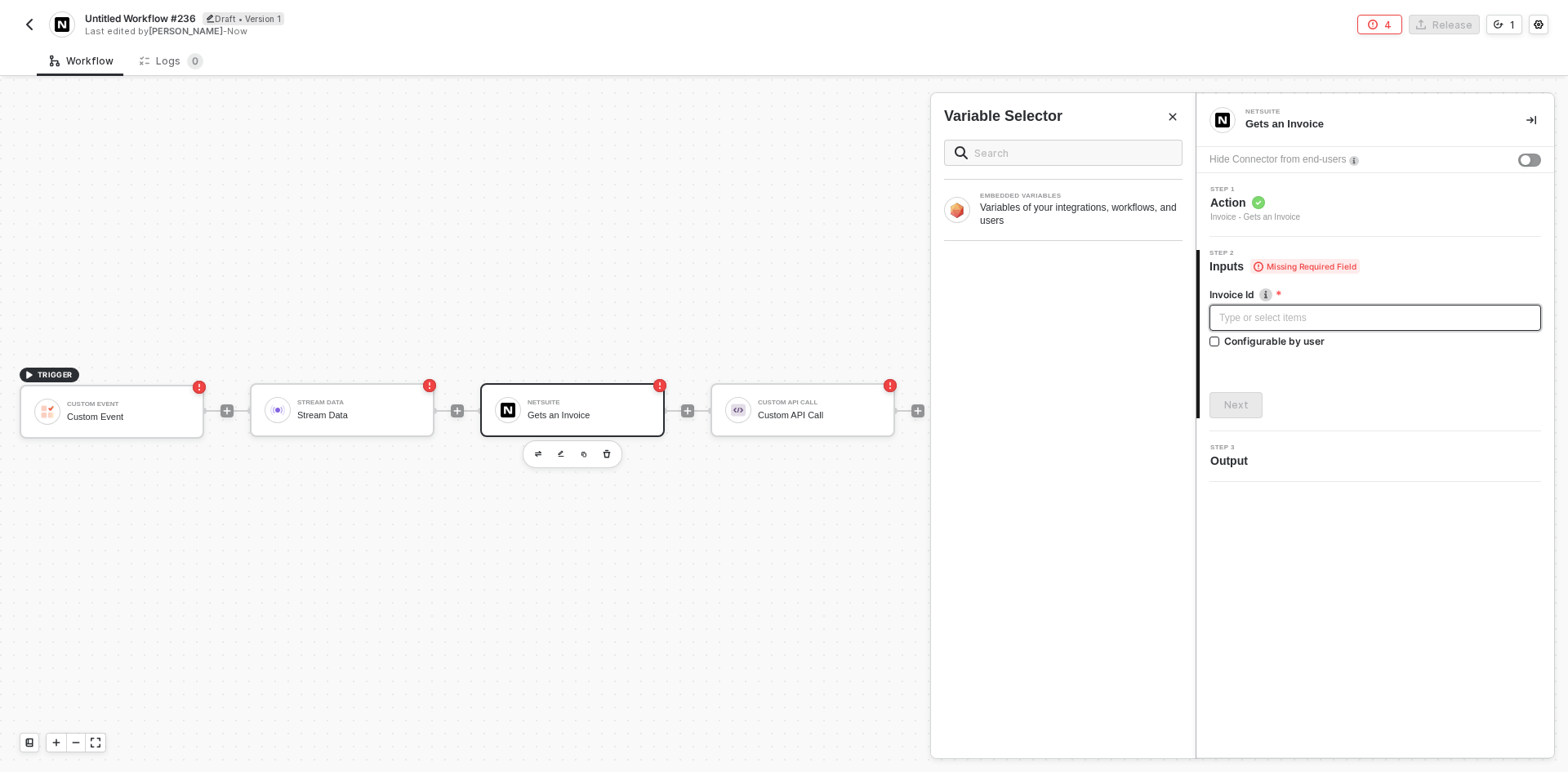
click at [1261, 328] on div "Type or select items ﻿" at bounding box center [1375, 317] width 332 height 26
click at [1287, 165] on div "Hide Connector from end-users" at bounding box center [1277, 160] width 136 height 15
click at [1327, 209] on div "Step 1 Action Invoice - Gets an Invoice" at bounding box center [1377, 205] width 354 height 38
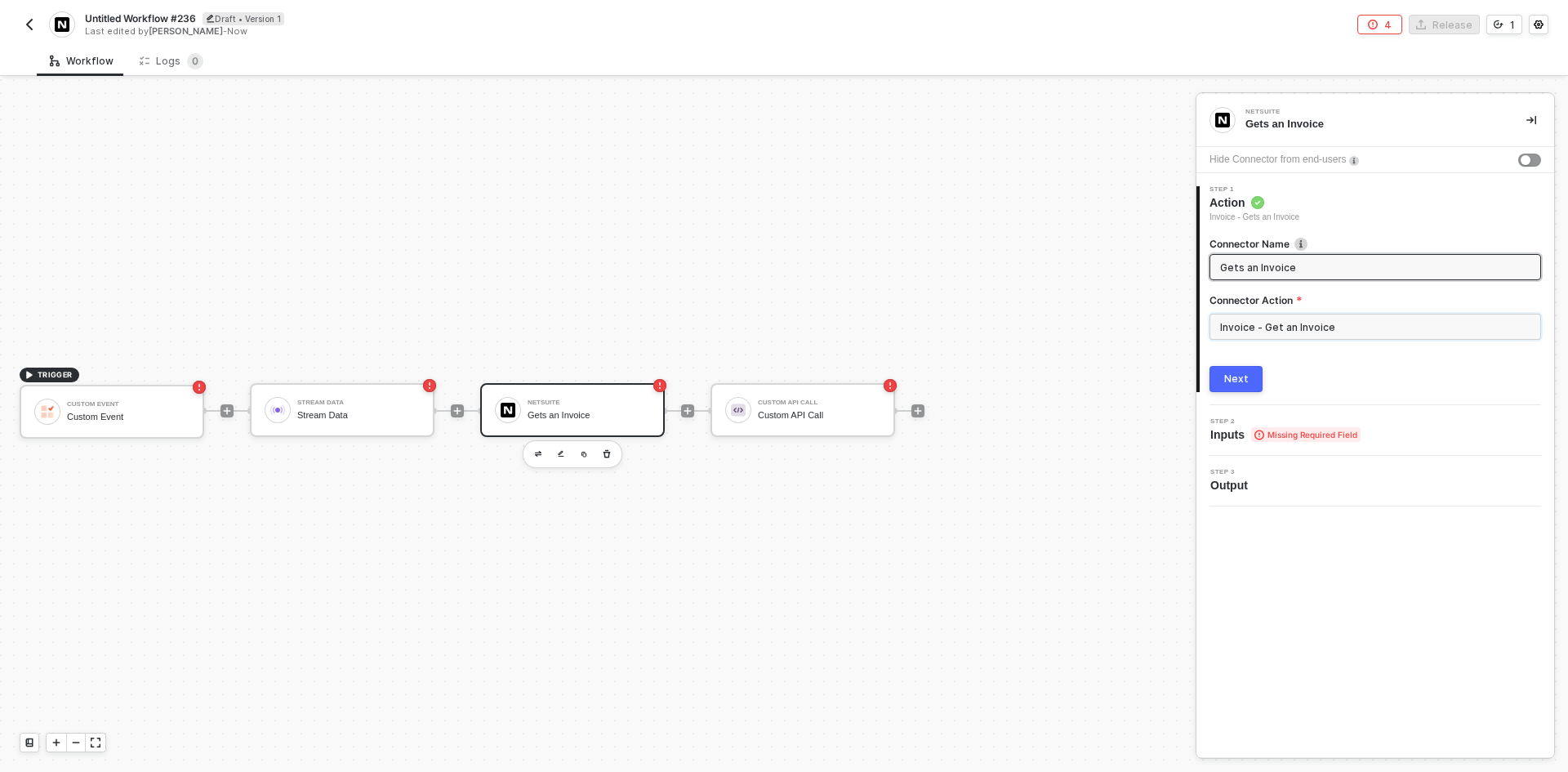
click at [1245, 331] on input "Invoice - Get an Invoice" at bounding box center [1375, 326] width 332 height 26
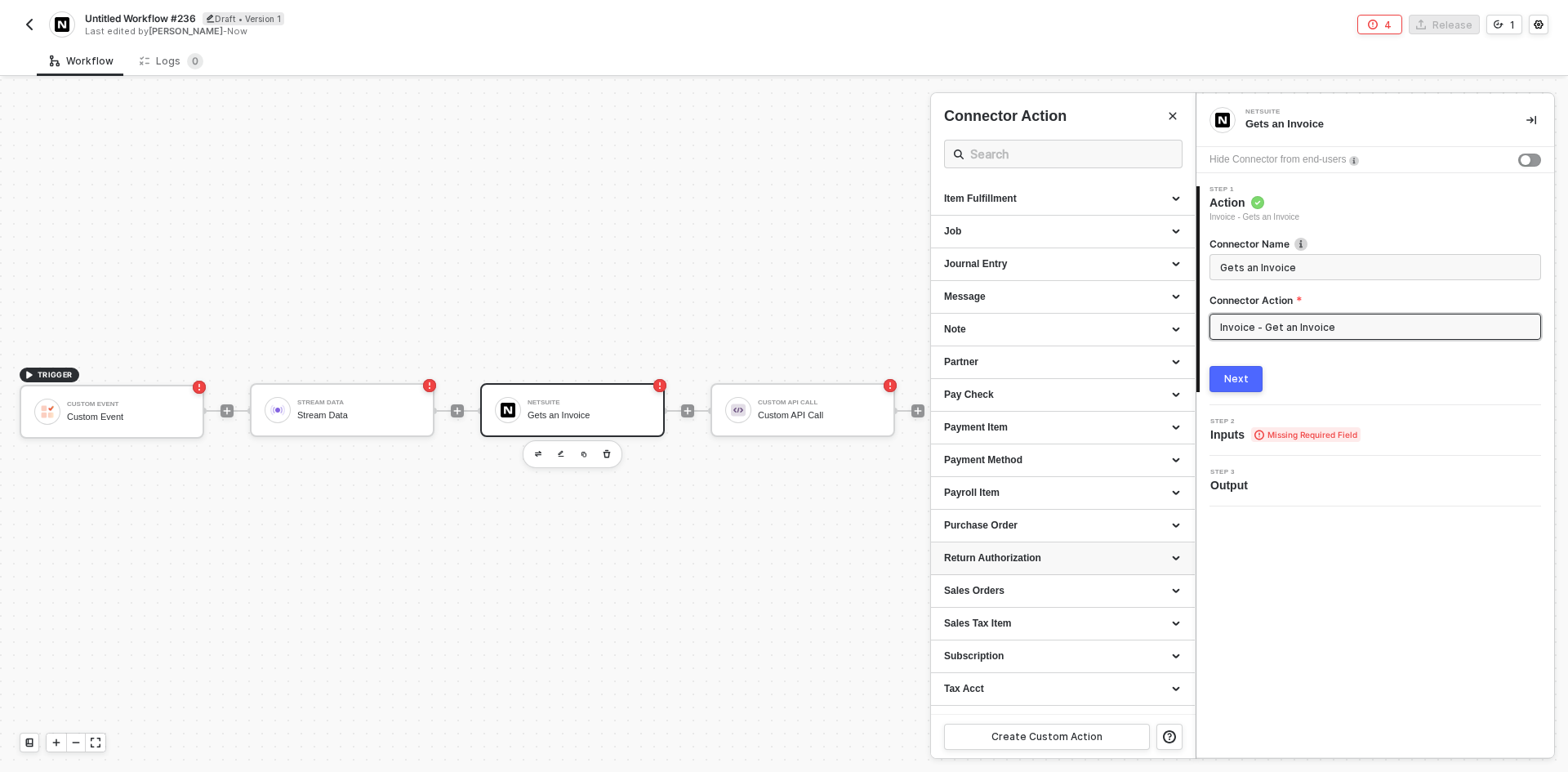
scroll to position [1388, 0]
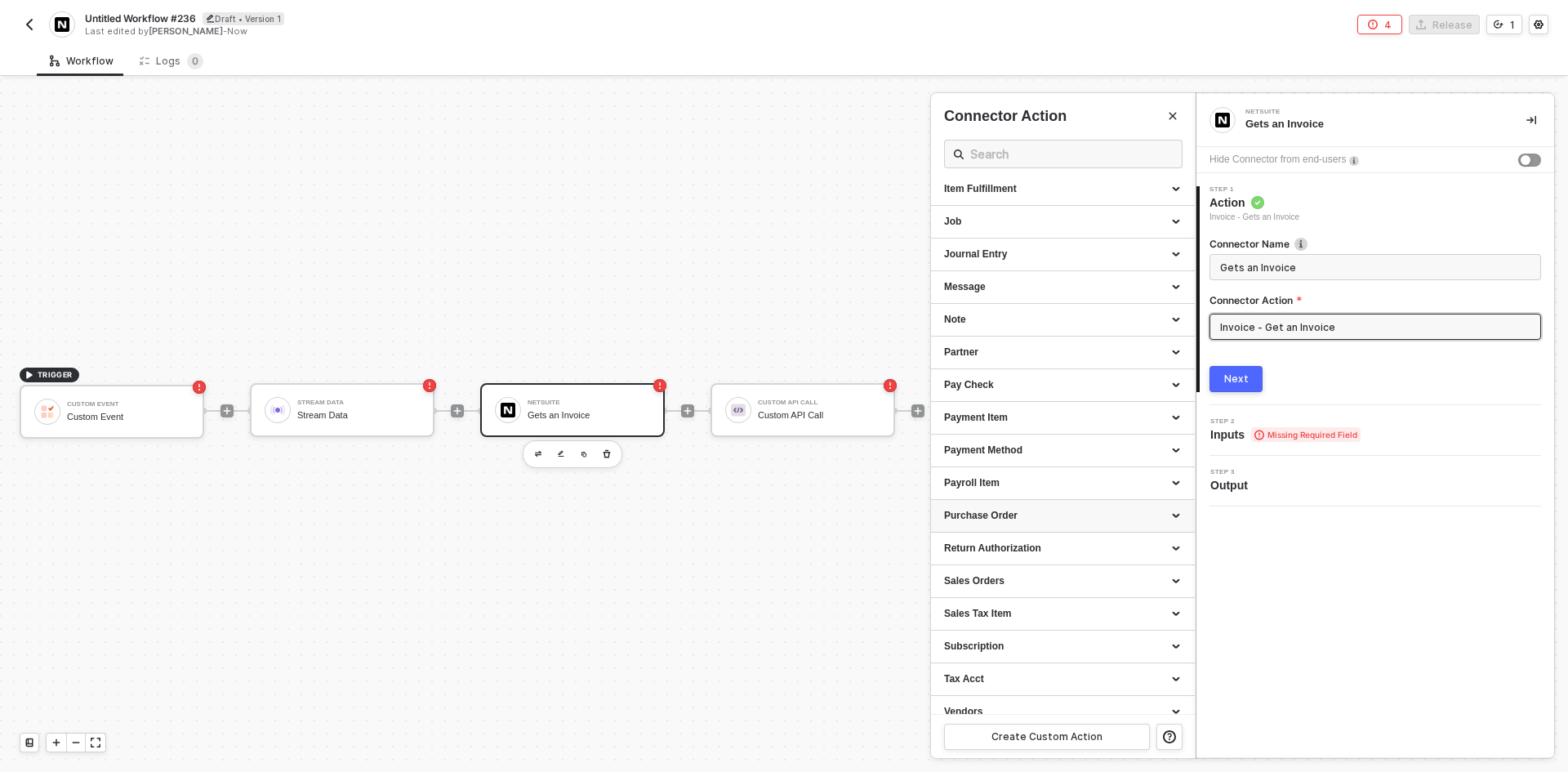
click at [1010, 522] on div "Purchase Order" at bounding box center [1063, 516] width 238 height 14
click at [1015, 601] on span "Gets a Purchase Order" at bounding box center [986, 600] width 84 height 9
type input "Gets a Purchase Order"
type input "Purchase Order - Get a Purchase Order"
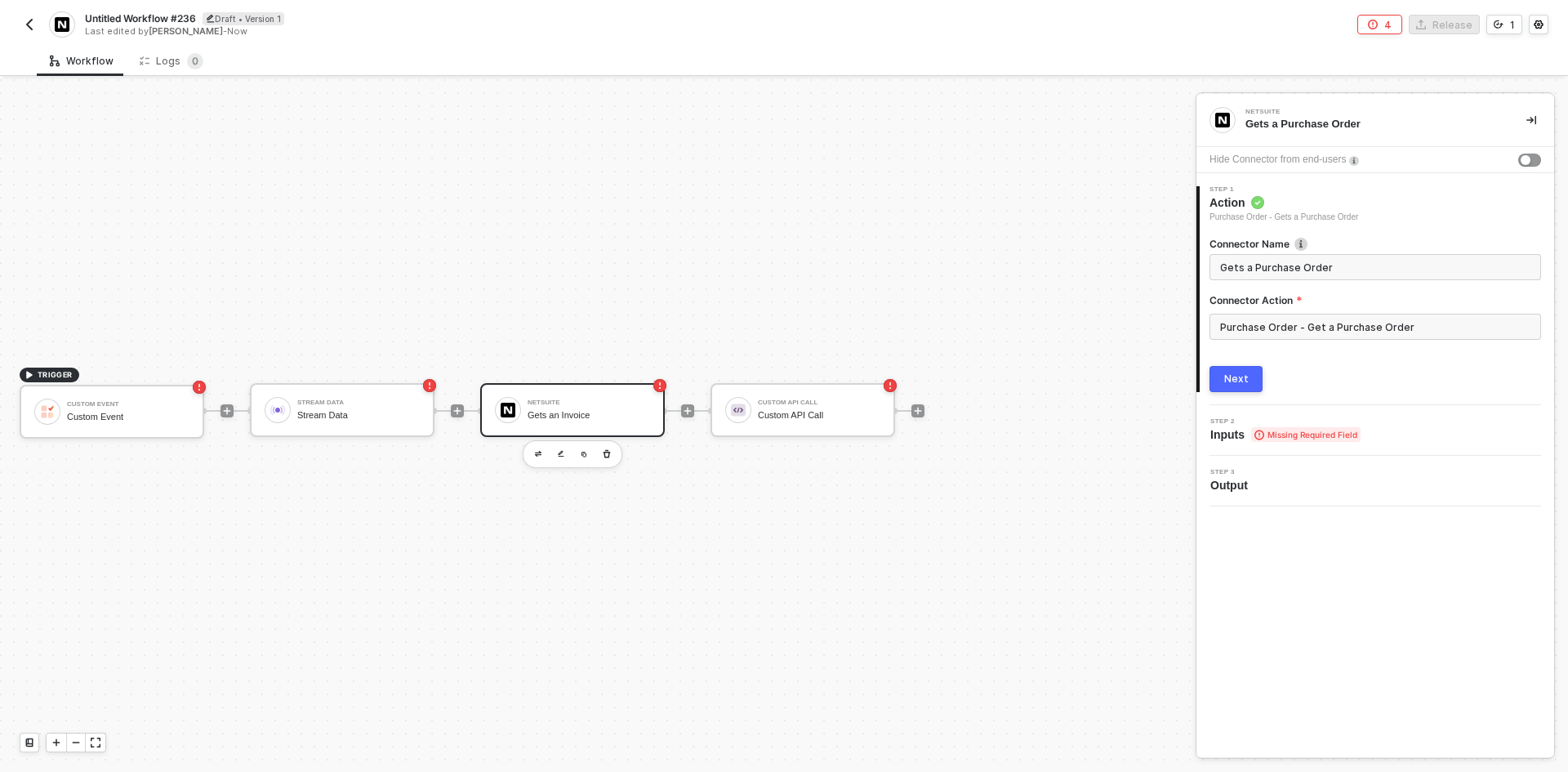
click at [1218, 384] on button "Next" at bounding box center [1235, 378] width 53 height 26
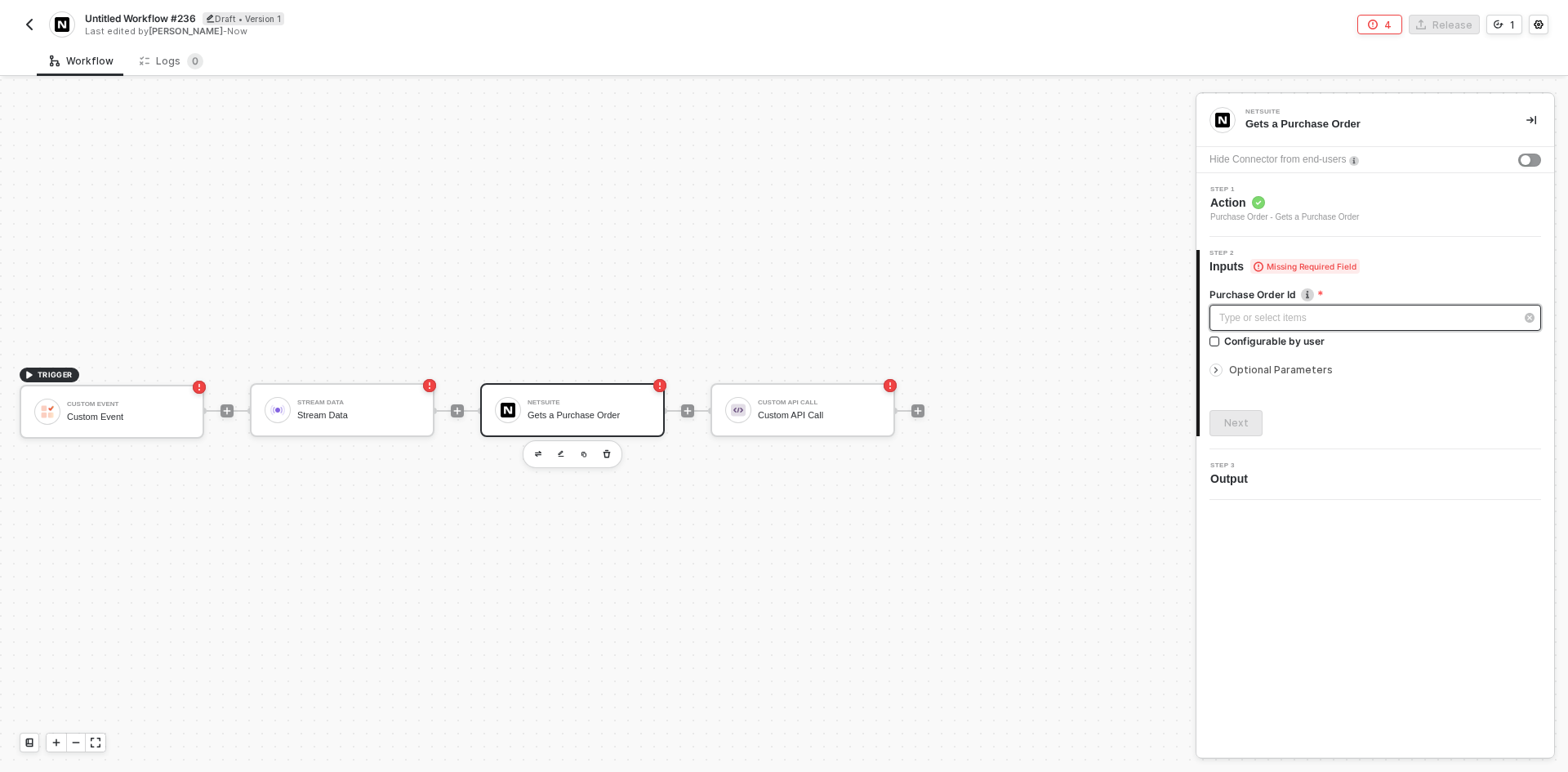
click at [1241, 320] on div "Type or select items ﻿" at bounding box center [1368, 318] width 296 height 15
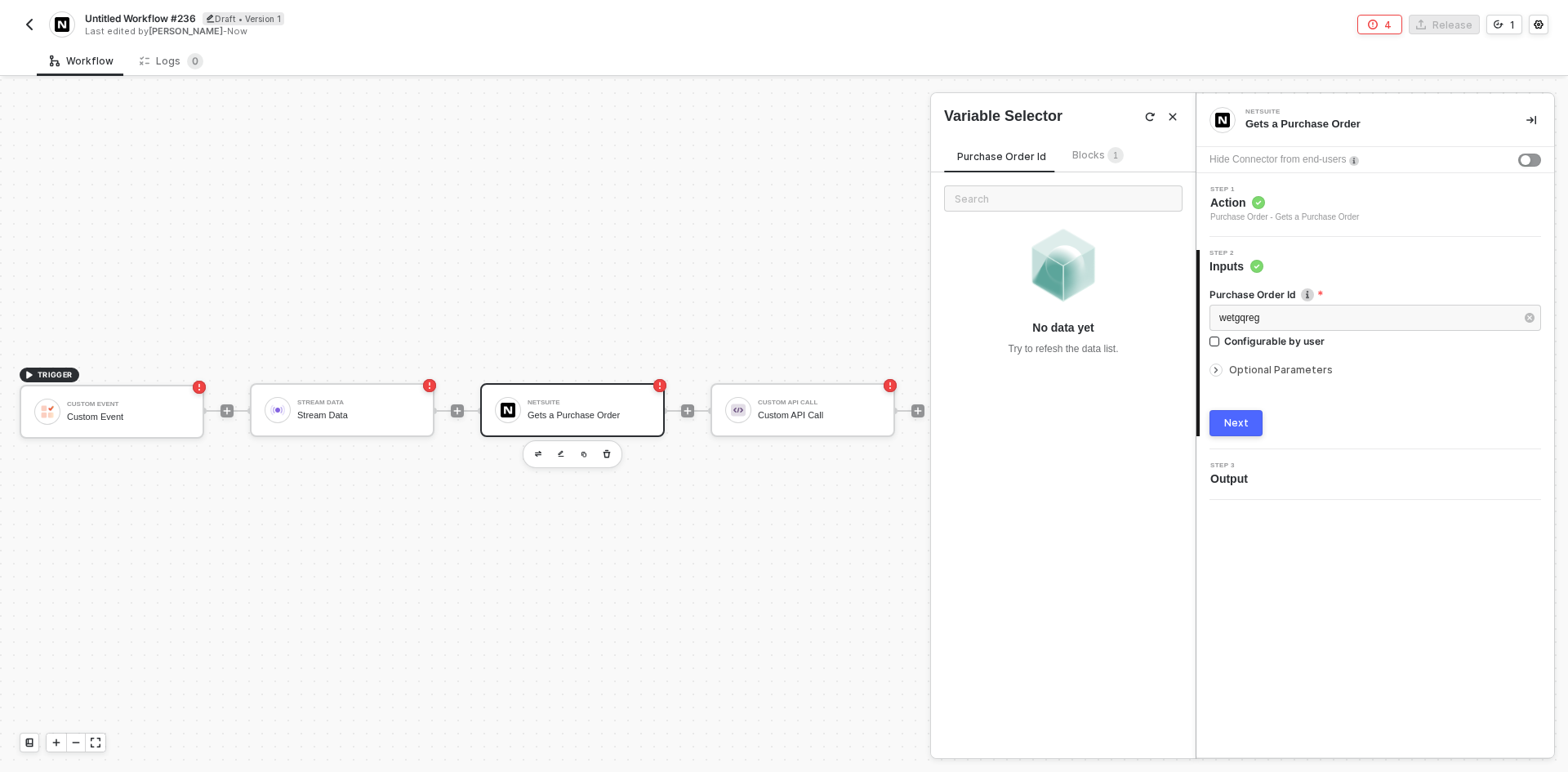
click at [1250, 372] on span "Optional Parameters" at bounding box center [1281, 370] width 104 height 13
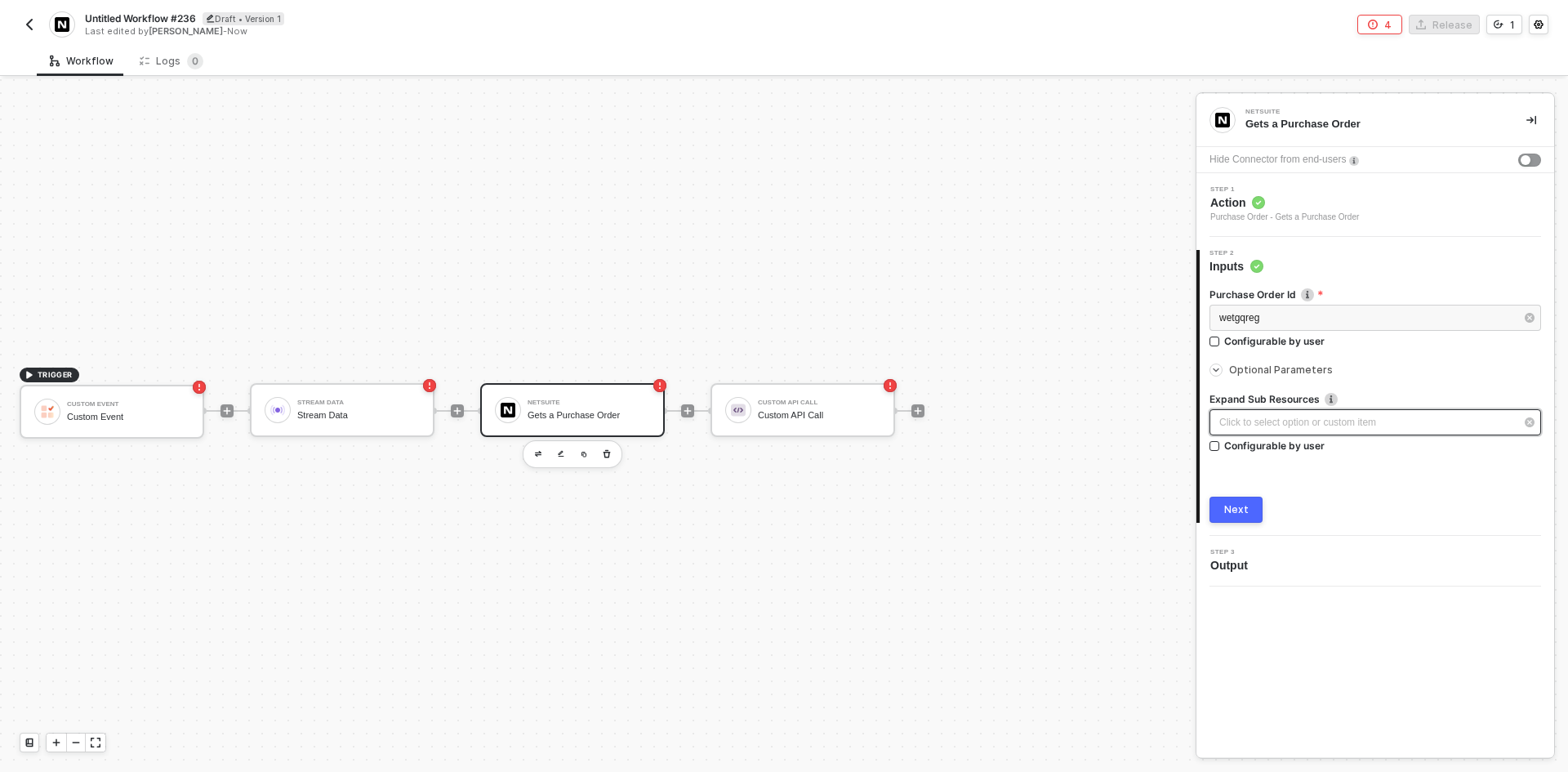
click at [1254, 423] on div "Click to select option or custom item ﻿" at bounding box center [1368, 423] width 296 height 15
click at [1362, 211] on div "Step 1 Action Purchase Order - Gets a Purchase Order" at bounding box center [1377, 205] width 354 height 38
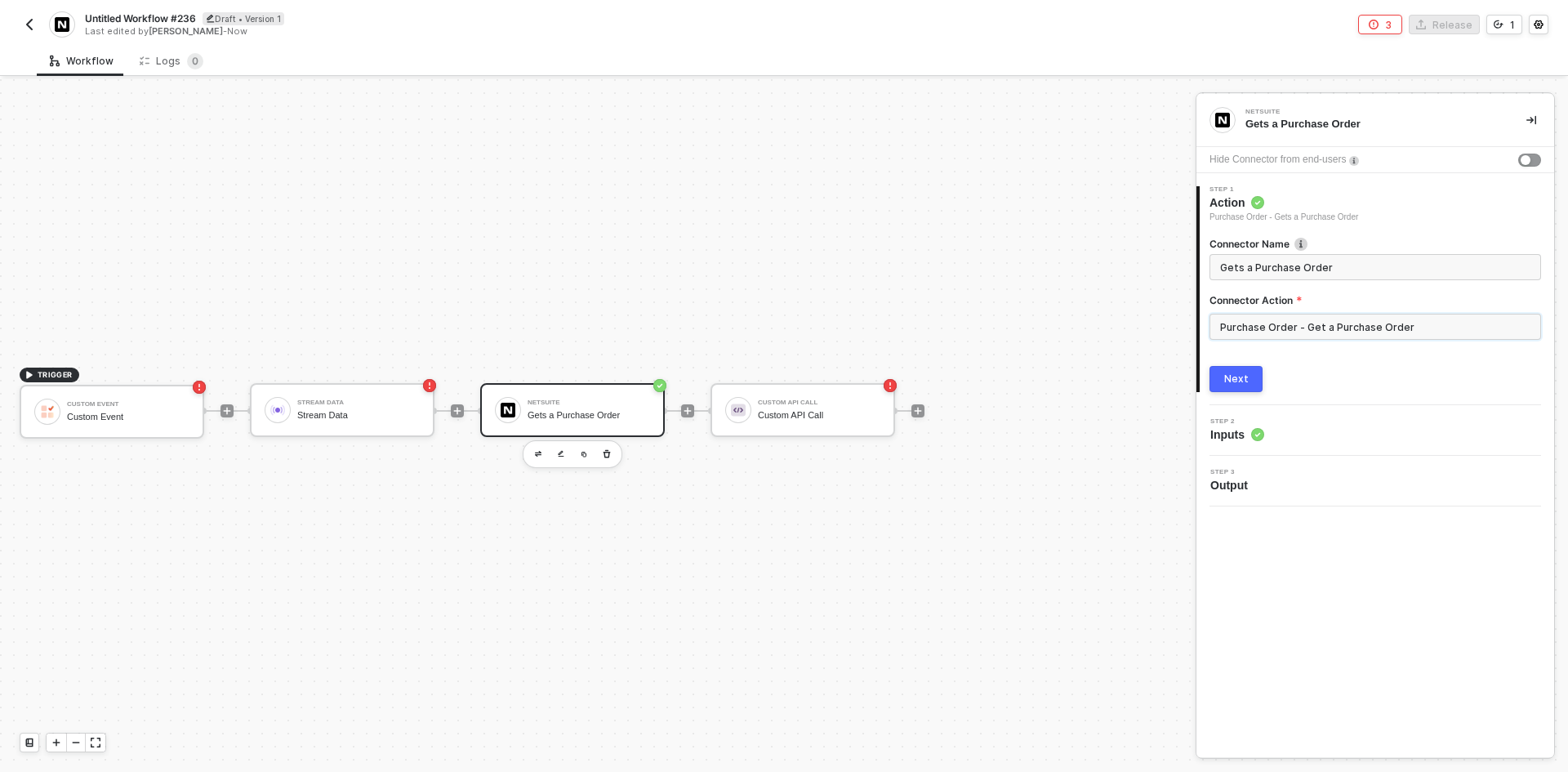
click at [1296, 332] on input "Purchase Order - Get a Purchase Order" at bounding box center [1375, 326] width 332 height 26
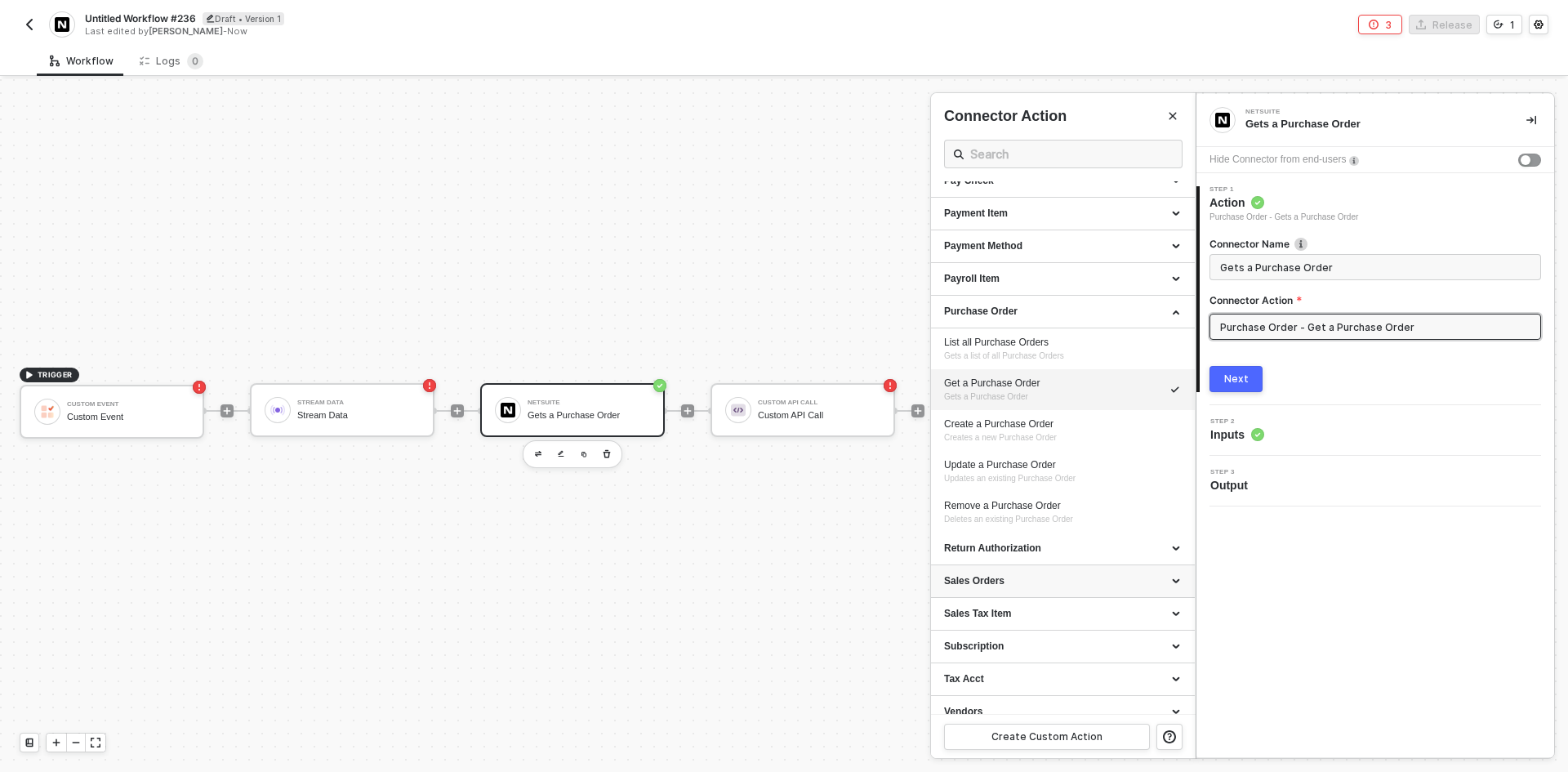
click at [1038, 587] on div "Sales Orders" at bounding box center [1063, 581] width 238 height 14
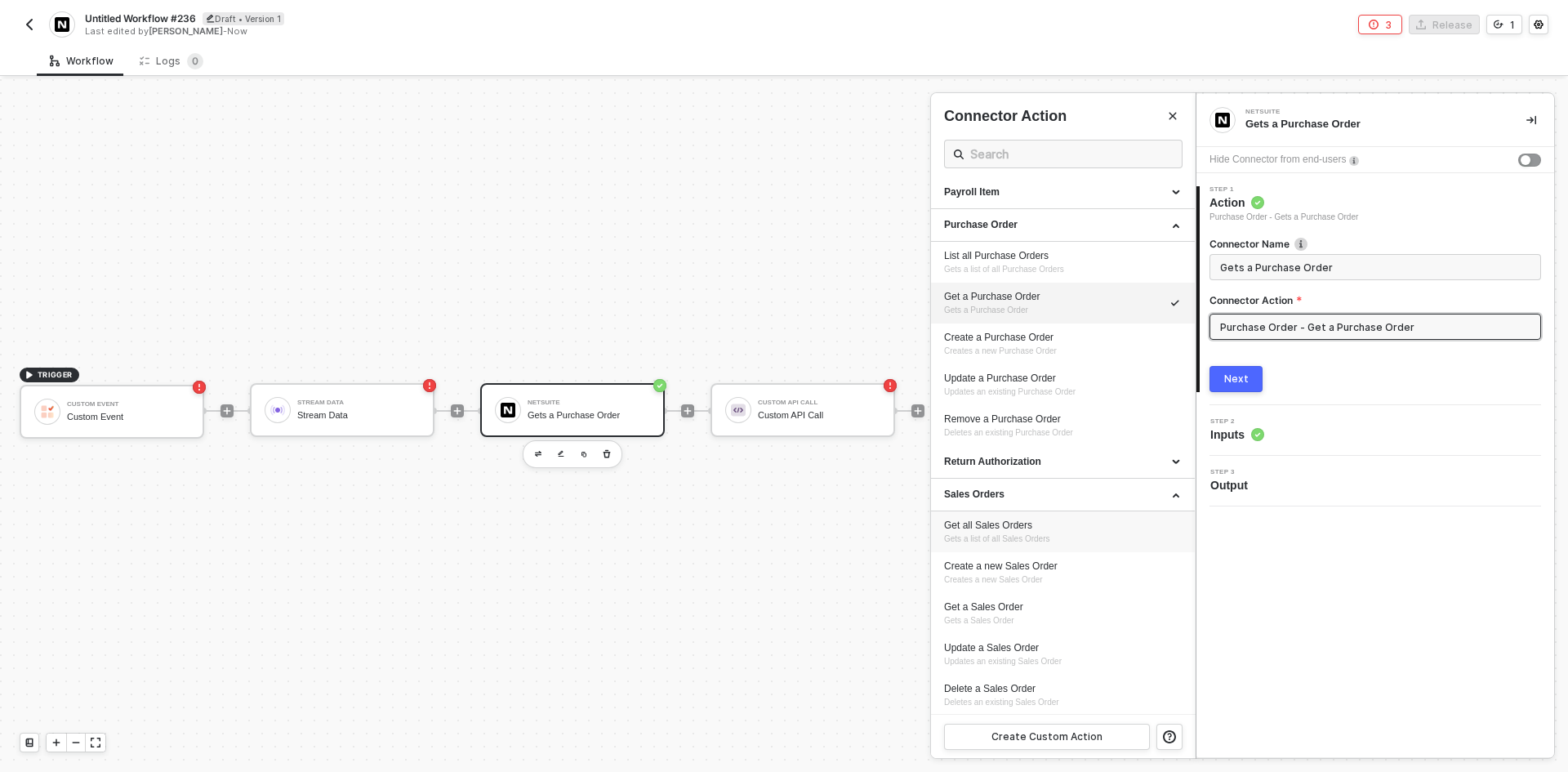
scroll to position [1552, 0]
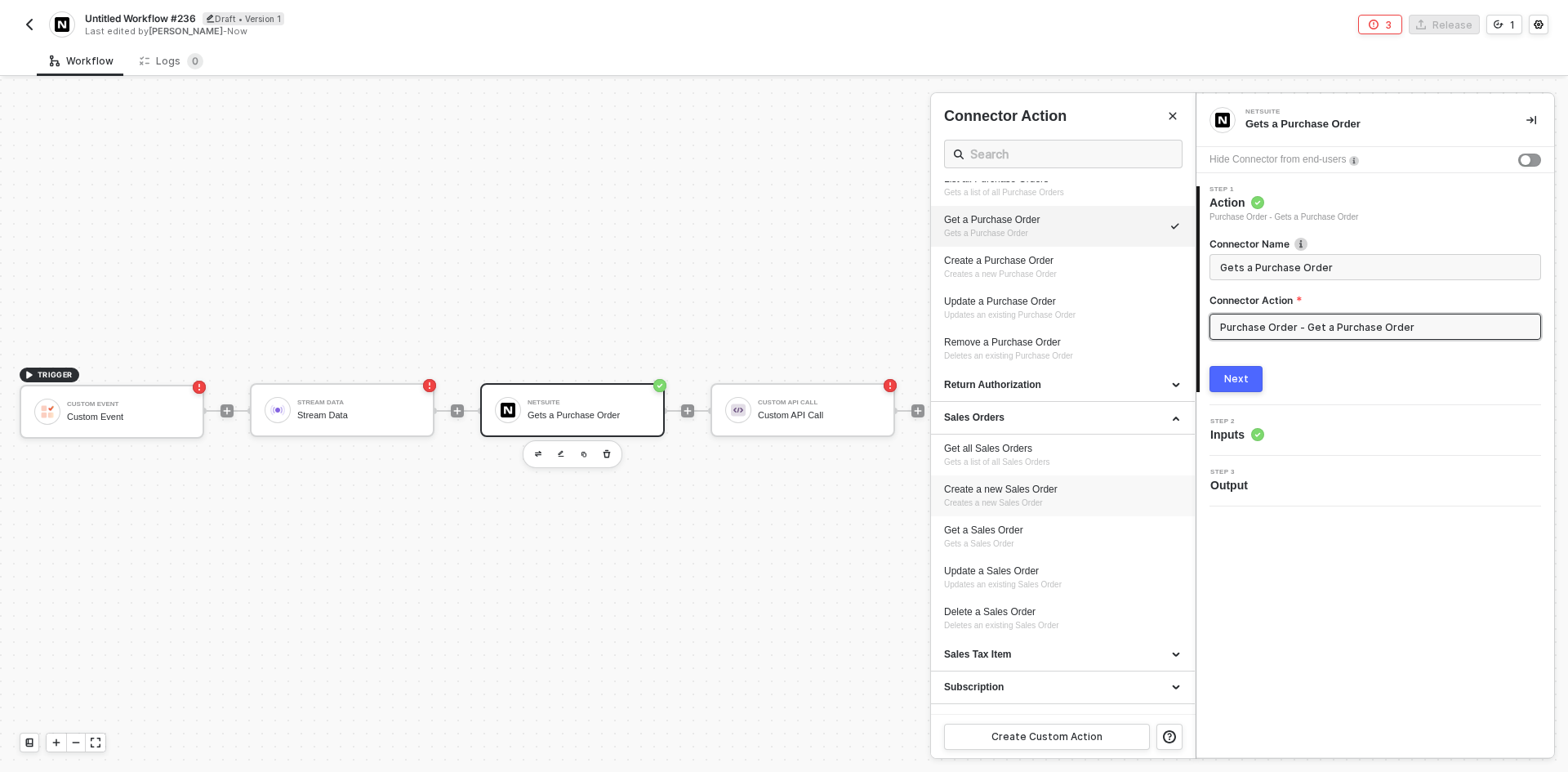
click at [1021, 498] on span "Creates a new Sales Order" at bounding box center [993, 502] width 99 height 9
type input "Creates a new Sales Order"
type input "Sales Orders - Create a new Sales Order"
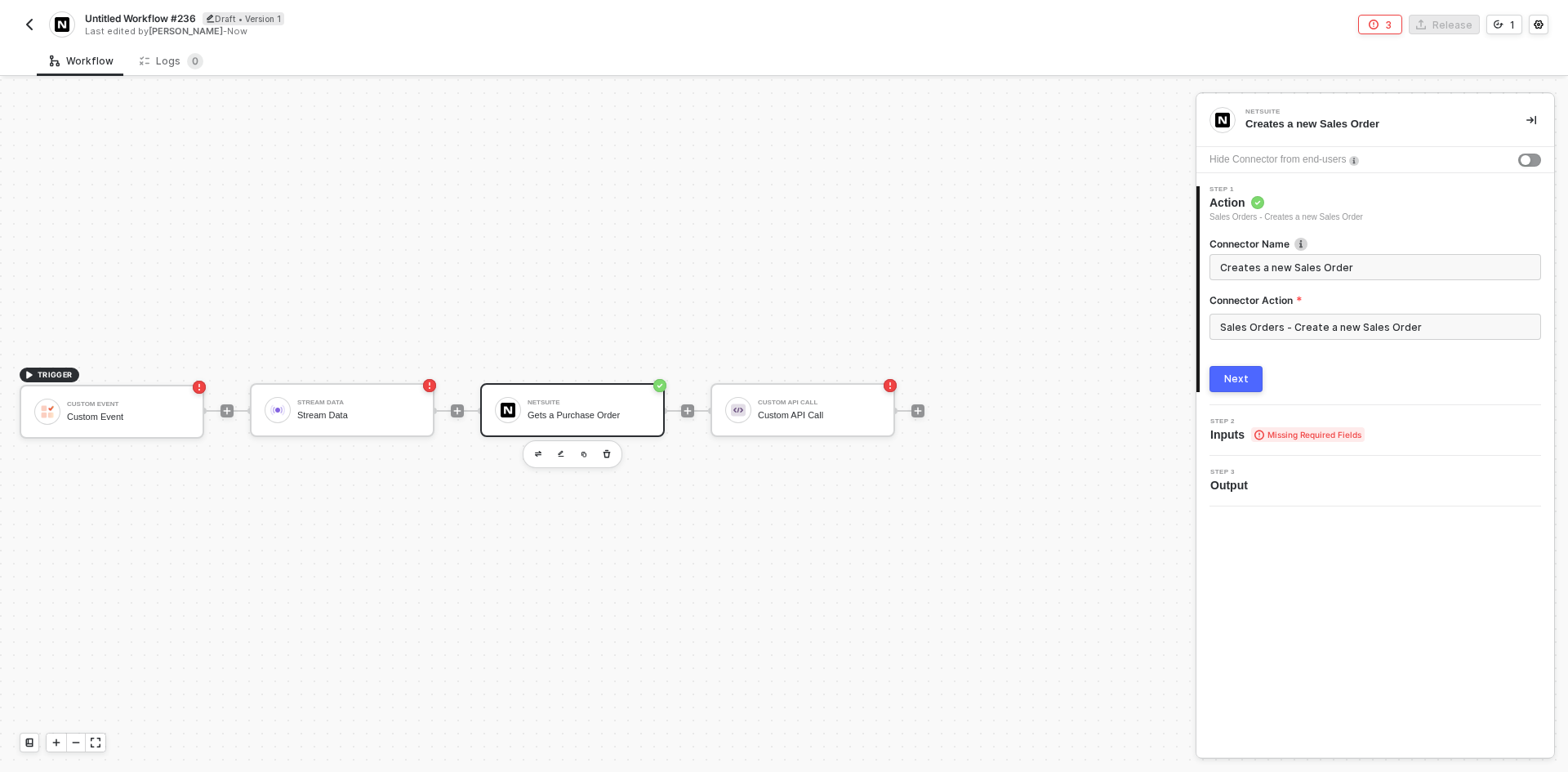
click at [1214, 375] on button "Next" at bounding box center [1235, 378] width 53 height 26
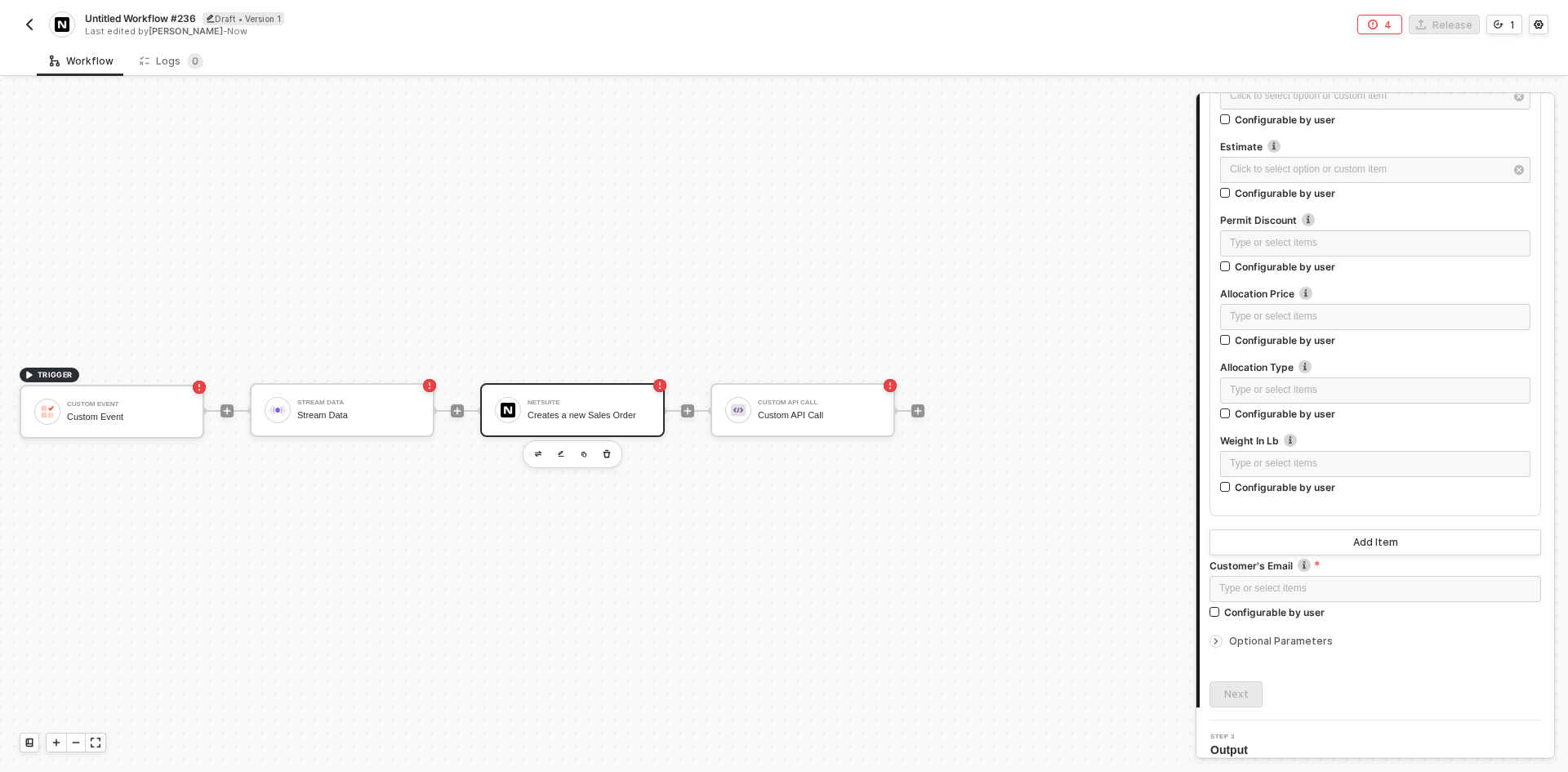
scroll to position [9842, 0]
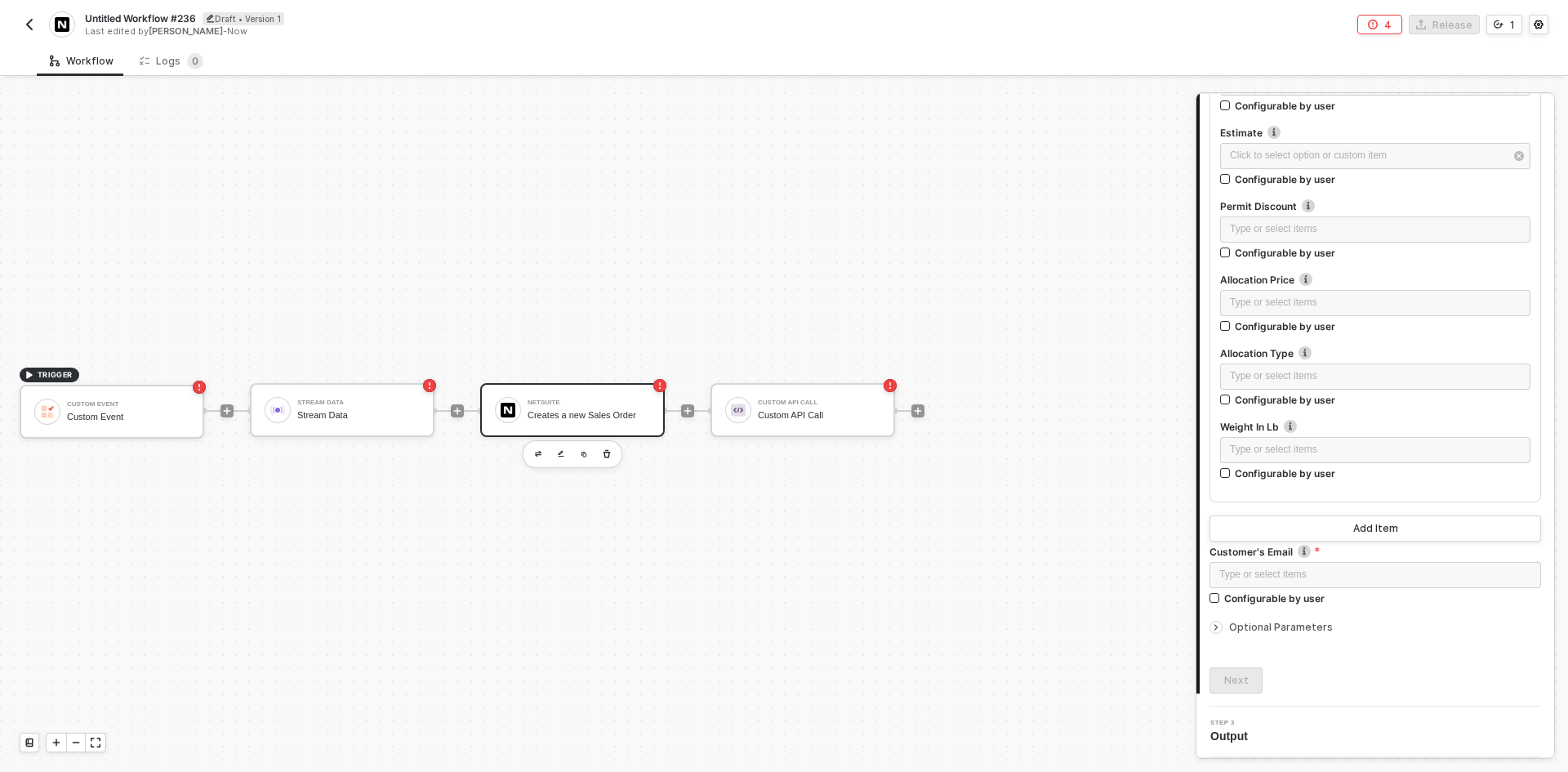
click at [1298, 625] on span "Optional Parameters" at bounding box center [1281, 627] width 104 height 13
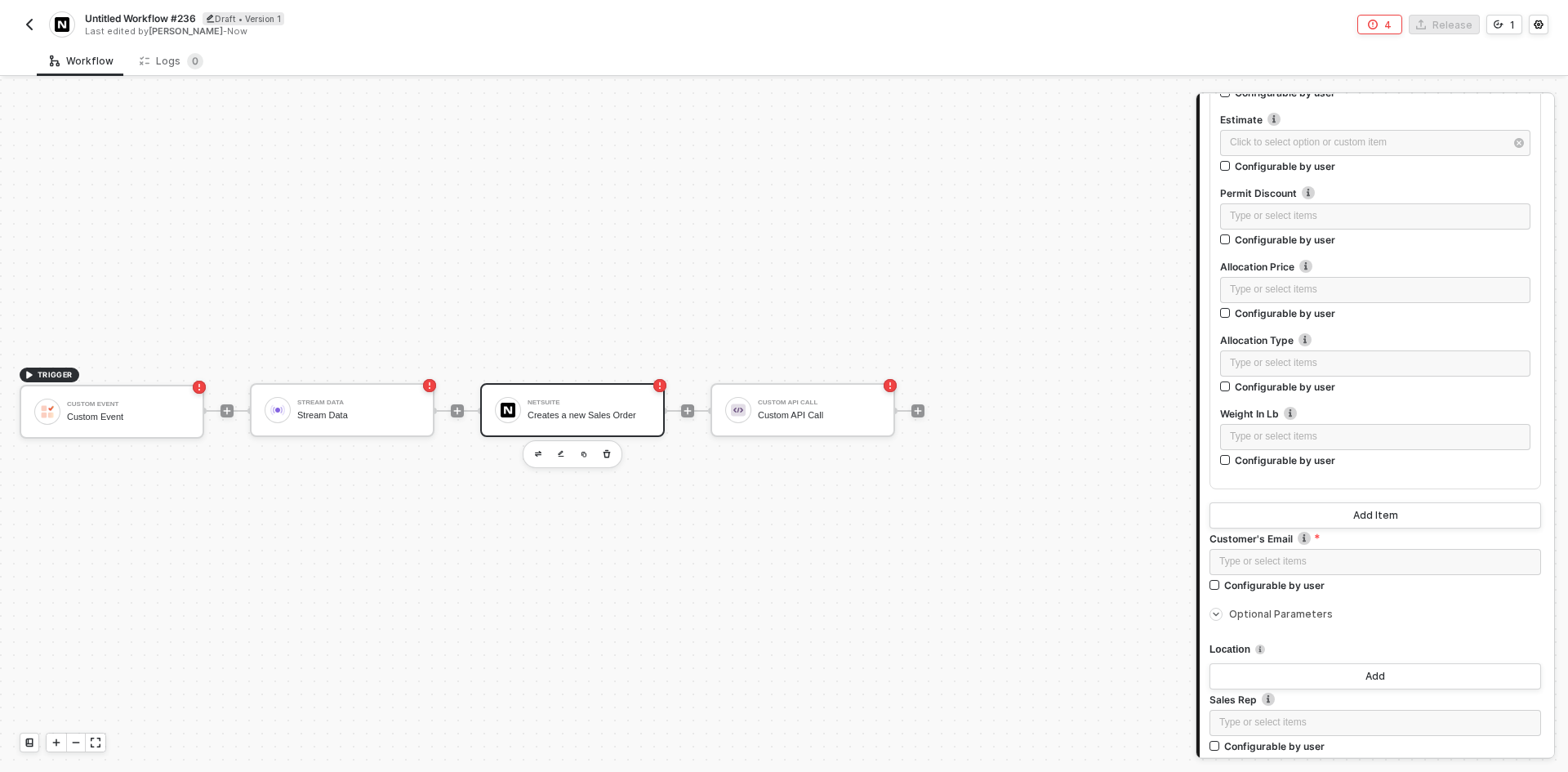
scroll to position [36637, 0]
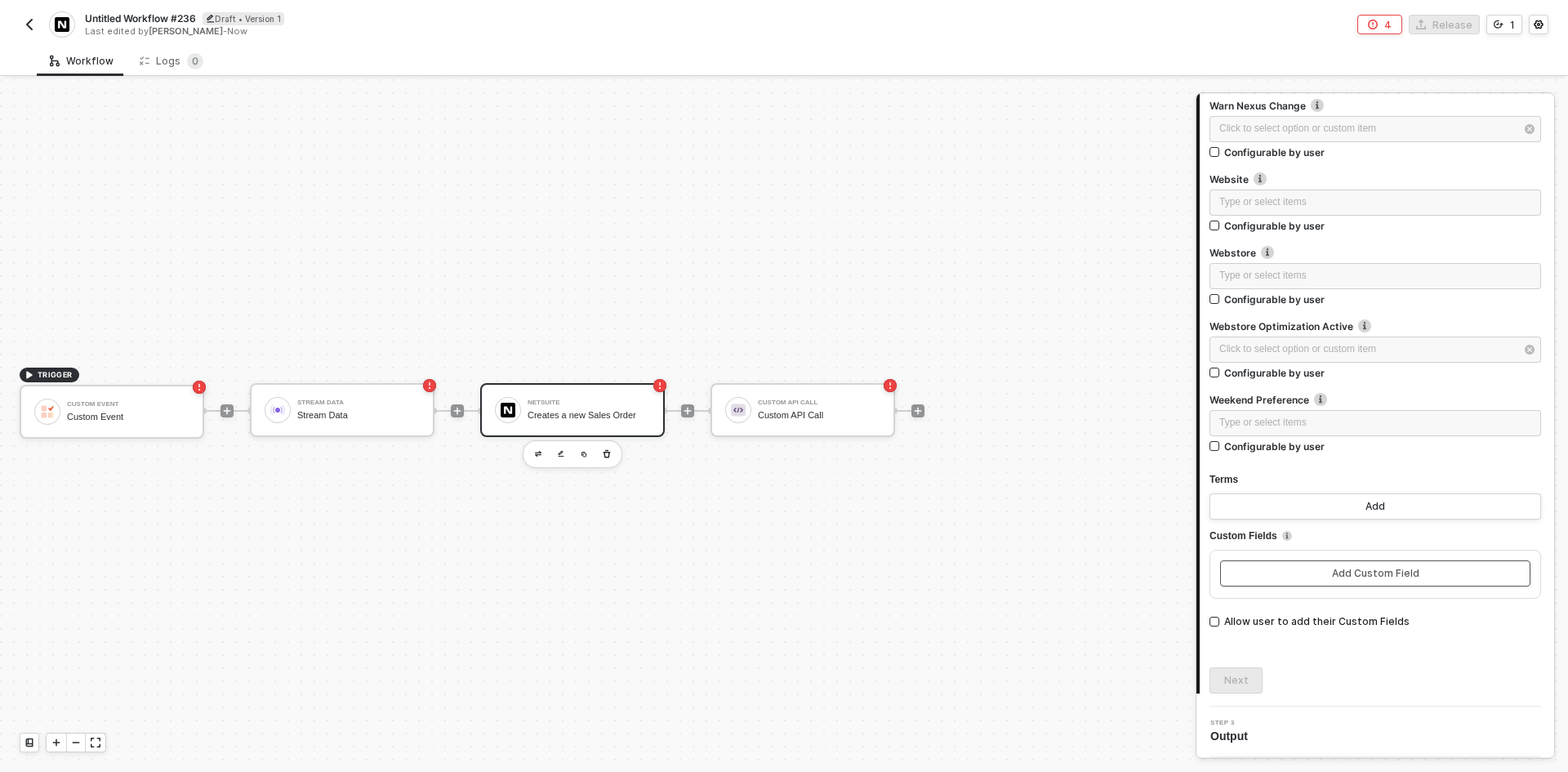
click at [1367, 575] on div "Add Custom Field" at bounding box center [1376, 574] width 87 height 14
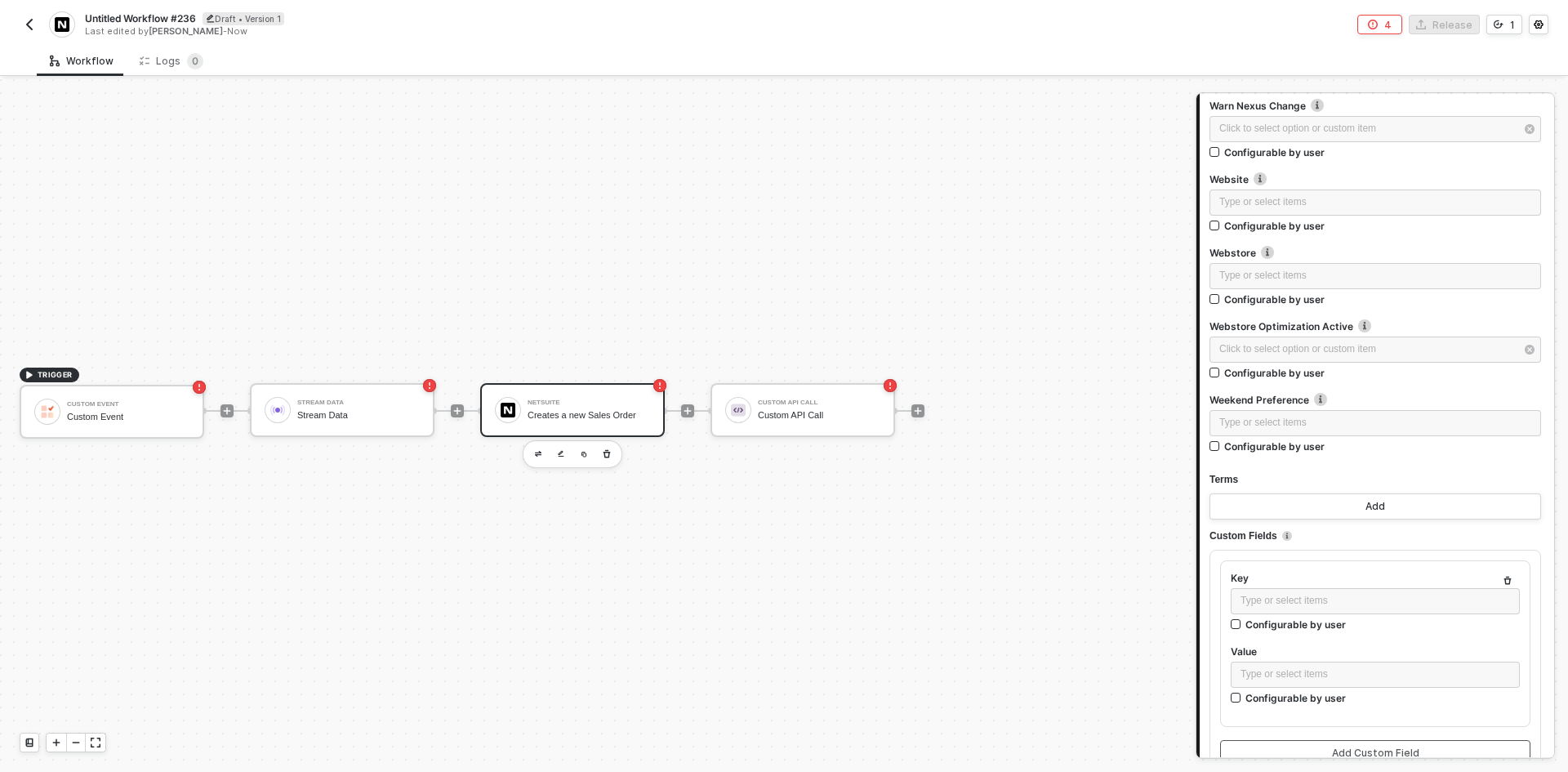
scroll to position [36817, 0]
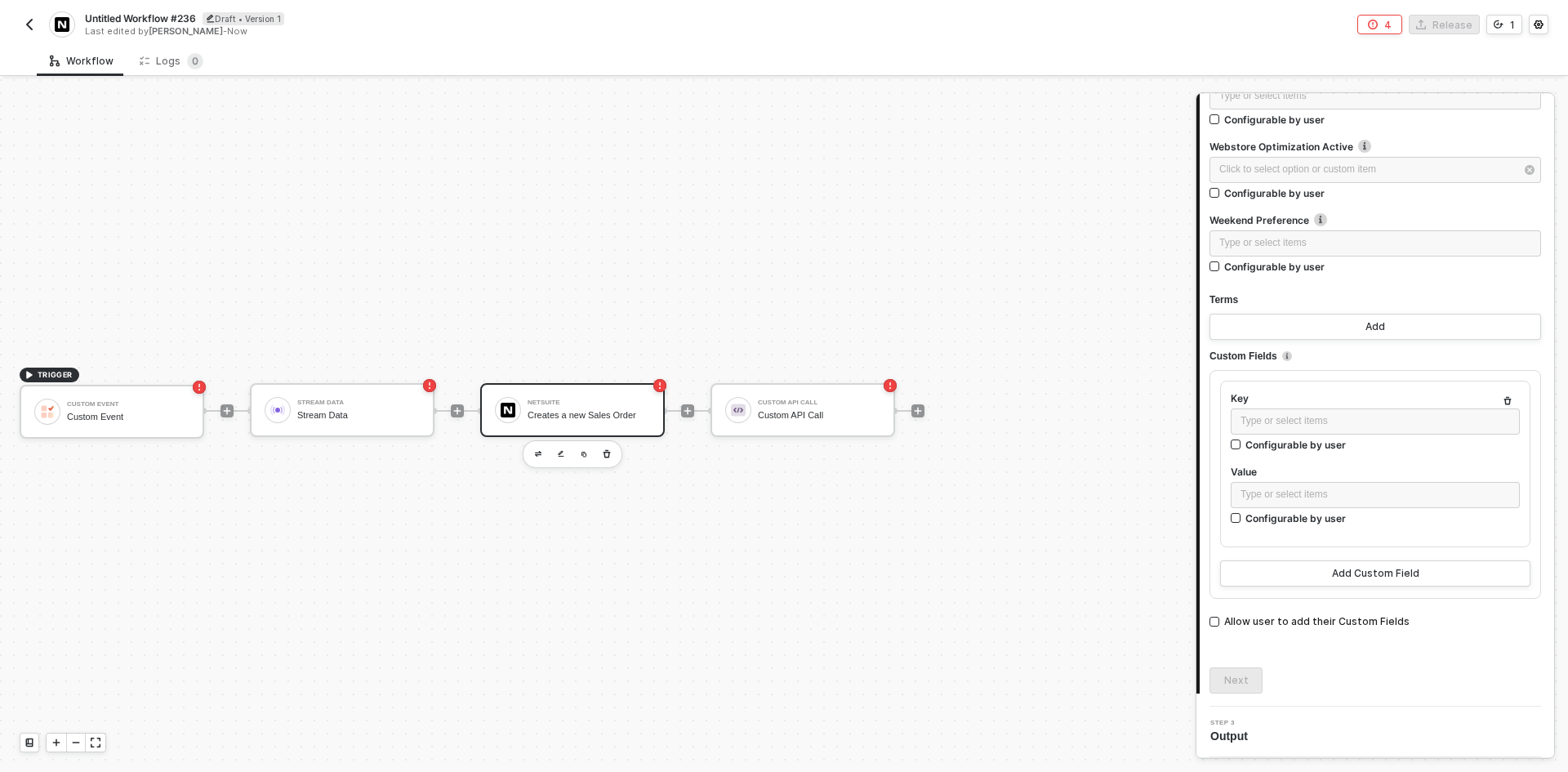
drag, startPoint x: 993, startPoint y: 354, endPoint x: 926, endPoint y: 400, distance: 81.3
click at [989, 354] on div at bounding box center [918, 411] width 218 height 128
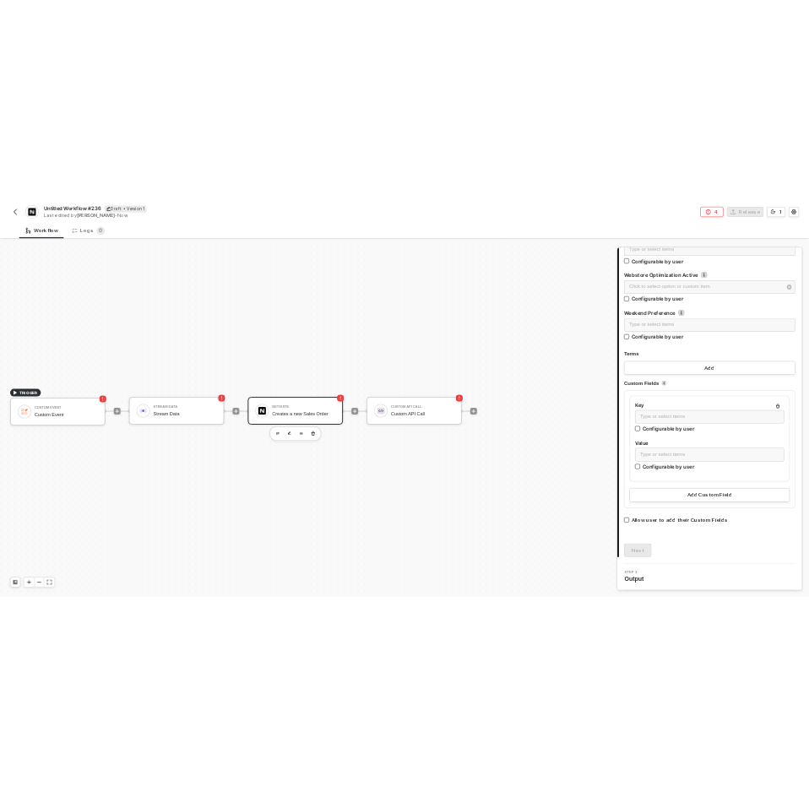
scroll to position [37635, 0]
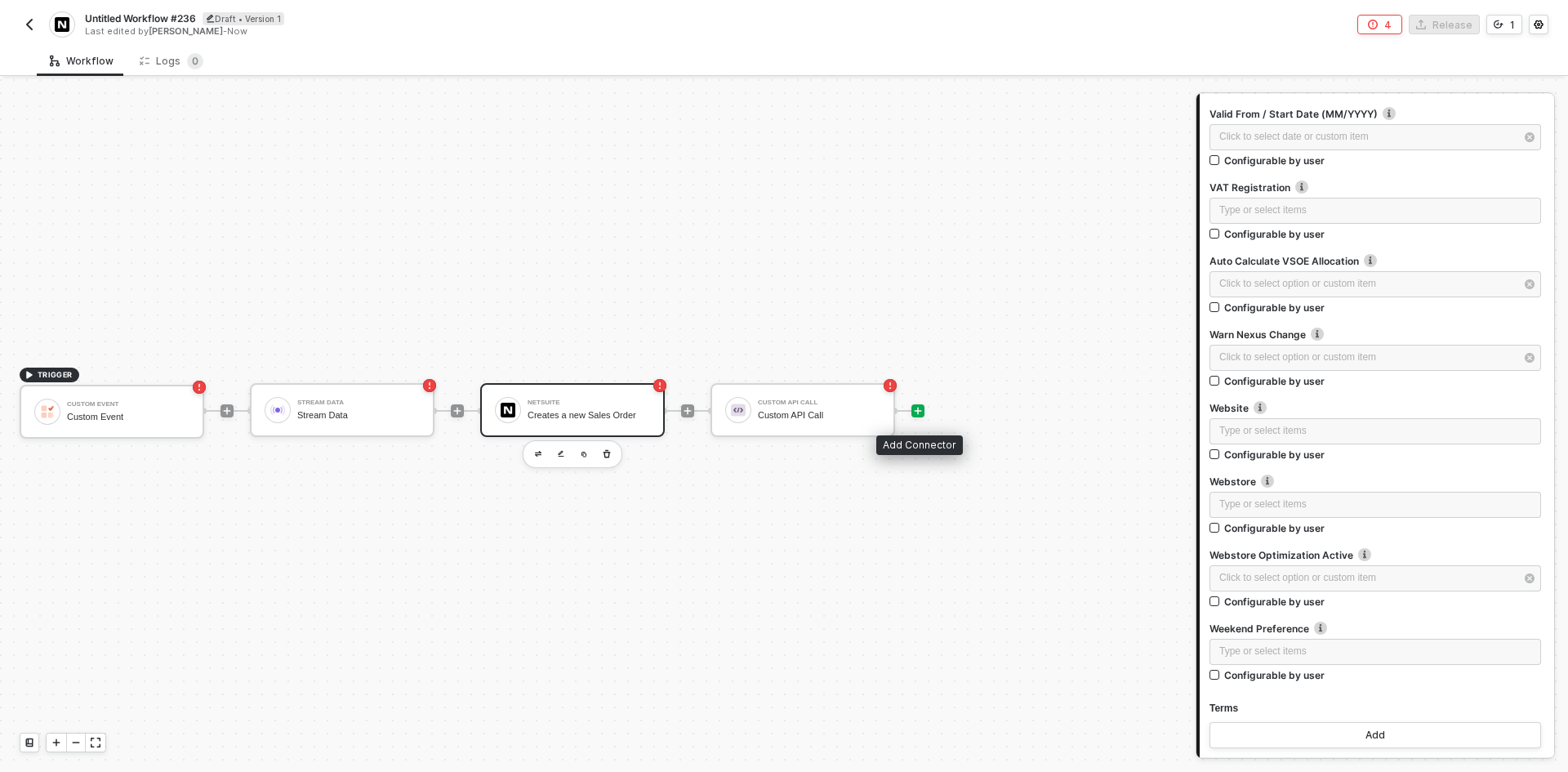
click at [916, 415] on icon "icon-play" at bounding box center [918, 411] width 10 height 10
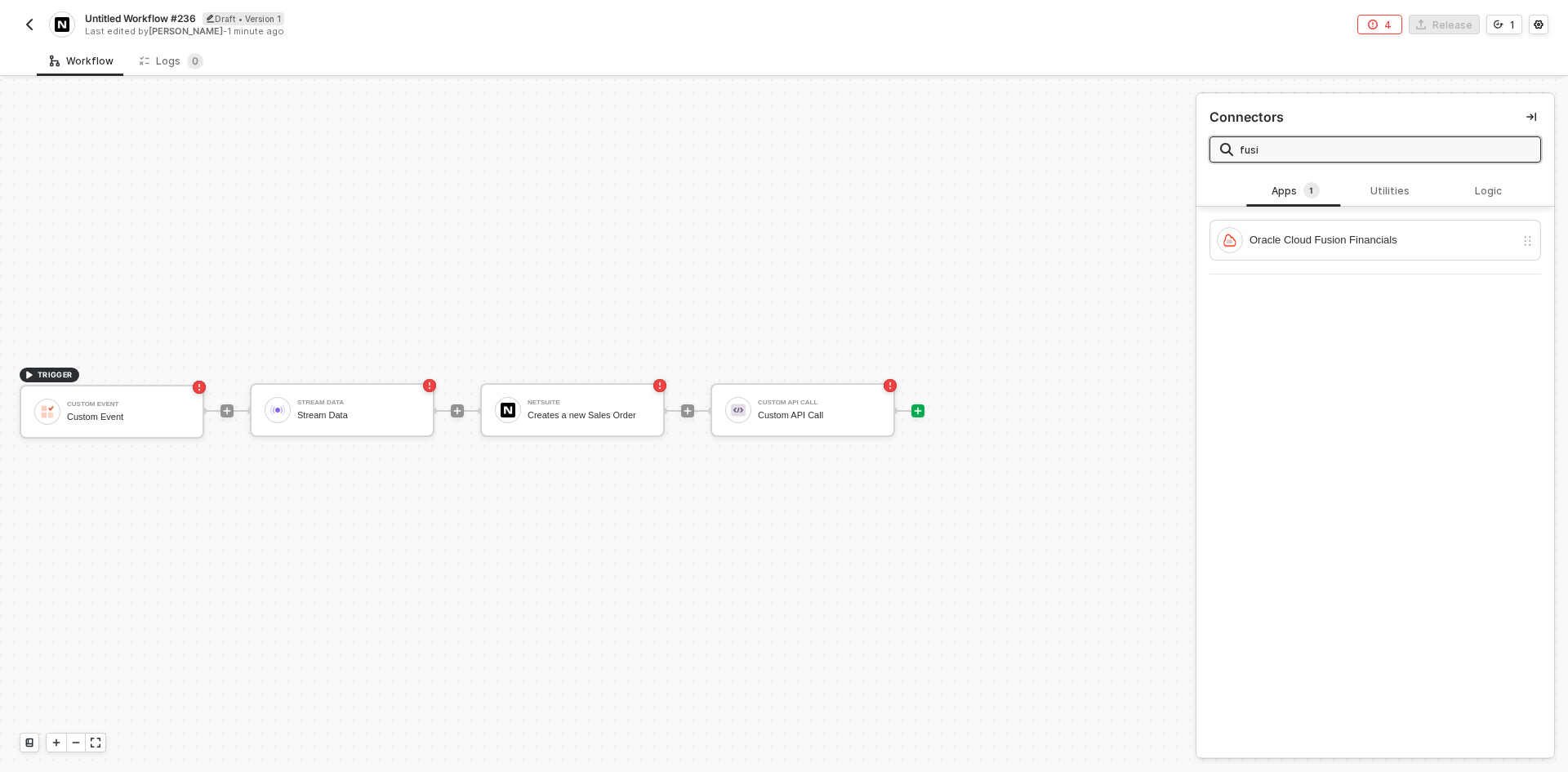
type input "fusi"
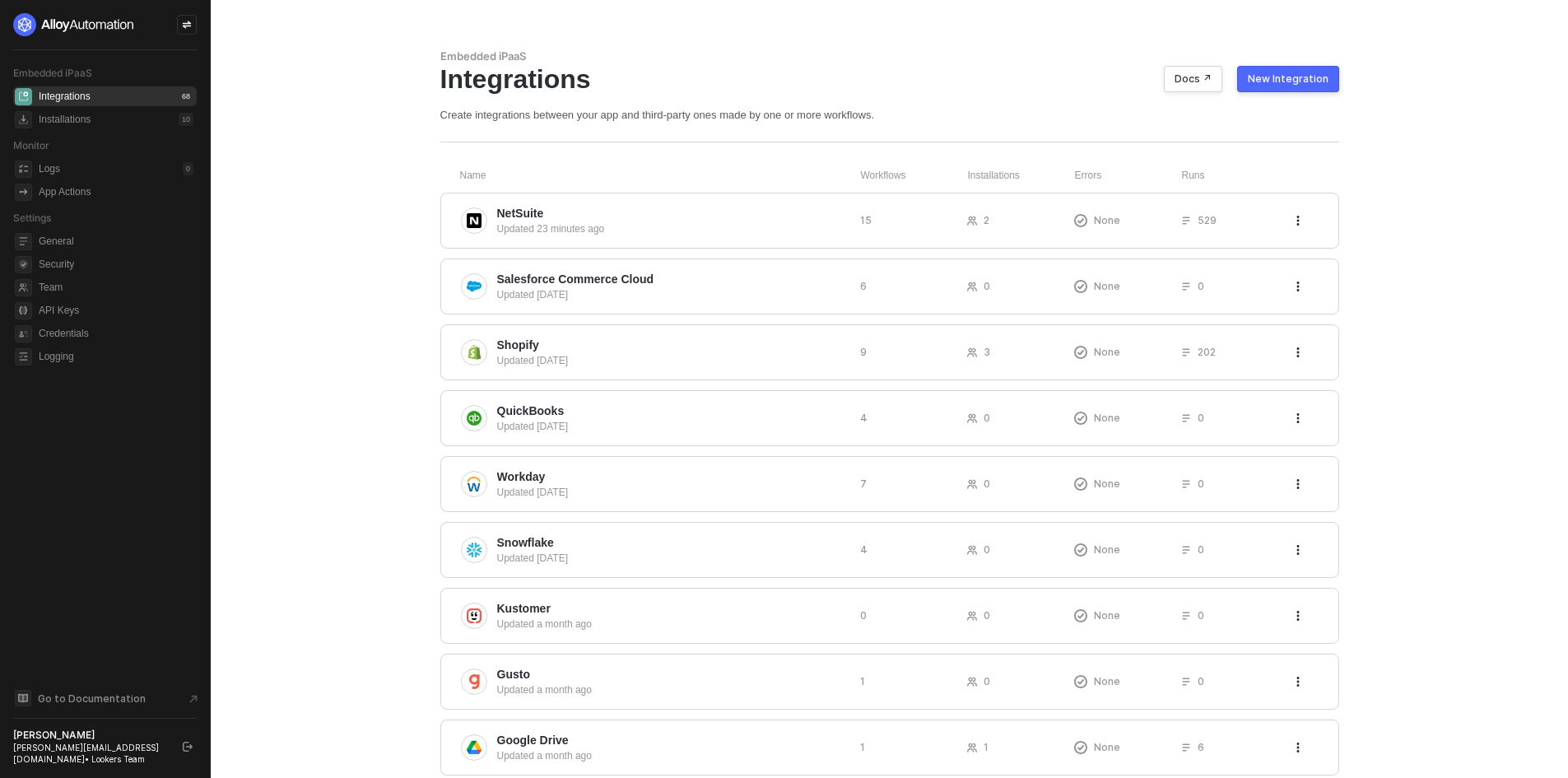
click at [1303, 81] on div "New Integration" at bounding box center [1288, 79] width 81 height 14
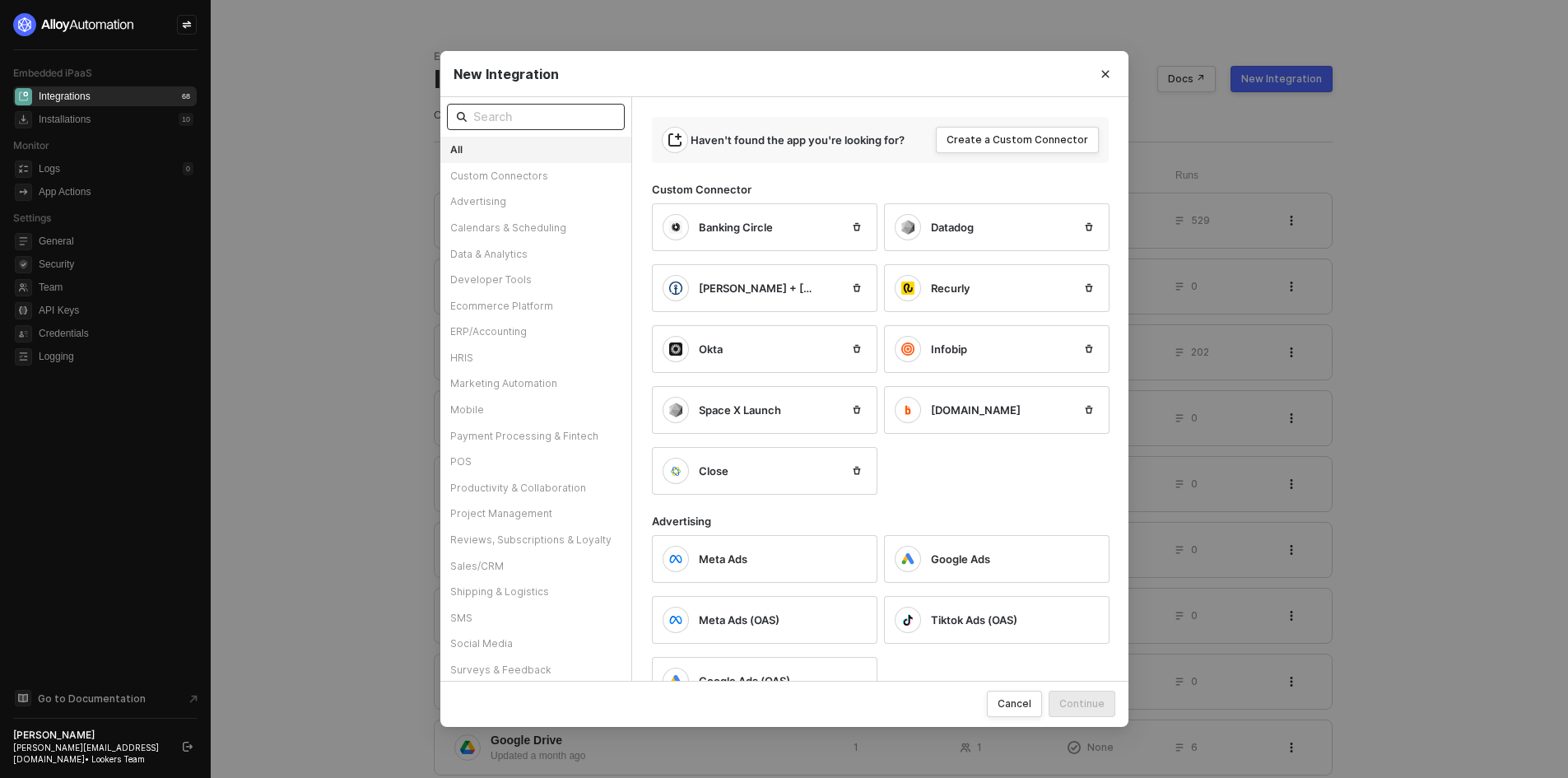
click at [564, 112] on input "text" at bounding box center [543, 117] width 141 height 19
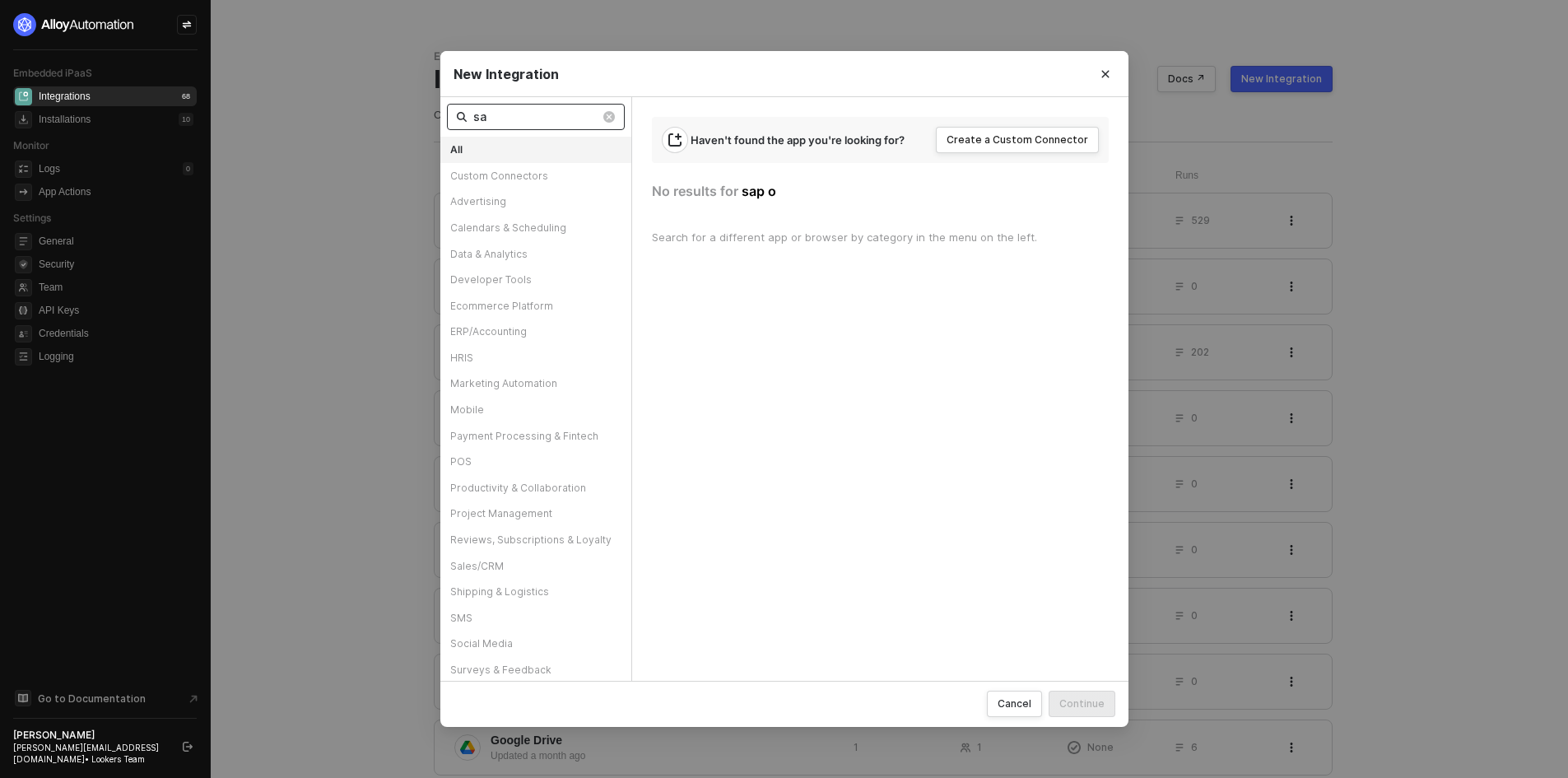
type input "s"
type input "ora"
click at [1114, 82] on button "Close" at bounding box center [1105, 73] width 26 height 26
